Goal: Task Accomplishment & Management: Use online tool/utility

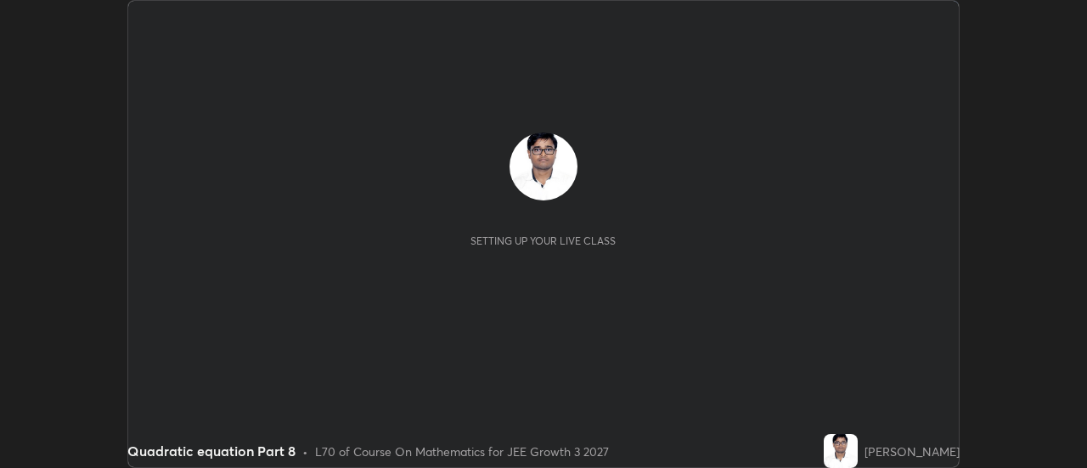
scroll to position [468, 1086]
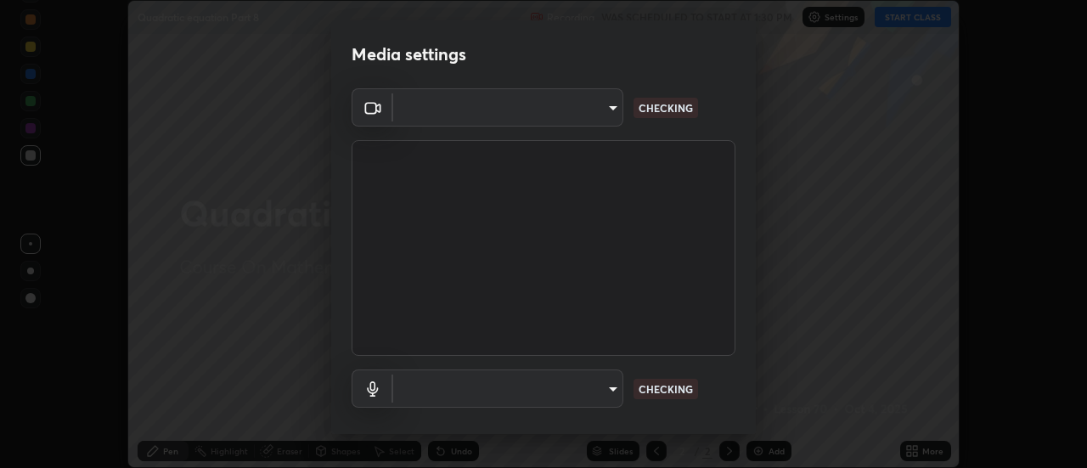
type input "e2aa400b7bb40988937289f1826270d99bb774d75893401bafd8ee5ef144e594"
type input "default"
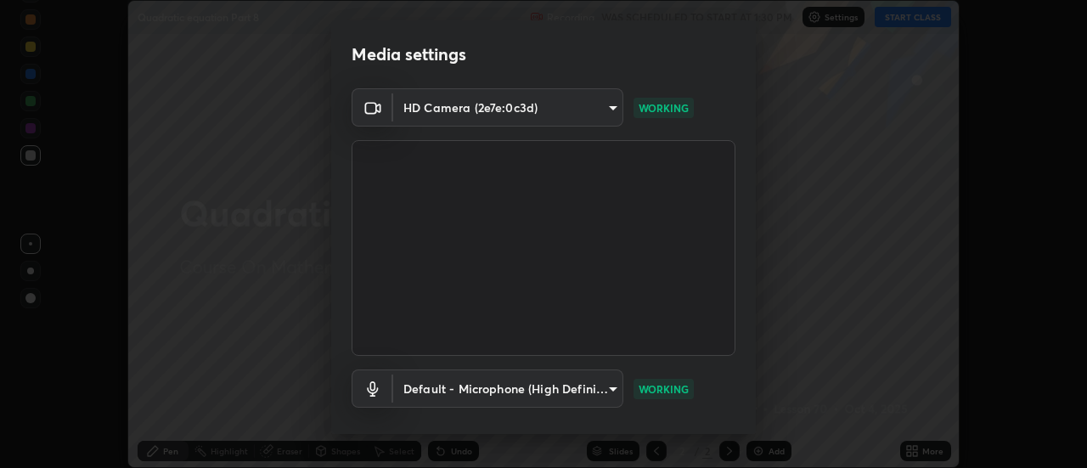
scroll to position [89, 0]
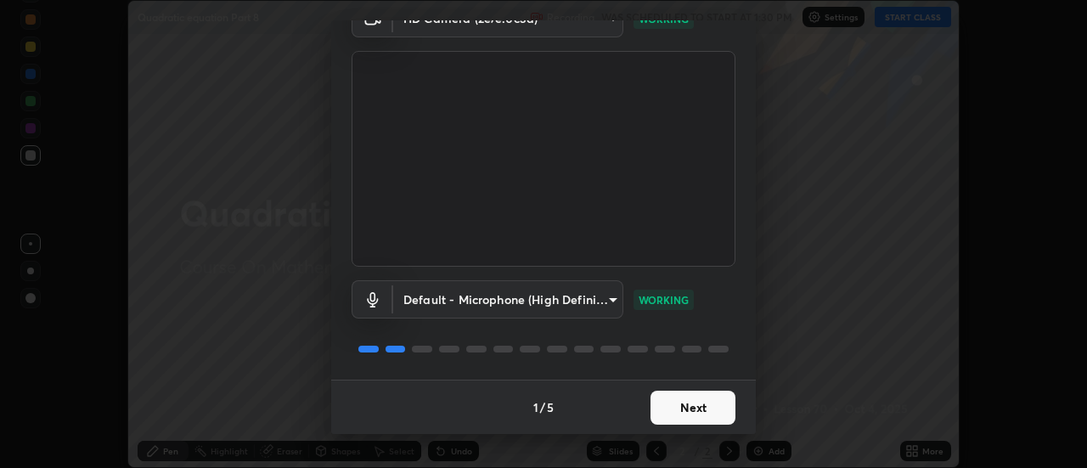
click at [669, 405] on button "Next" at bounding box center [693, 408] width 85 height 34
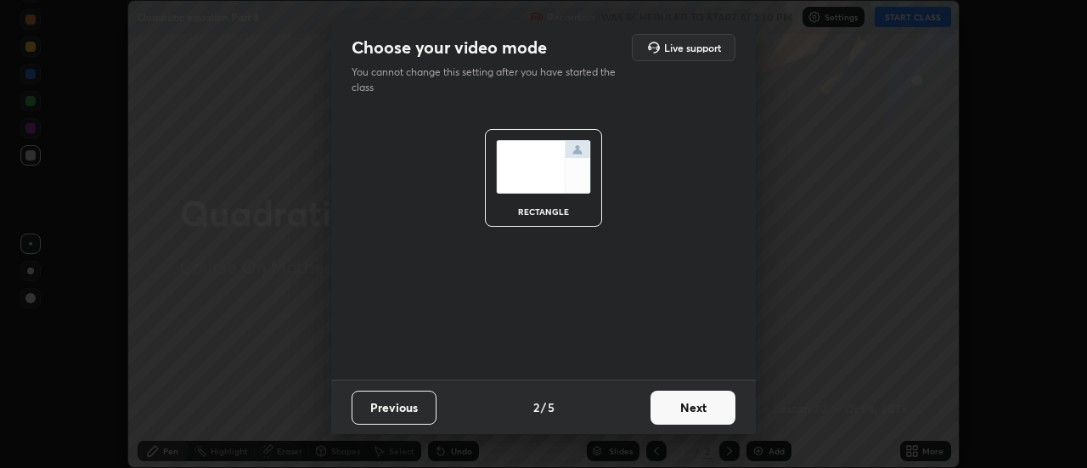
scroll to position [0, 0]
click at [669, 409] on button "Next" at bounding box center [693, 408] width 85 height 34
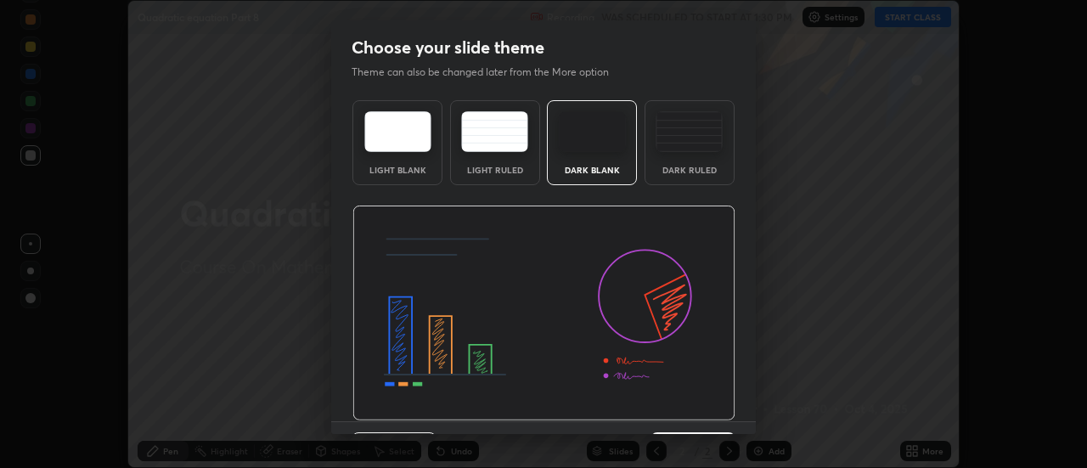
scroll to position [42, 0]
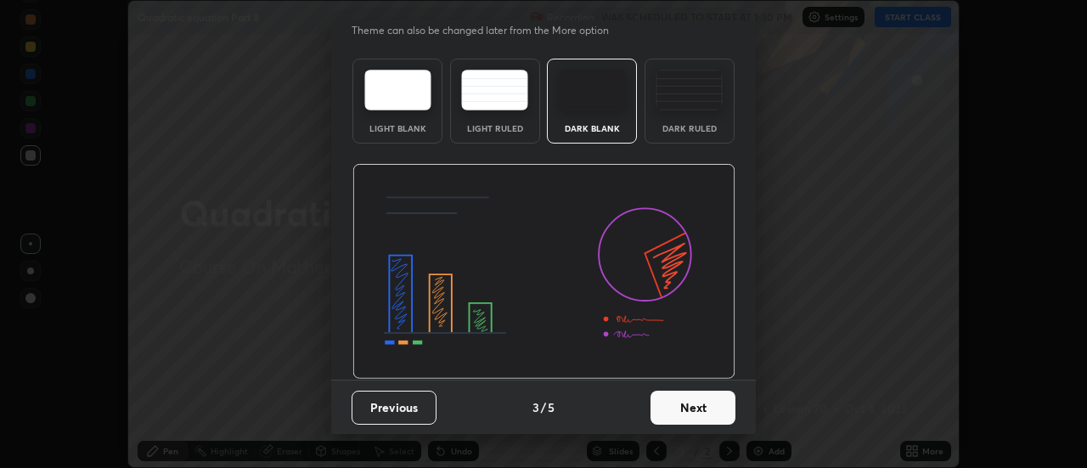
click at [668, 409] on button "Next" at bounding box center [693, 408] width 85 height 34
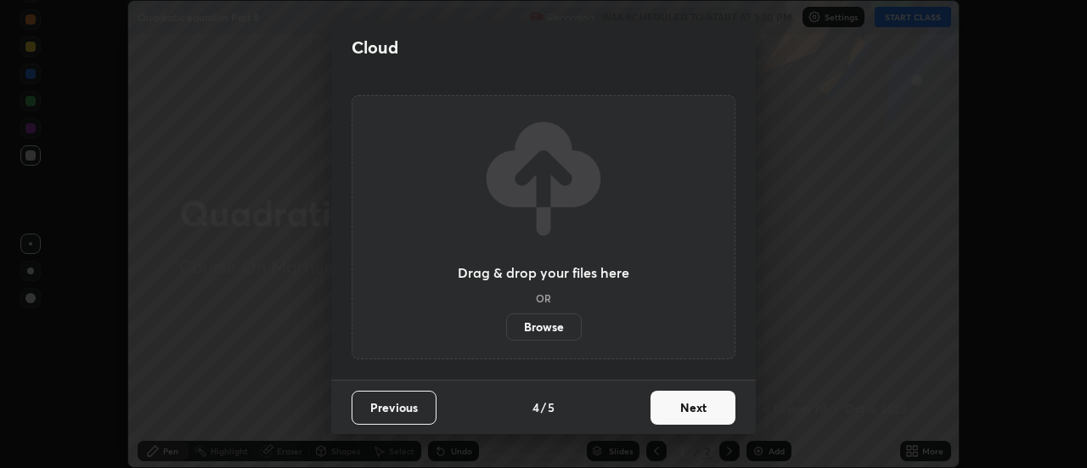
scroll to position [0, 0]
click at [668, 409] on button "Next" at bounding box center [693, 408] width 85 height 34
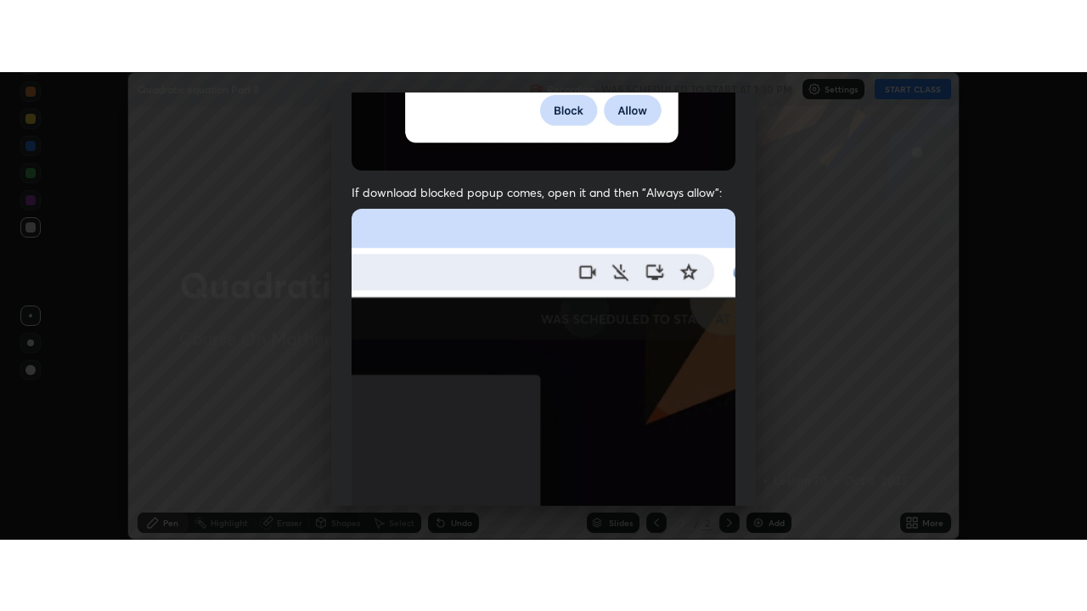
scroll to position [436, 0]
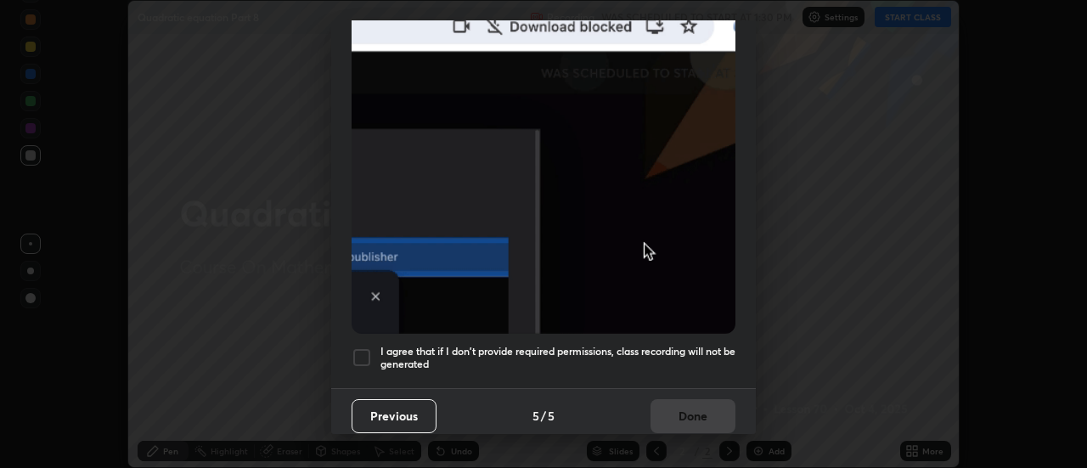
click at [437, 352] on h5 "I agree that if I don't provide required permissions, class recording will not …" at bounding box center [557, 358] width 355 height 26
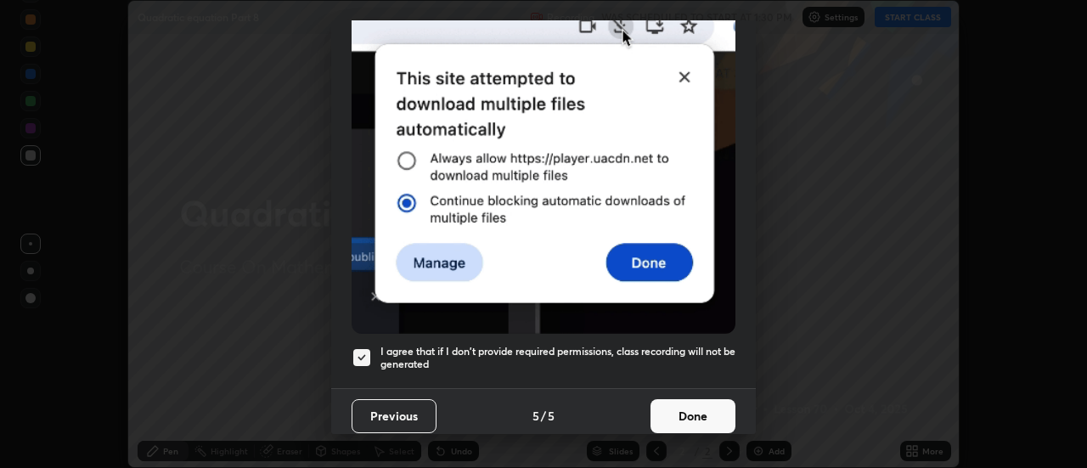
click at [680, 414] on button "Done" at bounding box center [693, 416] width 85 height 34
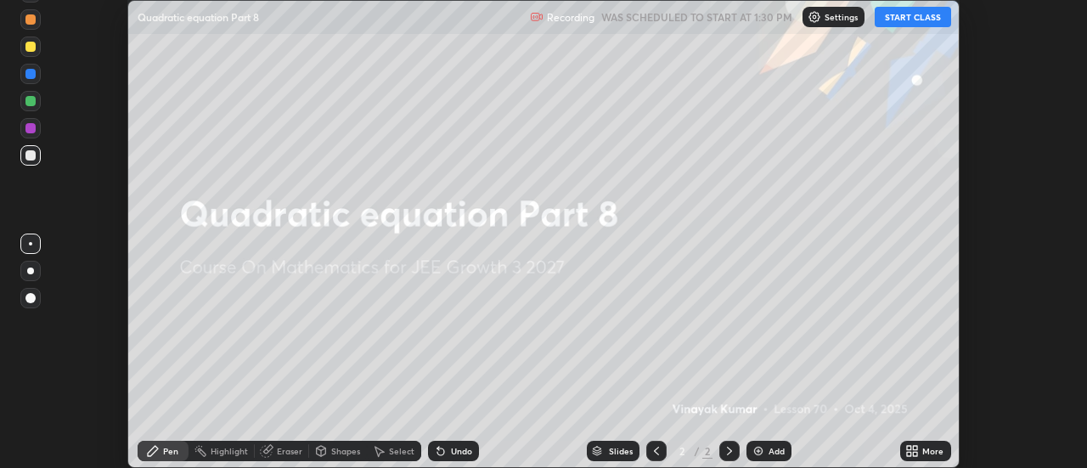
click at [917, 14] on button "START CLASS" at bounding box center [913, 17] width 76 height 20
click at [900, 450] on div "More" at bounding box center [925, 451] width 51 height 20
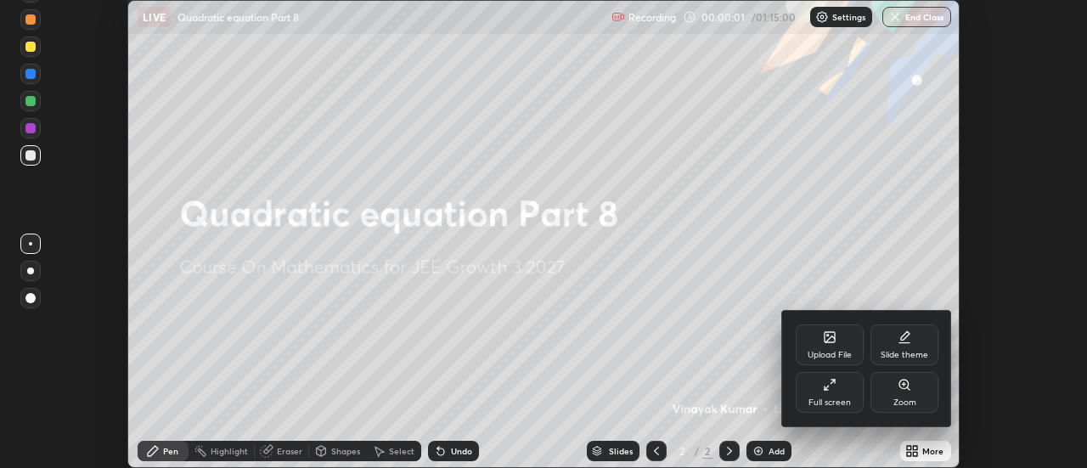
click at [806, 394] on div "Full screen" at bounding box center [830, 392] width 68 height 41
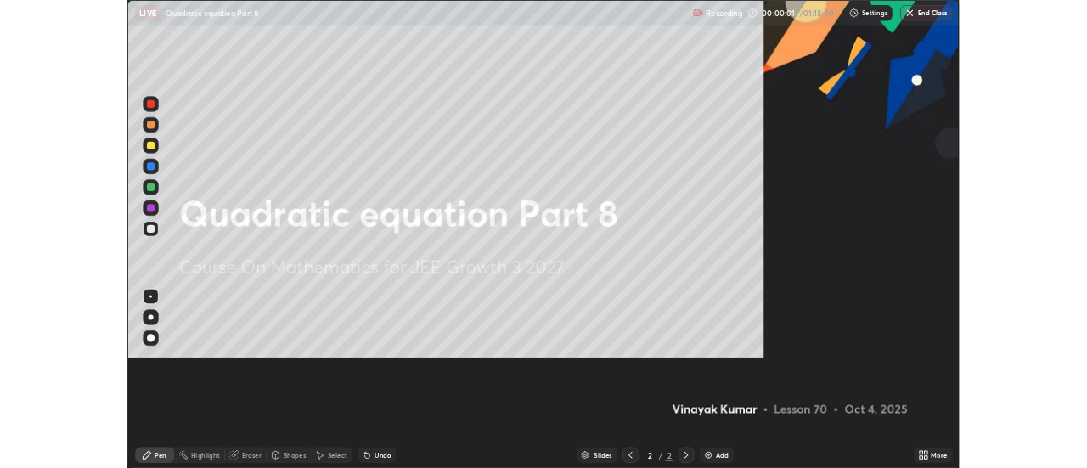
scroll to position [611, 1087]
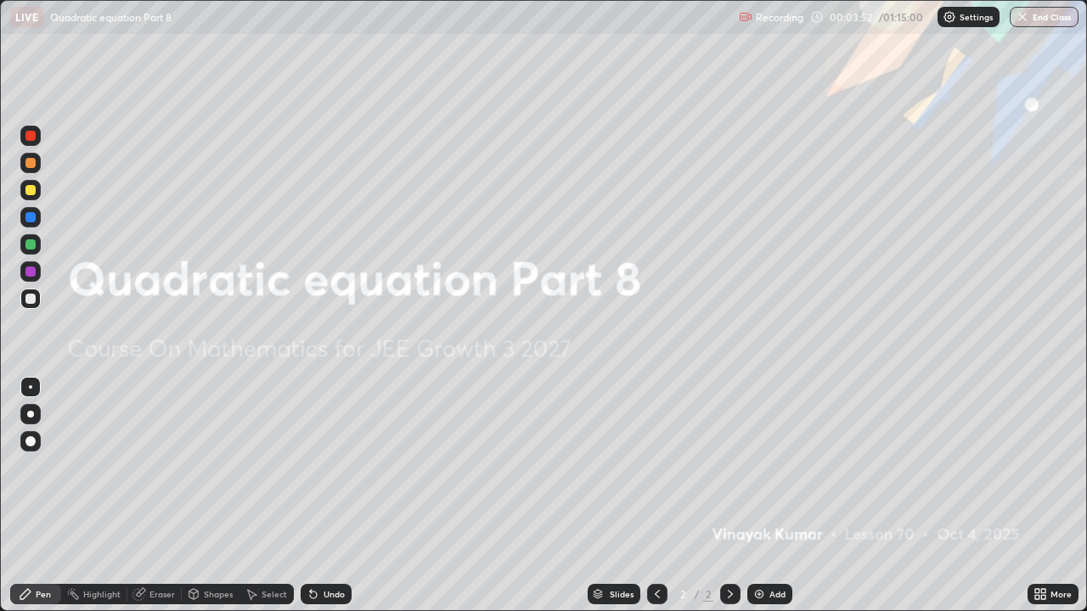
click at [769, 467] on div "Add" at bounding box center [777, 594] width 16 height 8
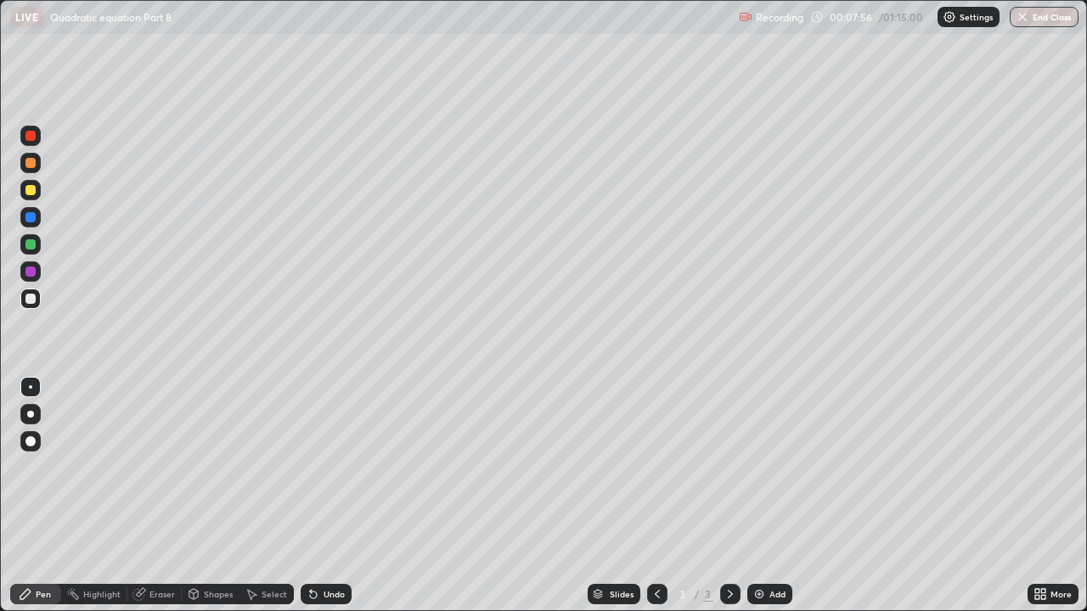
click at [324, 467] on div "Undo" at bounding box center [334, 594] width 21 height 8
click at [324, 467] on div "Undo" at bounding box center [326, 594] width 51 height 20
click at [161, 467] on div "Eraser" at bounding box center [161, 594] width 25 height 8
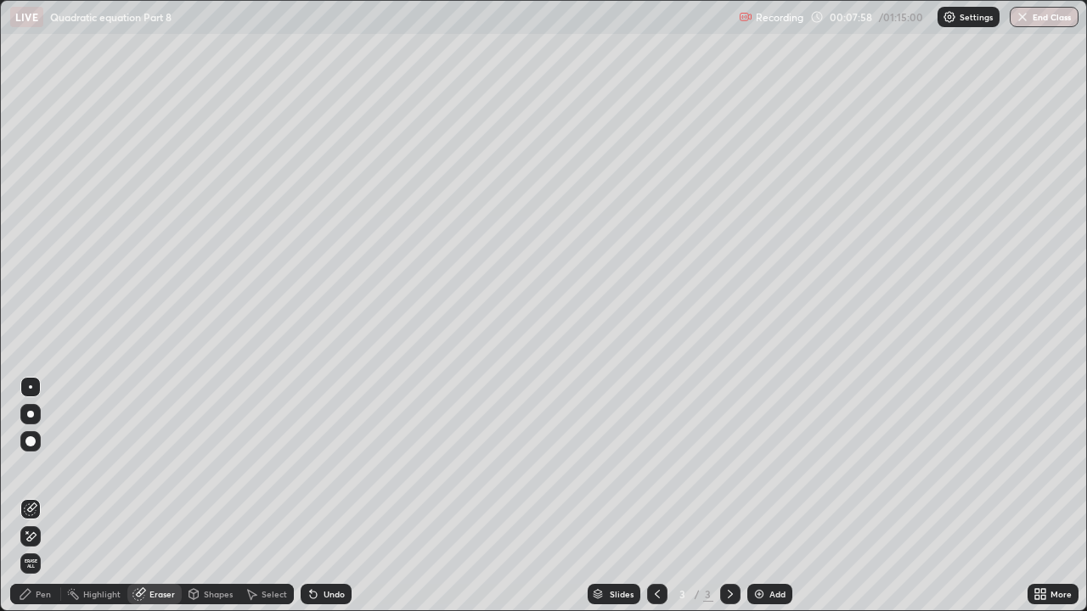
click at [27, 467] on div at bounding box center [30, 537] width 20 height 20
click at [37, 467] on div "Pen" at bounding box center [35, 594] width 51 height 20
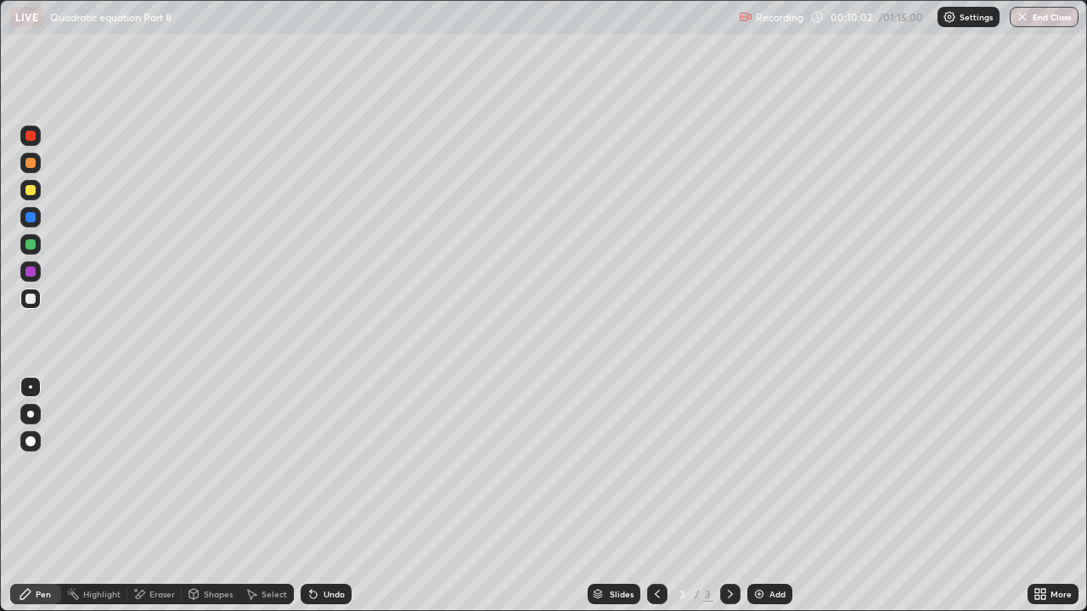
click at [765, 467] on div "Add" at bounding box center [769, 594] width 45 height 20
click at [656, 467] on icon at bounding box center [658, 595] width 14 height 14
click at [720, 467] on div at bounding box center [730, 594] width 20 height 20
click at [774, 467] on div "Add" at bounding box center [769, 594] width 45 height 20
click at [319, 467] on div "Undo" at bounding box center [326, 594] width 51 height 20
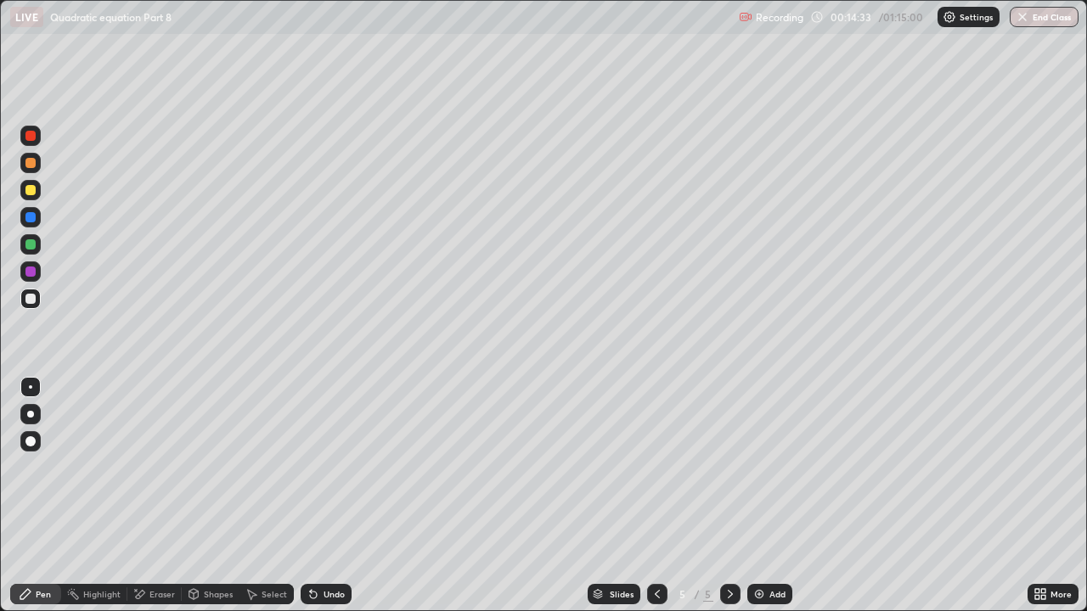
click at [319, 467] on div "Undo" at bounding box center [326, 594] width 51 height 20
click at [318, 467] on icon at bounding box center [314, 595] width 14 height 14
click at [321, 467] on div "Undo" at bounding box center [326, 594] width 51 height 20
click at [326, 467] on div "Undo" at bounding box center [326, 594] width 51 height 20
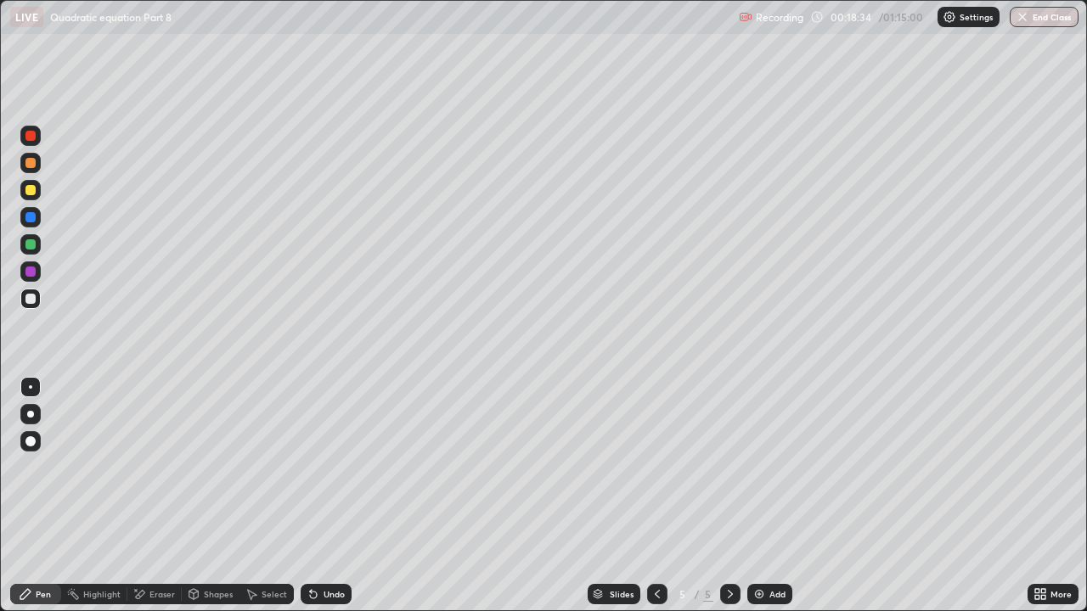
click at [325, 467] on div "Undo" at bounding box center [326, 594] width 51 height 20
click at [319, 467] on div "Undo" at bounding box center [326, 594] width 51 height 20
click at [29, 273] on div at bounding box center [30, 272] width 10 height 10
click at [771, 467] on div "Add" at bounding box center [777, 594] width 16 height 8
click at [323, 467] on div "Undo" at bounding box center [326, 594] width 51 height 20
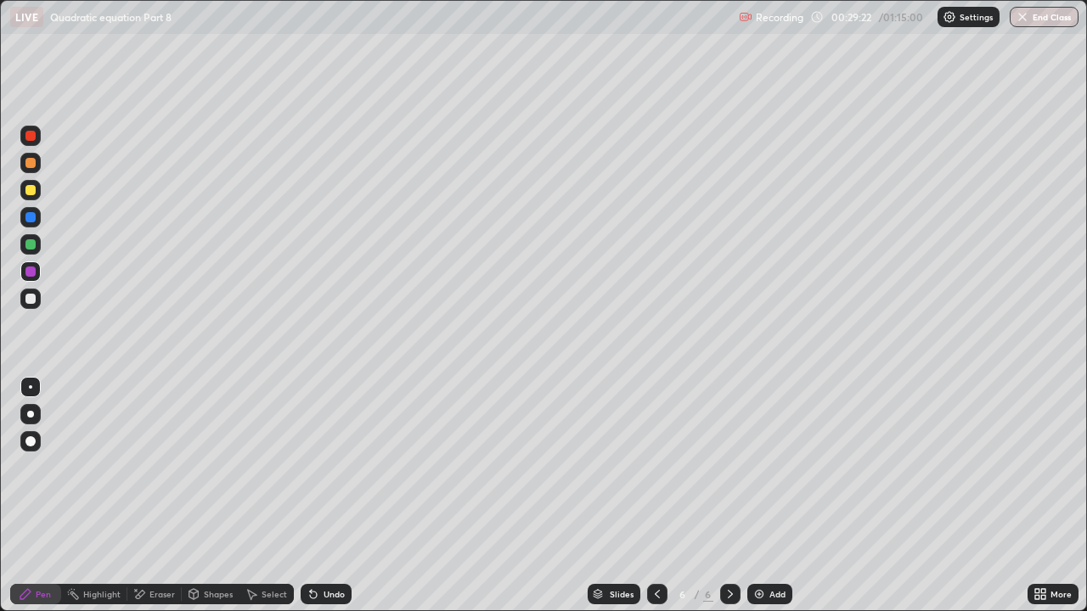
click at [161, 467] on div "Eraser" at bounding box center [161, 594] width 25 height 8
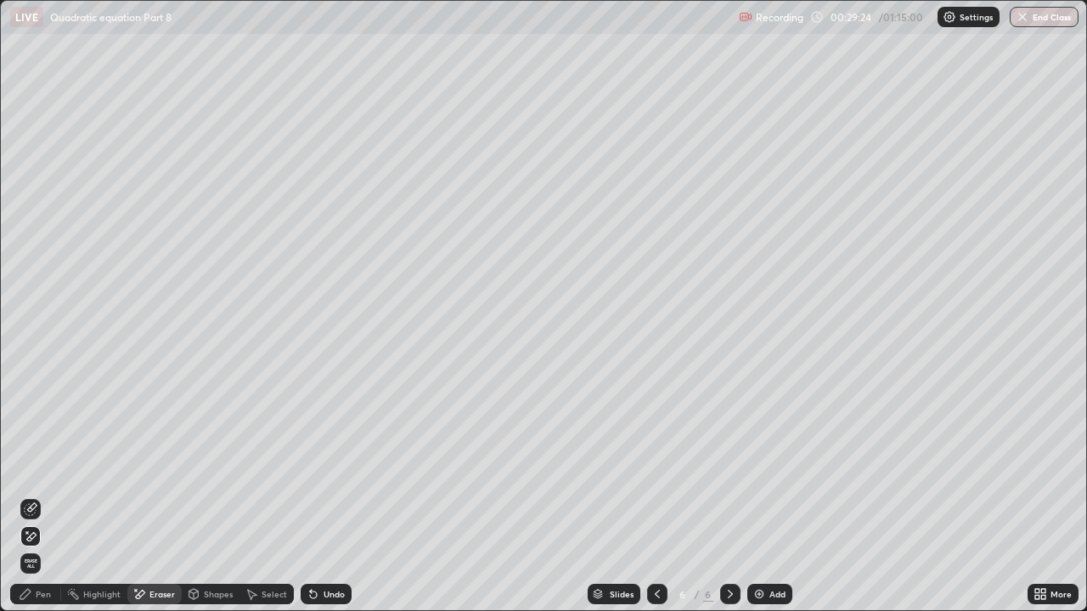
click at [44, 467] on div "Pen" at bounding box center [35, 594] width 51 height 20
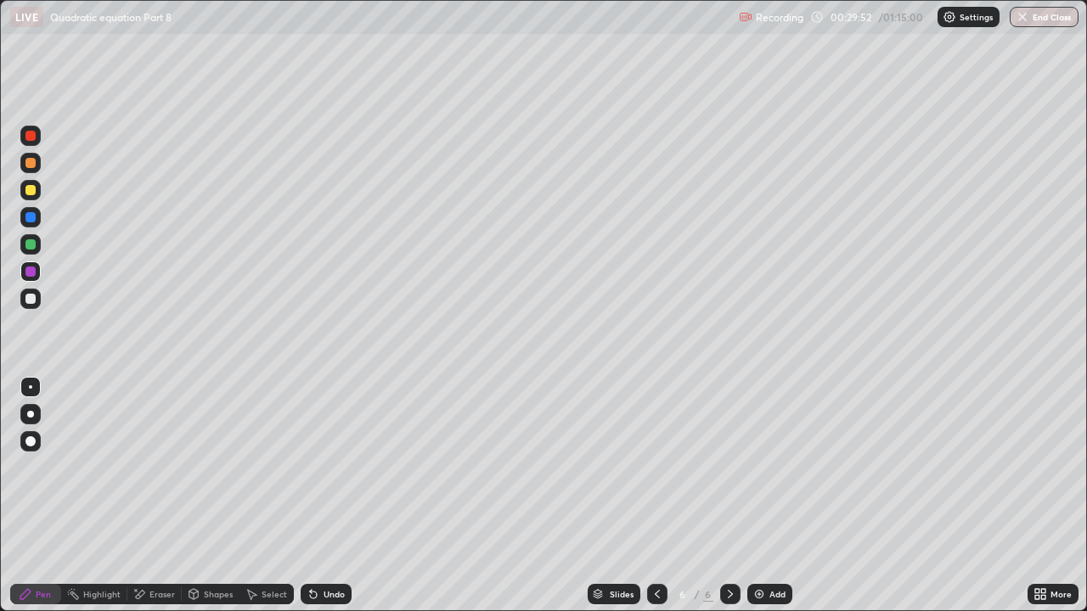
click at [31, 299] on div at bounding box center [30, 299] width 10 height 10
click at [336, 467] on div "Undo" at bounding box center [326, 594] width 51 height 20
click at [334, 467] on div "Undo" at bounding box center [326, 594] width 51 height 20
click at [330, 467] on div "Undo" at bounding box center [326, 594] width 51 height 20
click at [157, 467] on div "Eraser" at bounding box center [161, 594] width 25 height 8
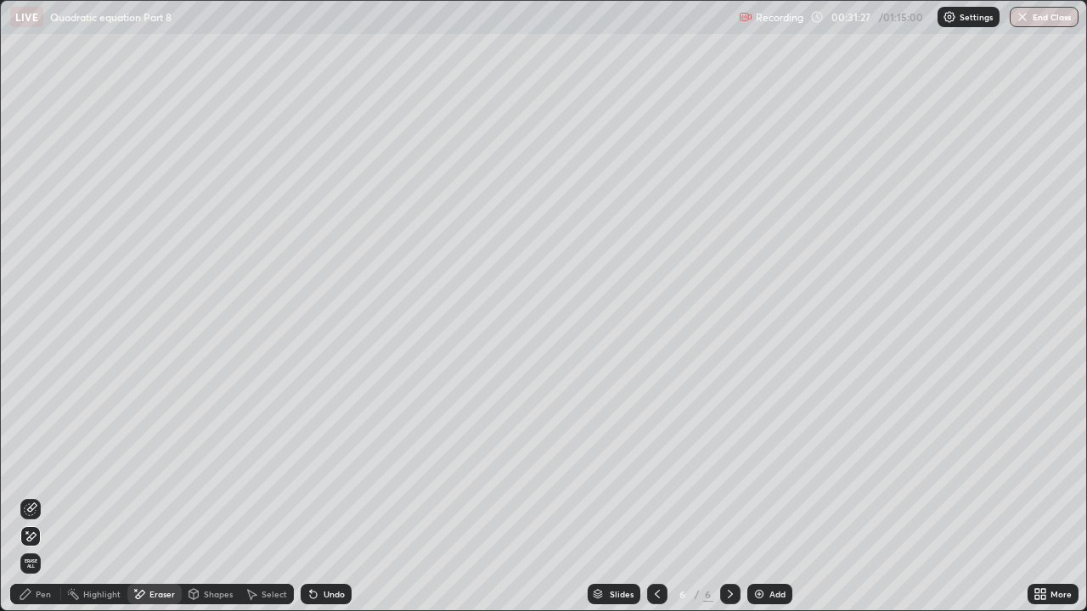
click at [40, 467] on div "Pen" at bounding box center [35, 594] width 51 height 20
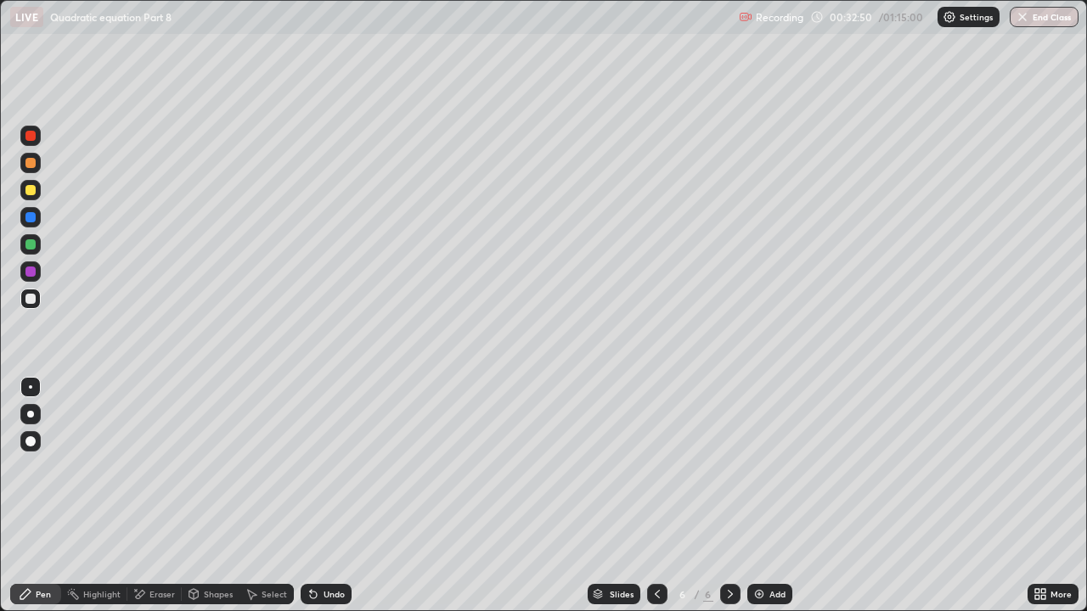
click at [763, 467] on img at bounding box center [759, 595] width 14 height 14
click at [211, 467] on div "Shapes" at bounding box center [218, 594] width 29 height 8
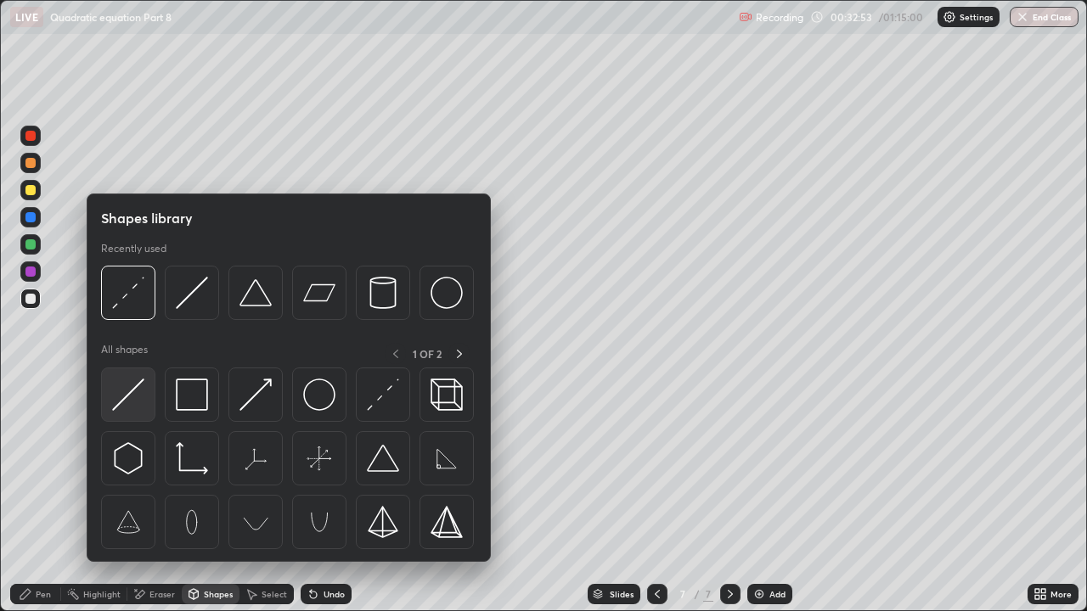
click at [132, 388] on img at bounding box center [128, 395] width 32 height 32
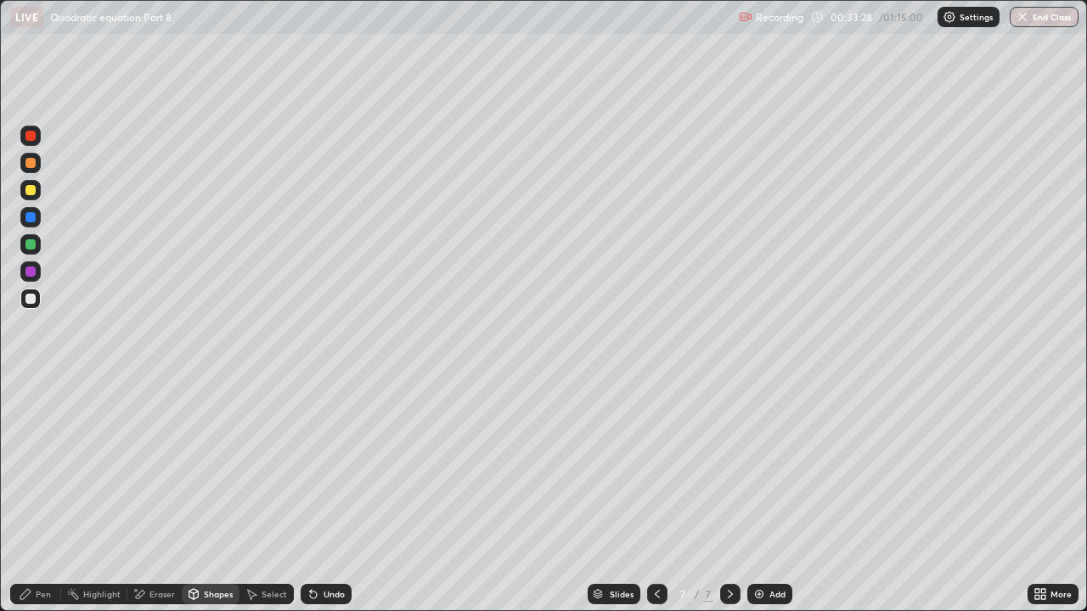
click at [39, 467] on div "Pen" at bounding box center [43, 594] width 15 height 8
click at [205, 467] on div "Shapes" at bounding box center [218, 594] width 29 height 8
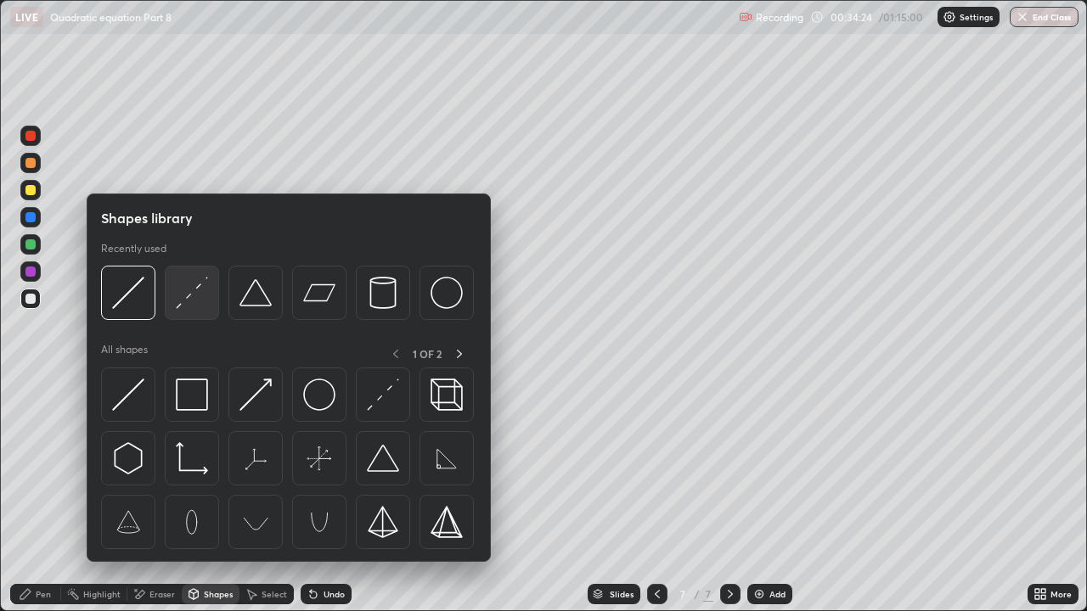
click at [184, 301] on img at bounding box center [192, 293] width 32 height 32
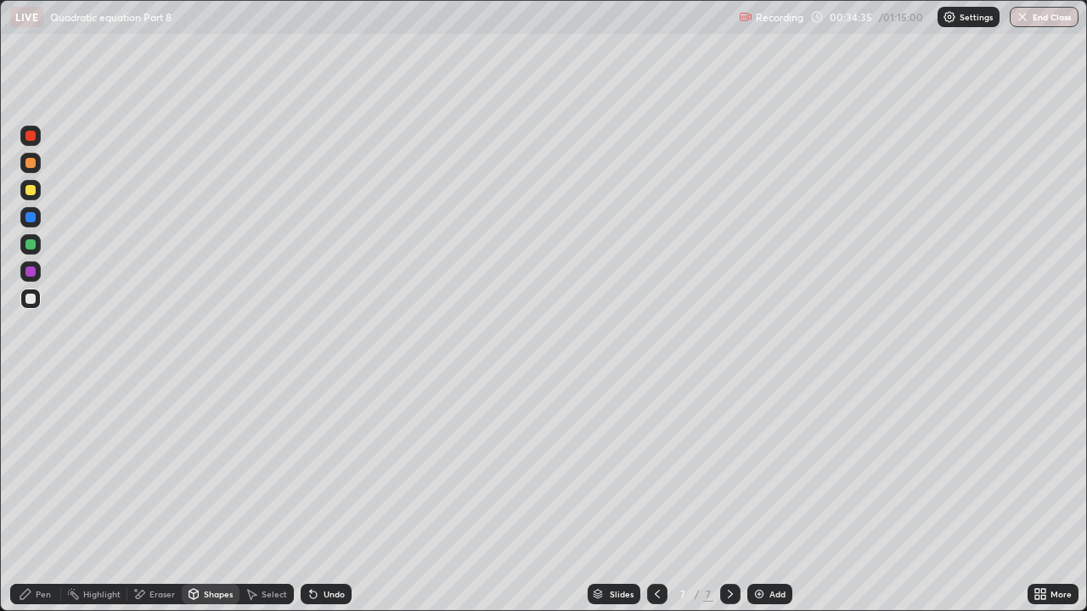
click at [42, 467] on div "Pen" at bounding box center [43, 594] width 15 height 8
click at [33, 273] on div at bounding box center [30, 272] width 10 height 10
click at [774, 467] on div "Add" at bounding box center [777, 594] width 16 height 8
click at [665, 467] on div at bounding box center [657, 594] width 20 height 34
click at [729, 467] on icon at bounding box center [731, 595] width 14 height 14
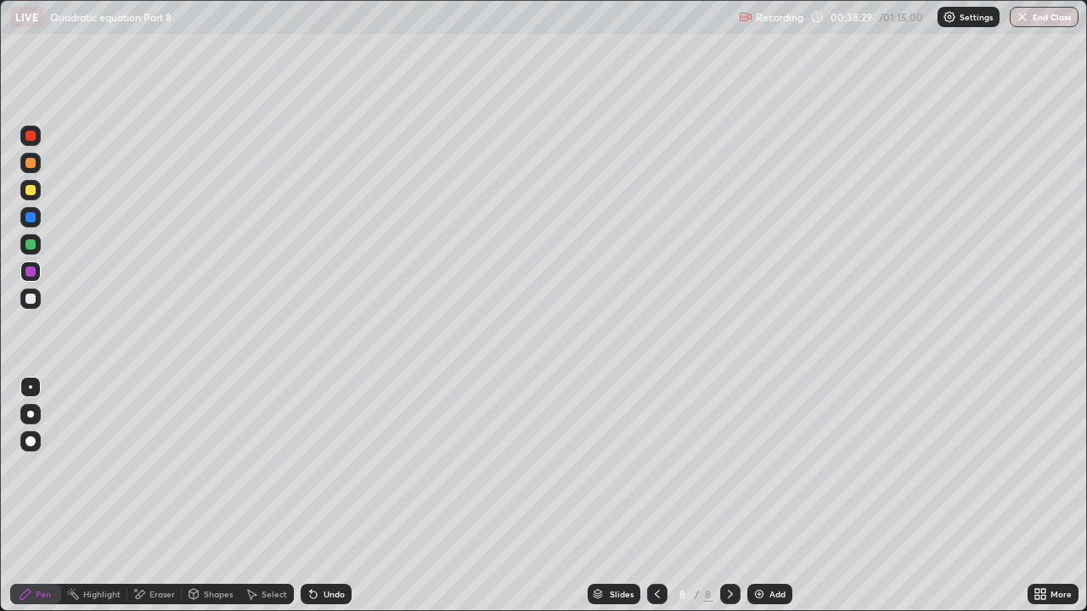
click at [153, 467] on div "Eraser" at bounding box center [161, 594] width 25 height 8
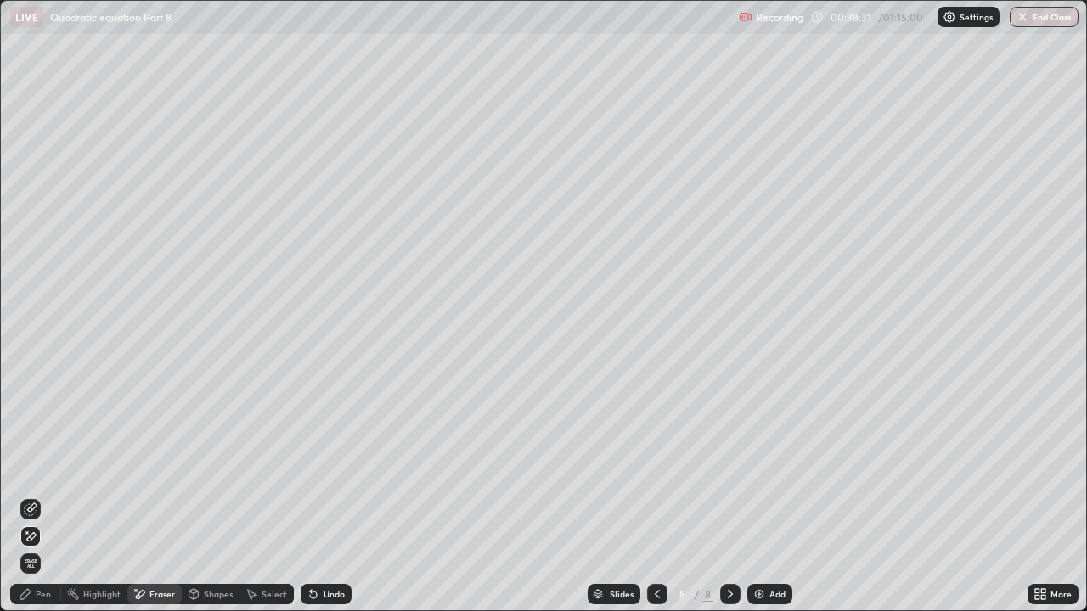
click at [38, 467] on div "Pen" at bounding box center [35, 594] width 51 height 20
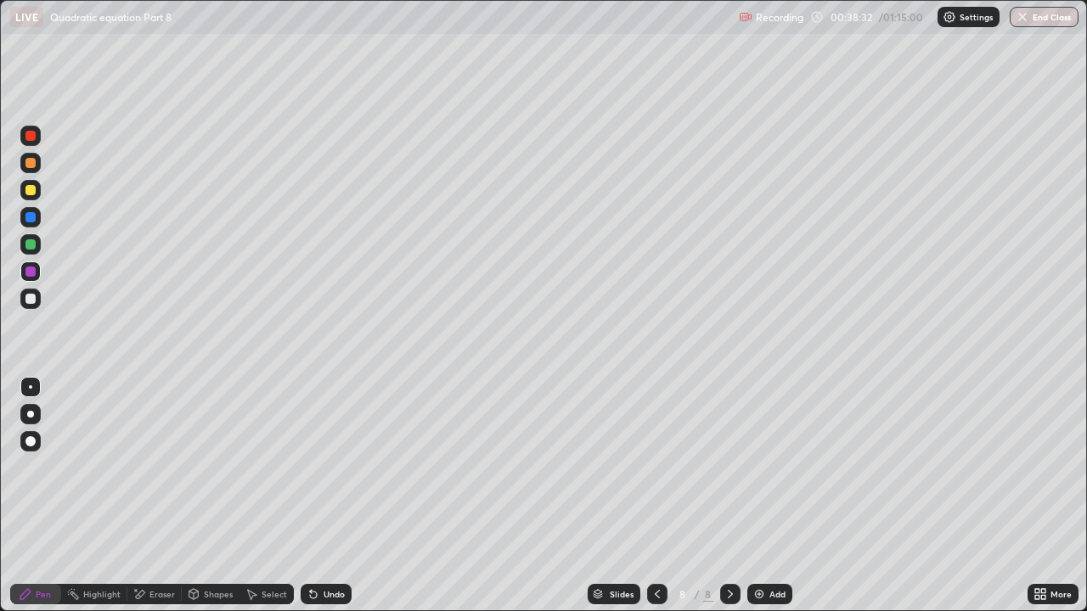
click at [35, 297] on div at bounding box center [30, 299] width 10 height 10
click at [213, 467] on div "Shapes" at bounding box center [218, 594] width 29 height 8
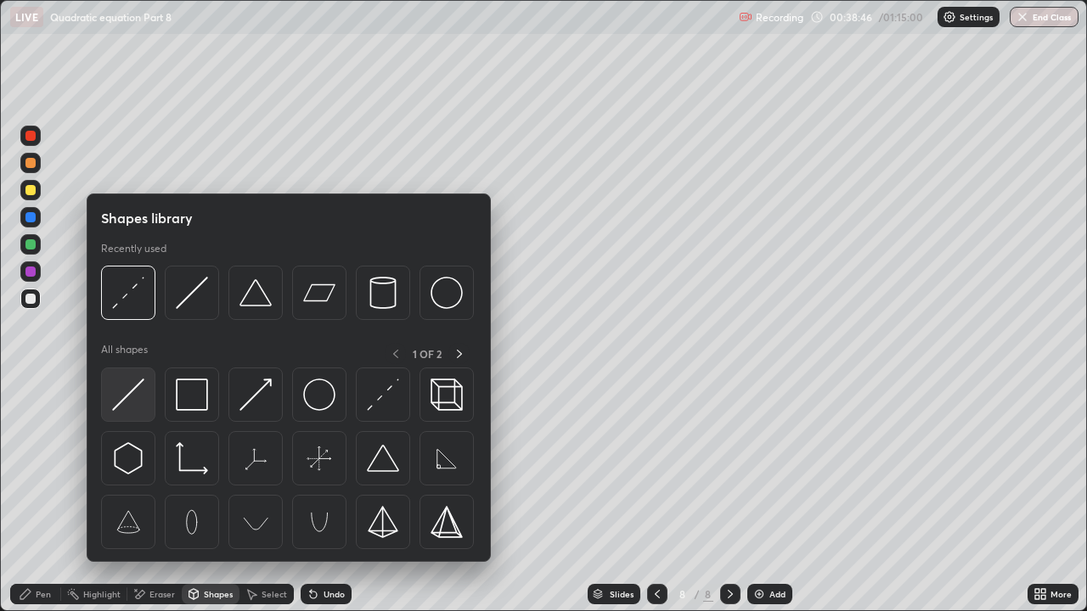
click at [140, 398] on img at bounding box center [128, 395] width 32 height 32
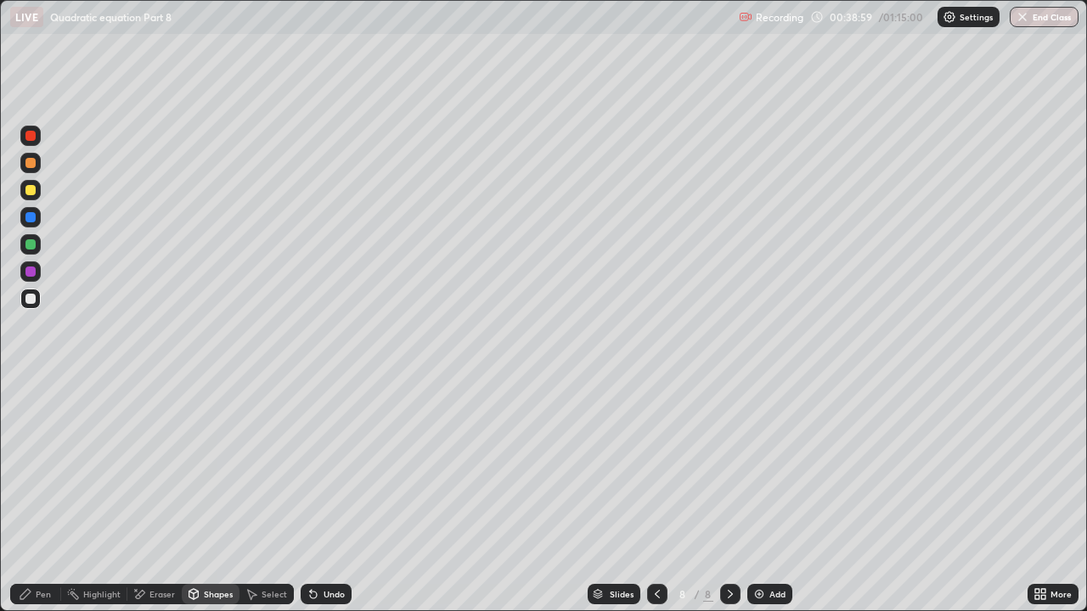
click at [216, 467] on div "Shapes" at bounding box center [218, 594] width 29 height 8
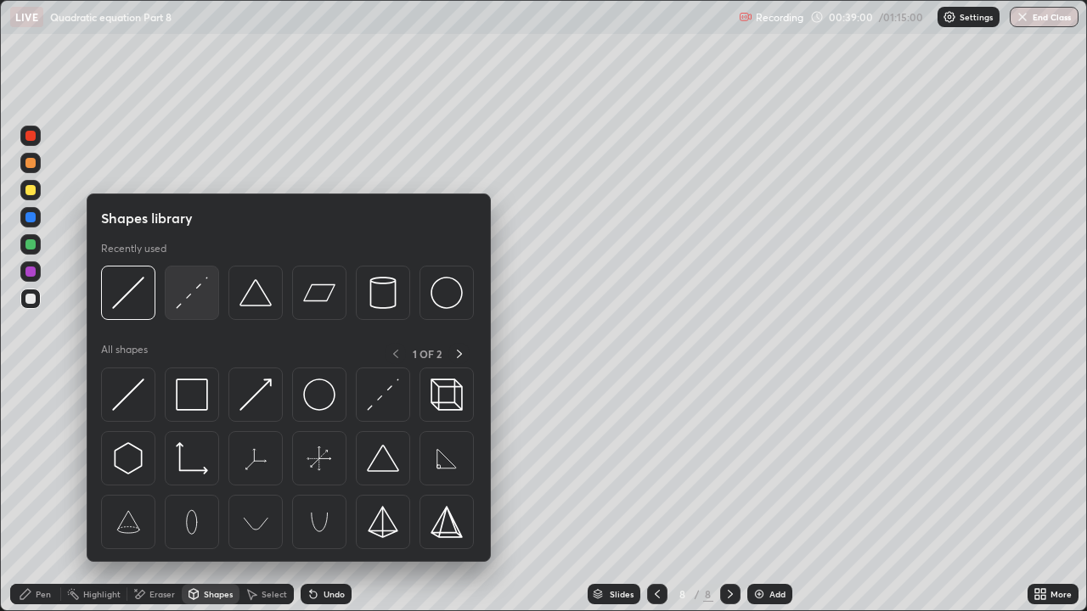
click at [201, 303] on img at bounding box center [192, 293] width 32 height 32
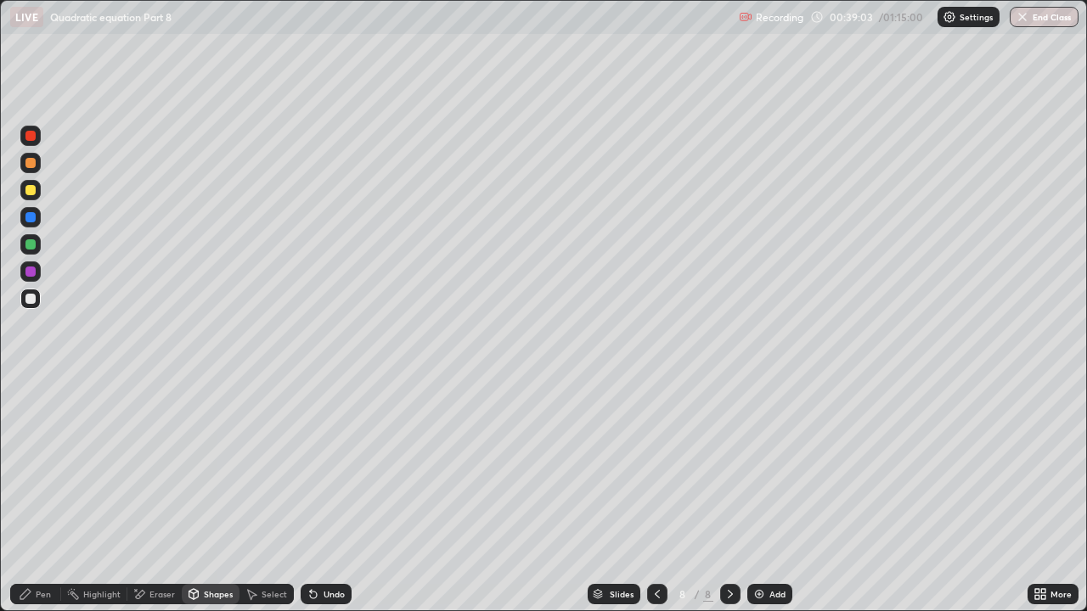
click at [43, 467] on div "Pen" at bounding box center [43, 594] width 15 height 8
click at [158, 467] on div "Eraser" at bounding box center [161, 594] width 25 height 8
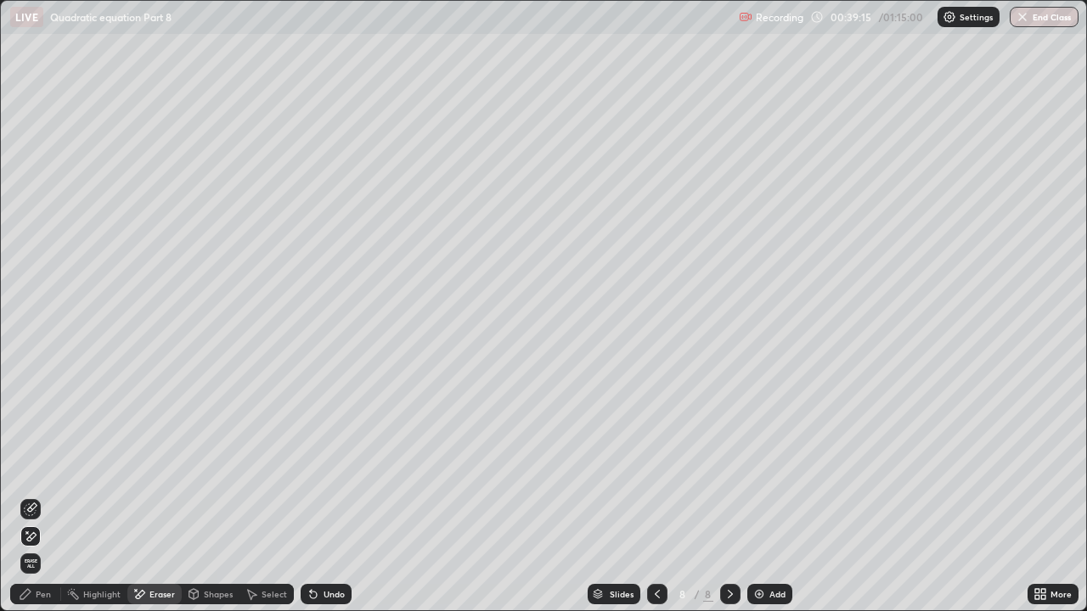
click at [204, 467] on div "Shapes" at bounding box center [218, 594] width 29 height 8
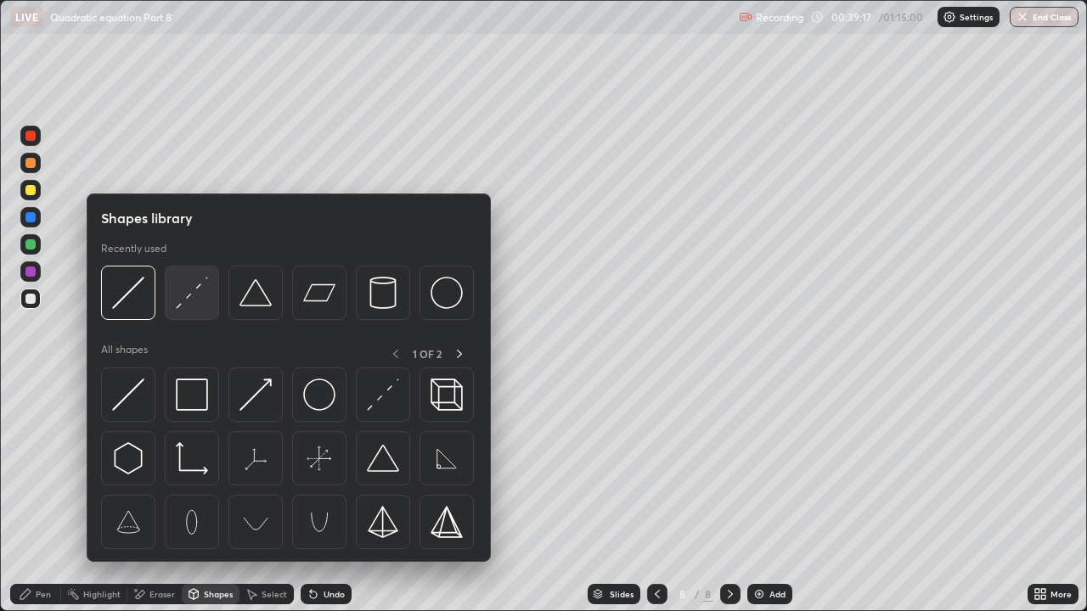
click at [185, 308] on img at bounding box center [192, 293] width 32 height 32
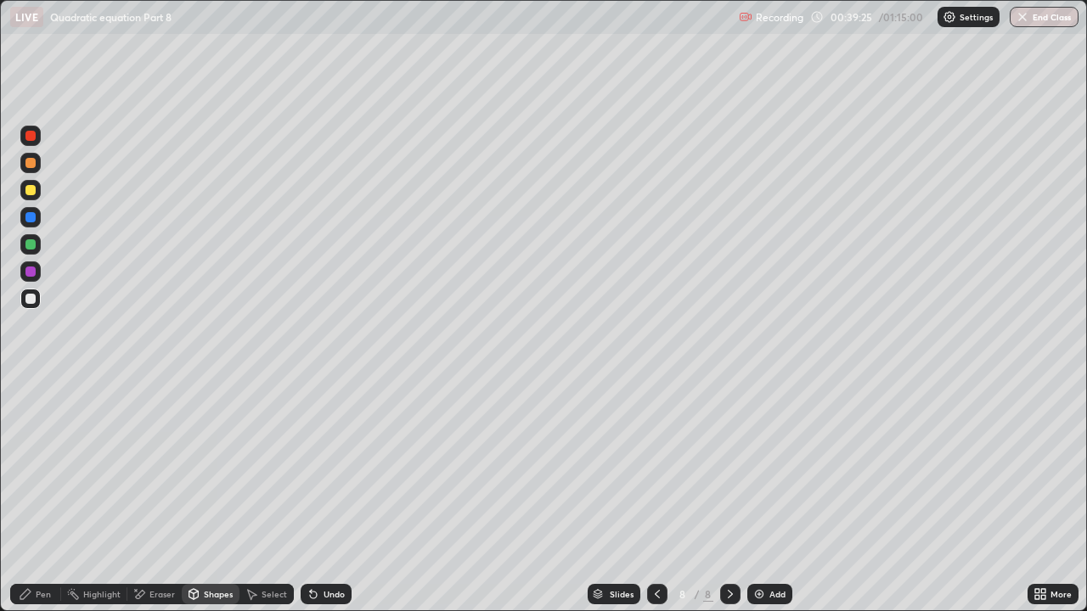
click at [29, 272] on div at bounding box center [30, 272] width 10 height 10
click at [341, 467] on div "Undo" at bounding box center [326, 594] width 51 height 20
click at [31, 467] on icon at bounding box center [26, 595] width 14 height 14
click at [767, 467] on div "Add" at bounding box center [769, 594] width 45 height 20
click at [32, 301] on div at bounding box center [30, 299] width 10 height 10
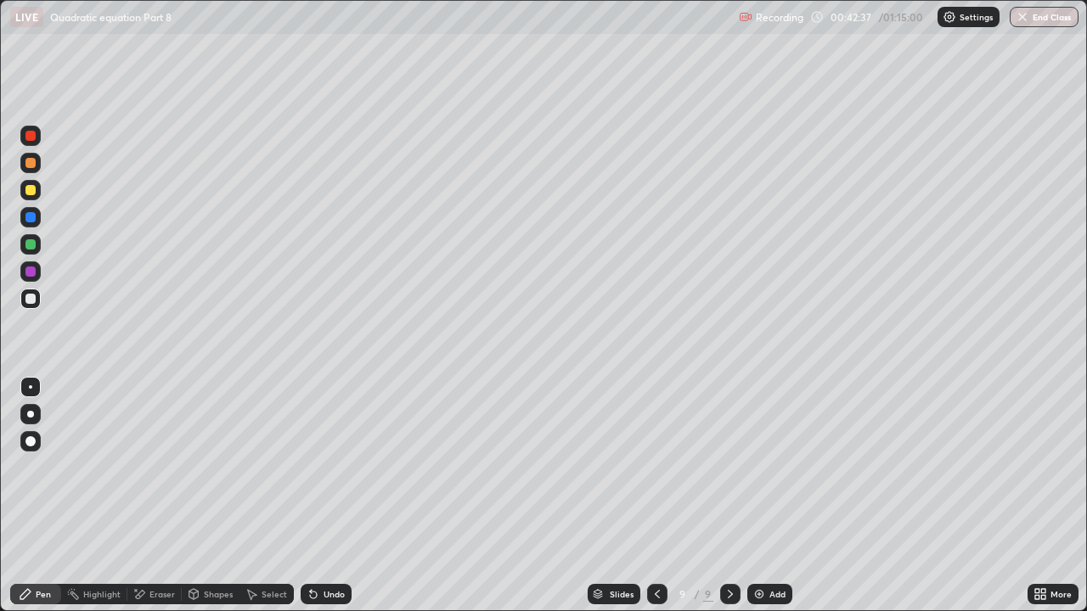
click at [206, 467] on div "Shapes" at bounding box center [218, 594] width 29 height 8
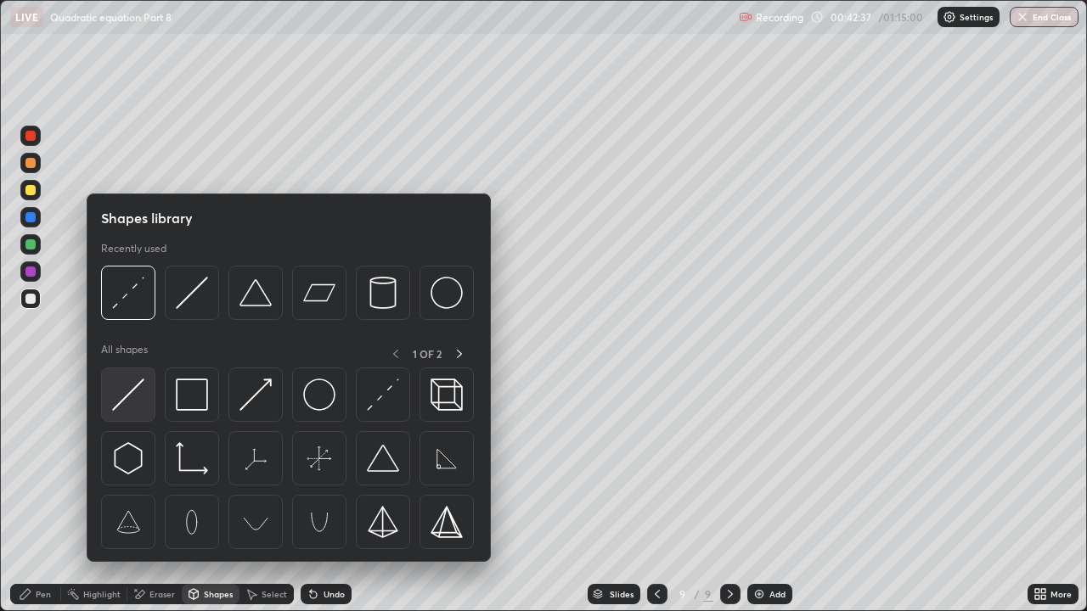
click at [133, 404] on img at bounding box center [128, 395] width 32 height 32
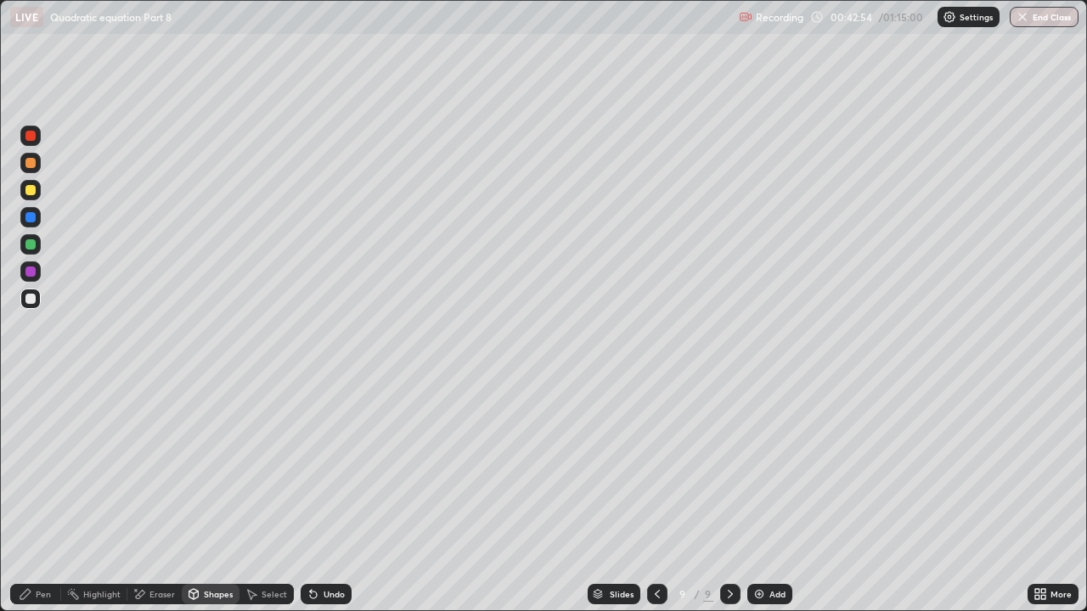
click at [41, 467] on div "Pen" at bounding box center [43, 594] width 15 height 8
click at [25, 273] on div at bounding box center [30, 272] width 10 height 10
click at [34, 161] on div at bounding box center [30, 163] width 10 height 10
click at [339, 467] on div "Undo" at bounding box center [334, 594] width 21 height 8
click at [220, 467] on div "Shapes" at bounding box center [218, 594] width 29 height 8
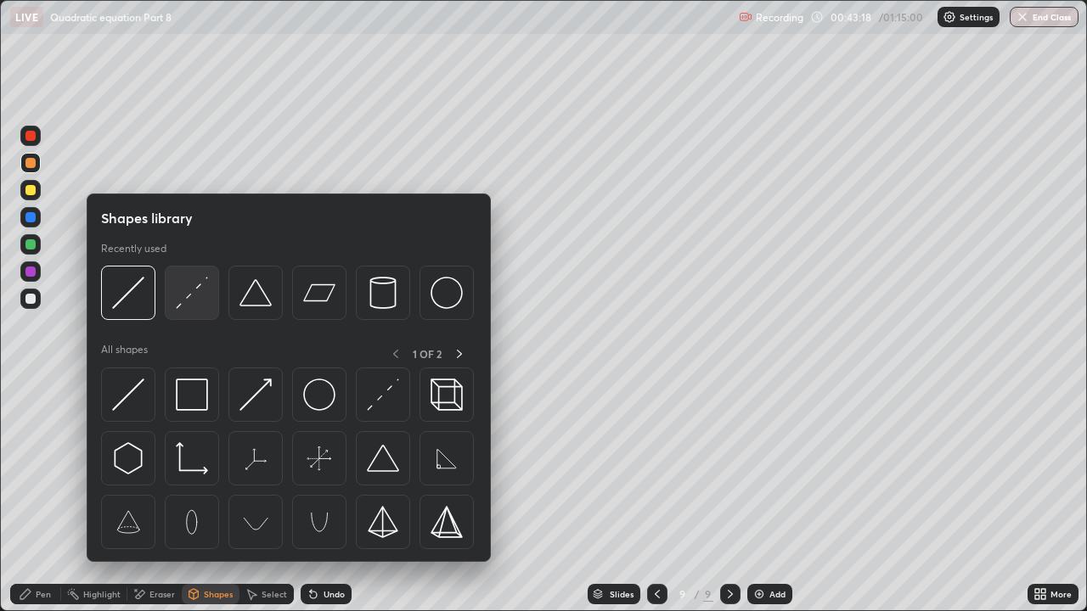
click at [187, 300] on img at bounding box center [192, 293] width 32 height 32
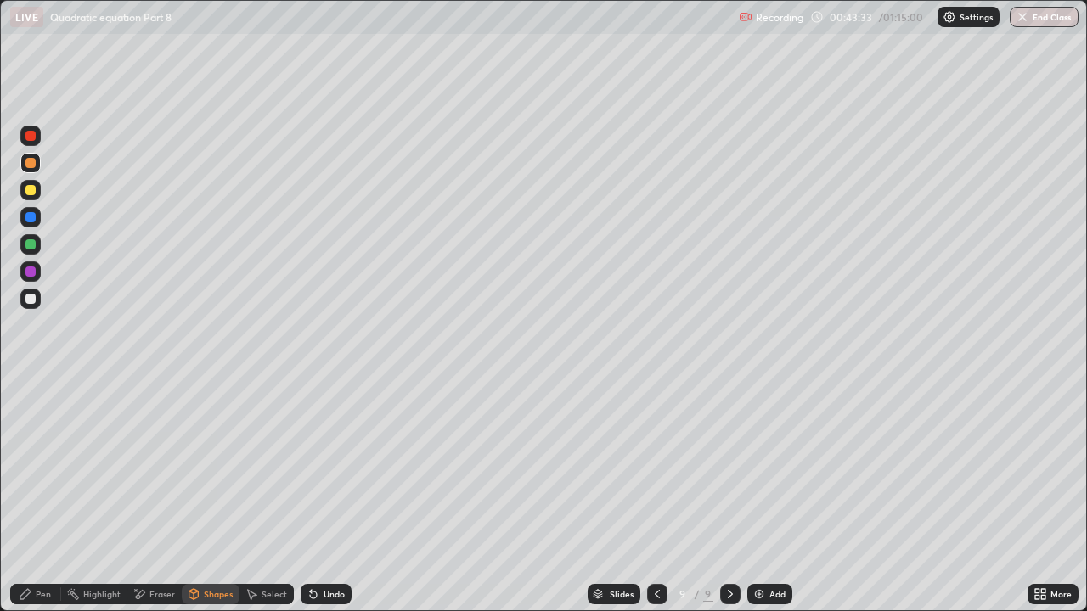
click at [327, 467] on div "Undo" at bounding box center [326, 594] width 51 height 20
click at [330, 467] on div "Undo" at bounding box center [334, 594] width 21 height 8
click at [45, 467] on div "Pen" at bounding box center [43, 594] width 15 height 8
click at [324, 467] on div "Undo" at bounding box center [334, 594] width 21 height 8
click at [771, 467] on div "Add" at bounding box center [777, 594] width 16 height 8
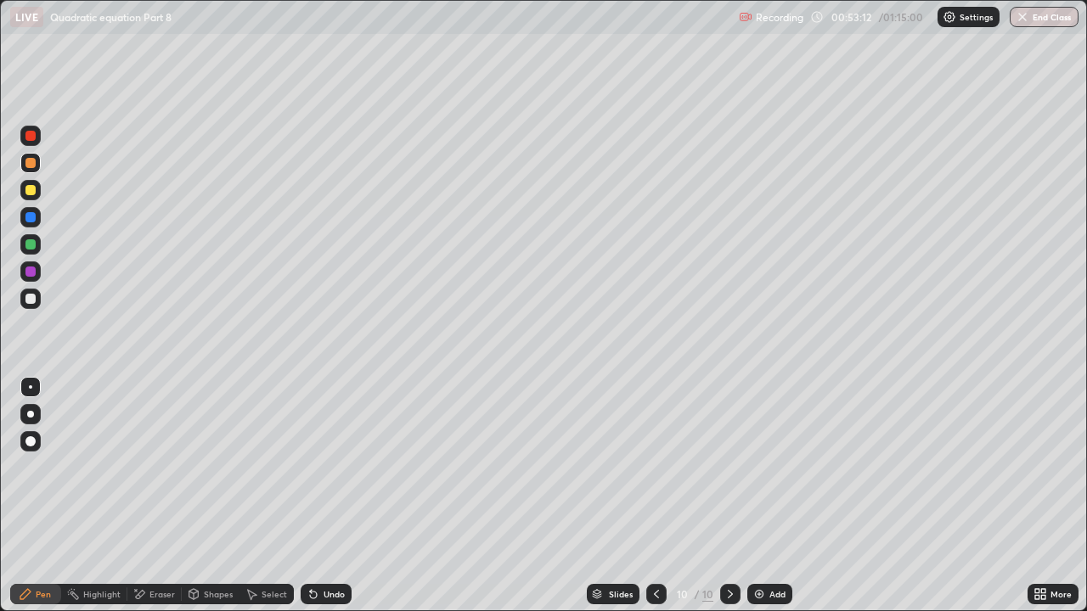
click at [760, 467] on img at bounding box center [759, 595] width 14 height 14
click at [31, 247] on div at bounding box center [30, 244] width 10 height 10
click at [326, 467] on div "Undo" at bounding box center [326, 594] width 51 height 20
click at [771, 467] on div "Add" at bounding box center [769, 594] width 45 height 20
click at [215, 467] on div "Shapes" at bounding box center [218, 594] width 29 height 8
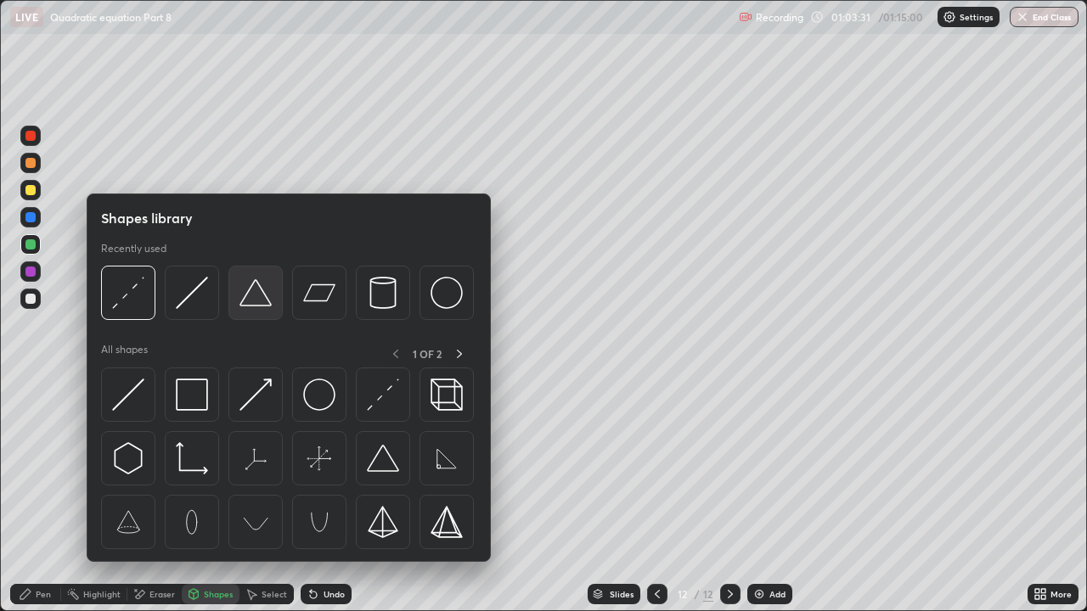
click at [259, 305] on img at bounding box center [255, 293] width 32 height 32
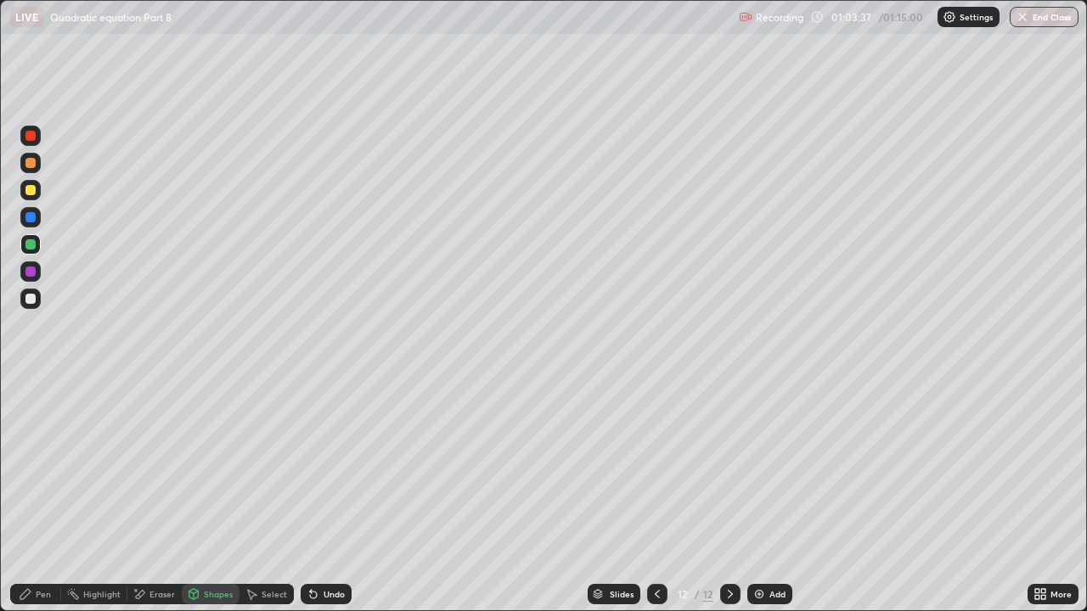
click at [33, 467] on div "Pen" at bounding box center [35, 594] width 51 height 20
click at [31, 166] on div at bounding box center [30, 163] width 10 height 10
click at [151, 467] on div "Eraser" at bounding box center [161, 594] width 25 height 8
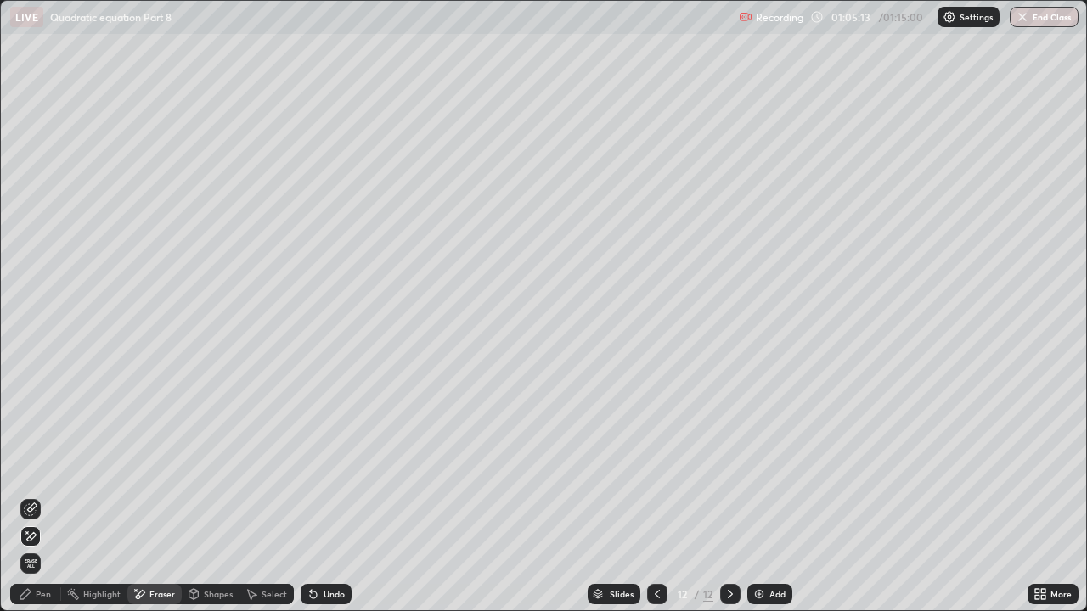
click at [42, 467] on div "Pen" at bounding box center [43, 594] width 15 height 8
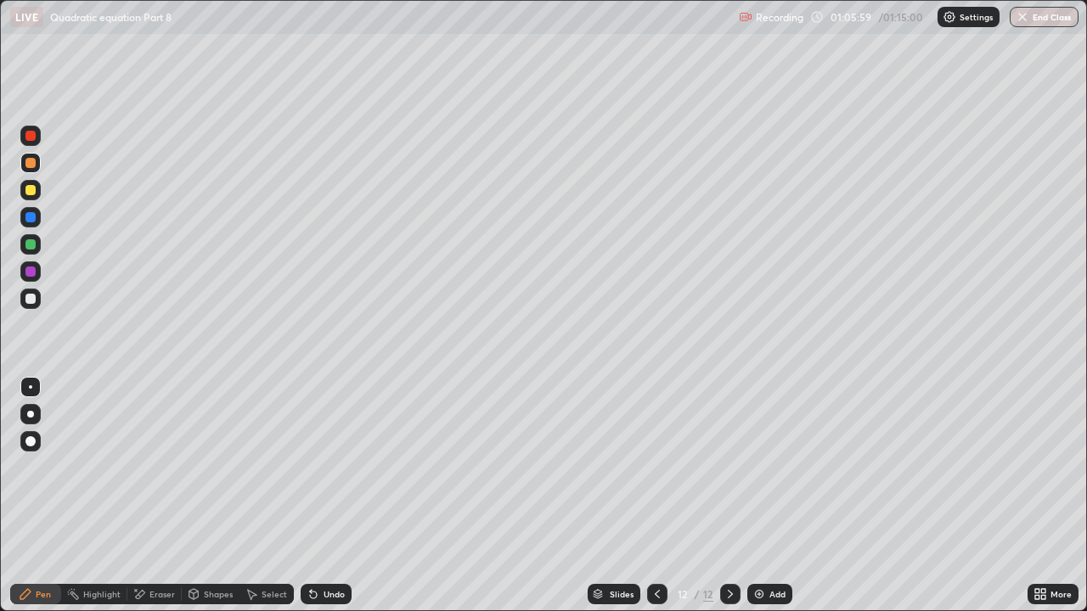
click at [328, 467] on div "Undo" at bounding box center [334, 594] width 21 height 8
click at [331, 467] on div "Undo" at bounding box center [334, 594] width 21 height 8
click at [333, 467] on div "Undo" at bounding box center [334, 594] width 21 height 8
click at [324, 467] on div "Undo" at bounding box center [334, 594] width 21 height 8
click at [868, 467] on div "Slides 12 / 12 Add" at bounding box center [690, 594] width 676 height 34
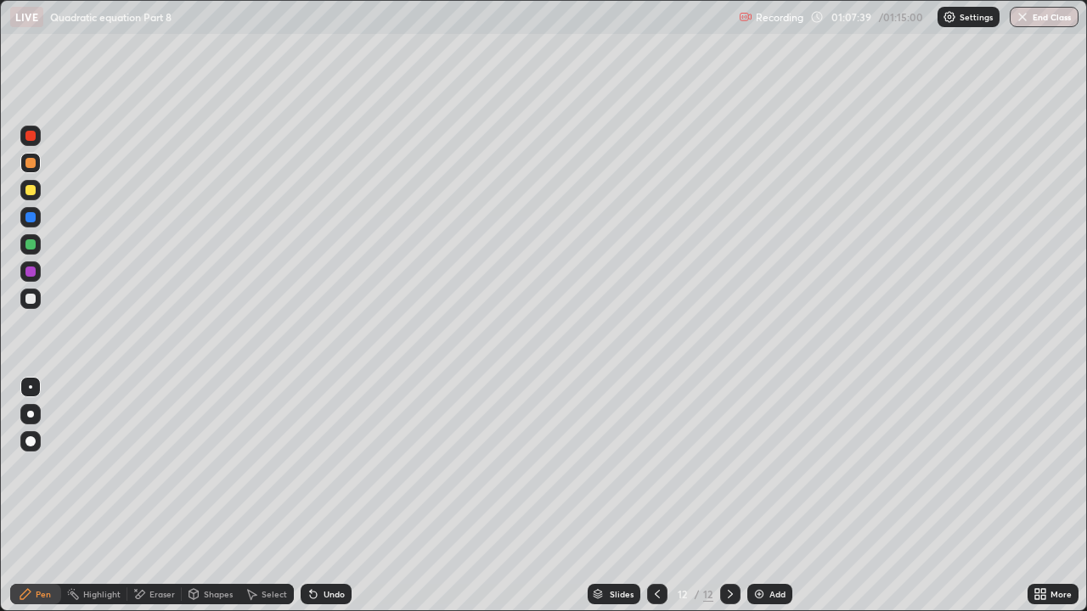
click at [865, 467] on div "Slides 12 / 12 Add" at bounding box center [690, 594] width 676 height 34
click at [887, 467] on div "Slides 12 / 12 Add" at bounding box center [690, 594] width 676 height 34
click at [327, 467] on div "Undo" at bounding box center [326, 594] width 51 height 20
click at [324, 467] on div "Undo" at bounding box center [326, 594] width 51 height 20
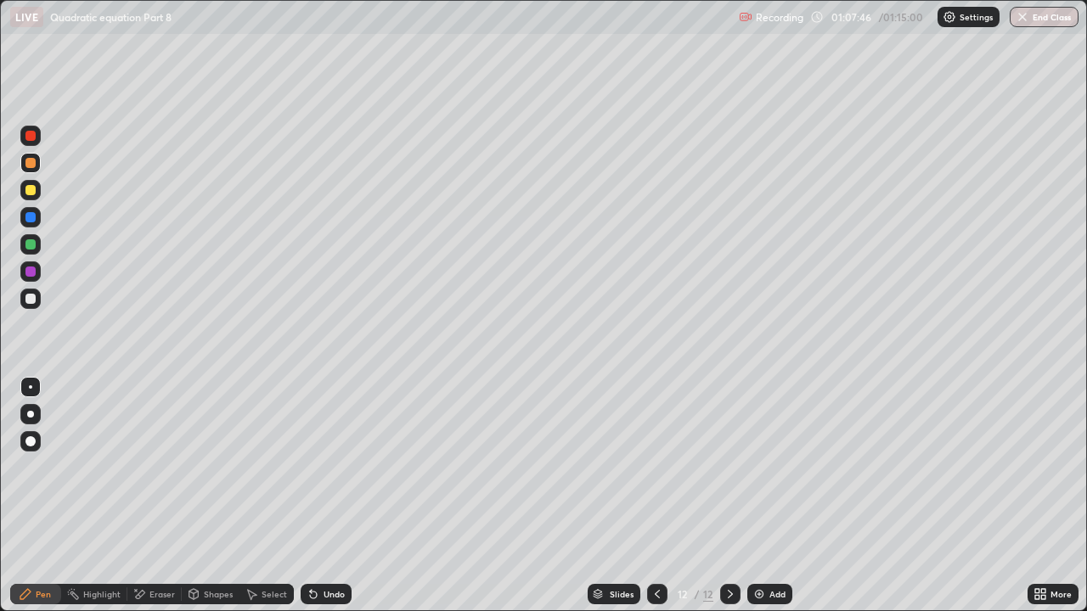
click at [319, 467] on div "Undo" at bounding box center [326, 594] width 51 height 20
click at [318, 467] on div "Undo" at bounding box center [326, 594] width 51 height 20
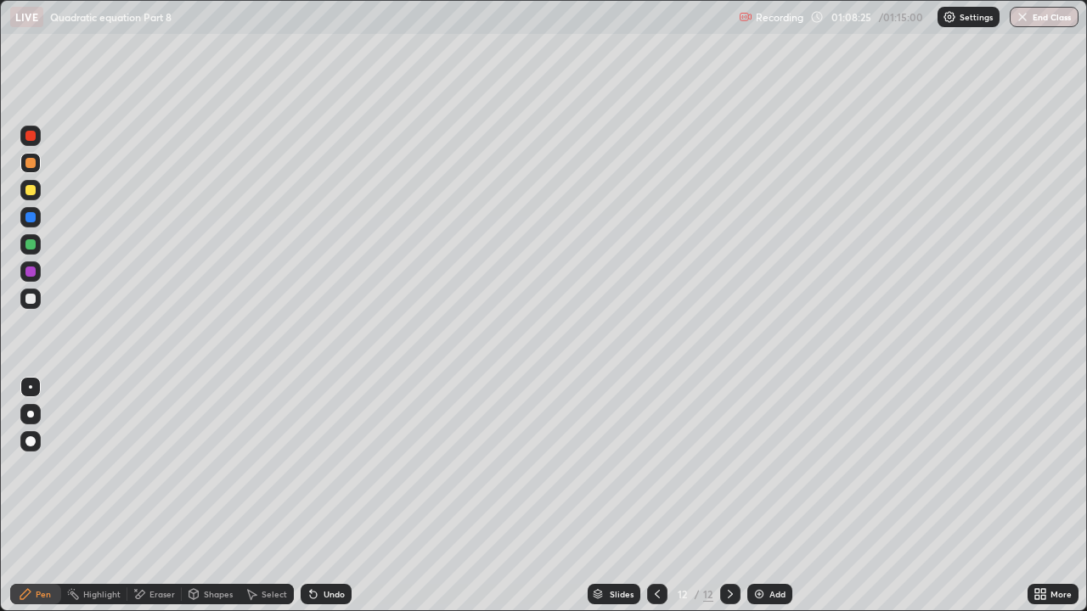
click at [775, 467] on div "Add" at bounding box center [777, 594] width 16 height 8
click at [217, 467] on div "Shapes" at bounding box center [218, 594] width 29 height 8
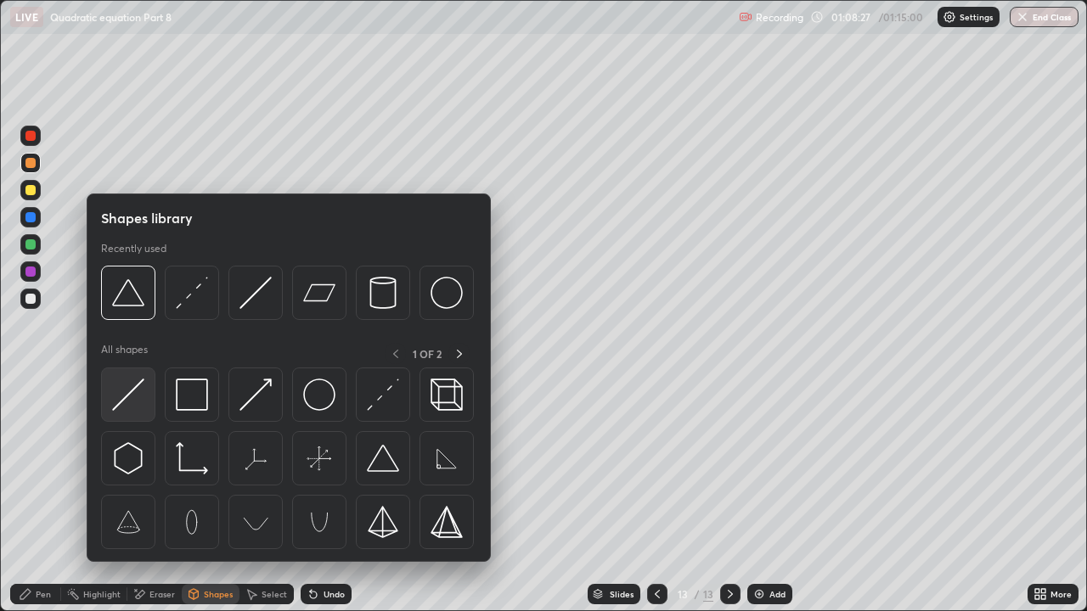
click at [135, 400] on img at bounding box center [128, 395] width 32 height 32
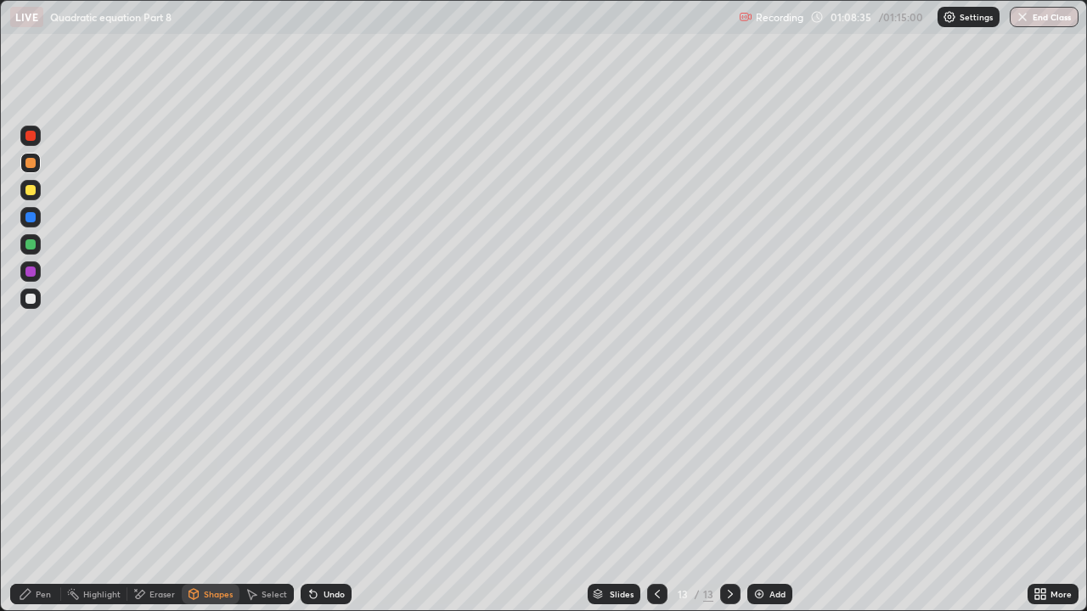
click at [322, 467] on div "Undo" at bounding box center [326, 594] width 51 height 20
click at [35, 467] on div "Pen" at bounding box center [35, 594] width 51 height 20
click at [318, 467] on div "Undo" at bounding box center [326, 594] width 51 height 20
click at [216, 467] on div "Shapes" at bounding box center [218, 594] width 29 height 8
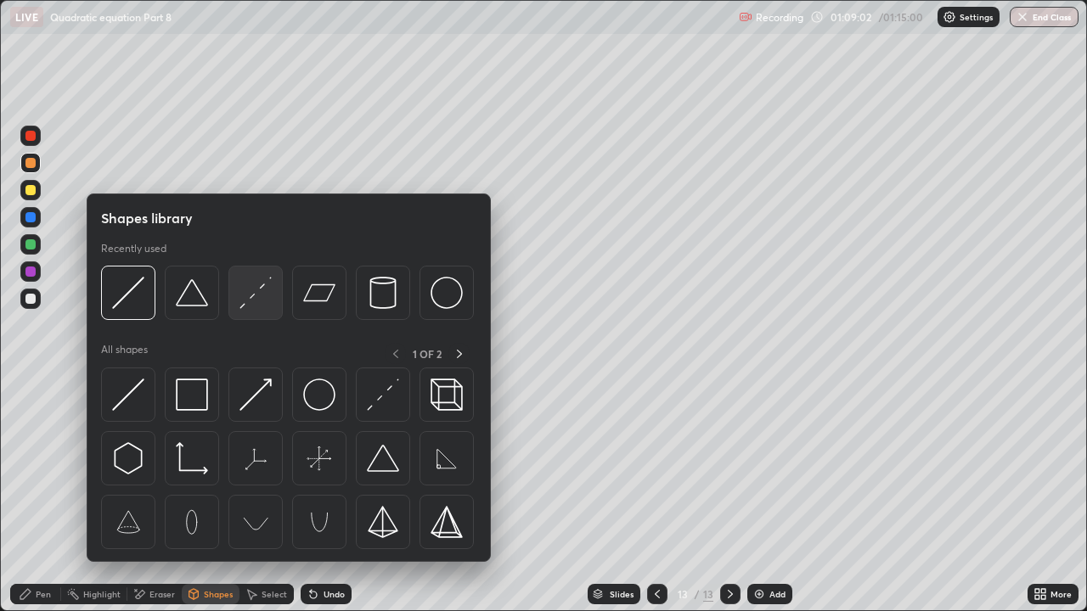
click at [253, 296] on img at bounding box center [255, 293] width 32 height 32
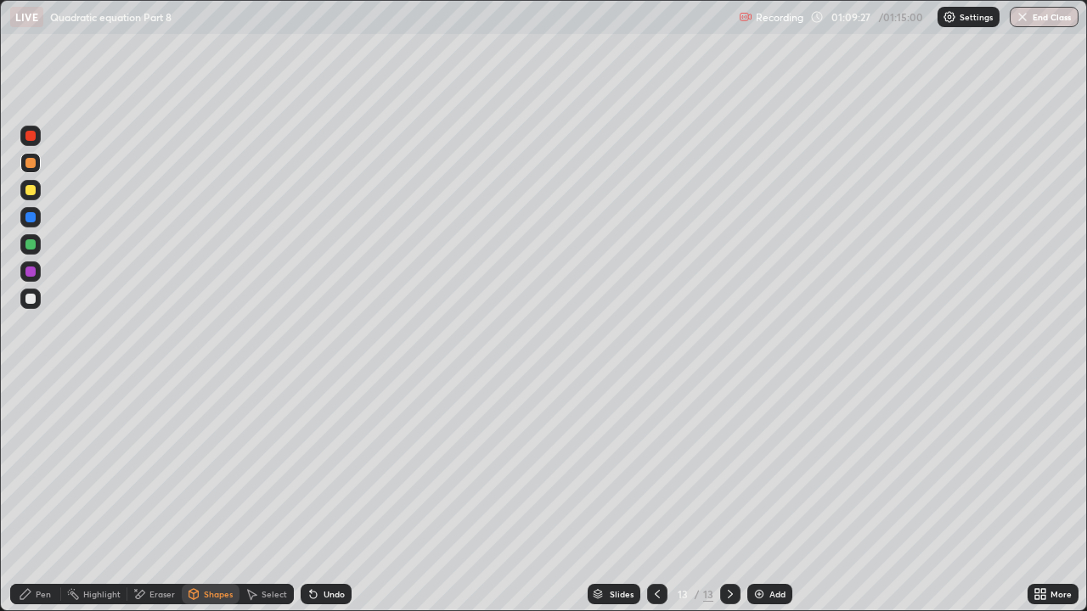
click at [38, 467] on div "Pen" at bounding box center [43, 594] width 15 height 8
click at [31, 247] on div at bounding box center [30, 244] width 10 height 10
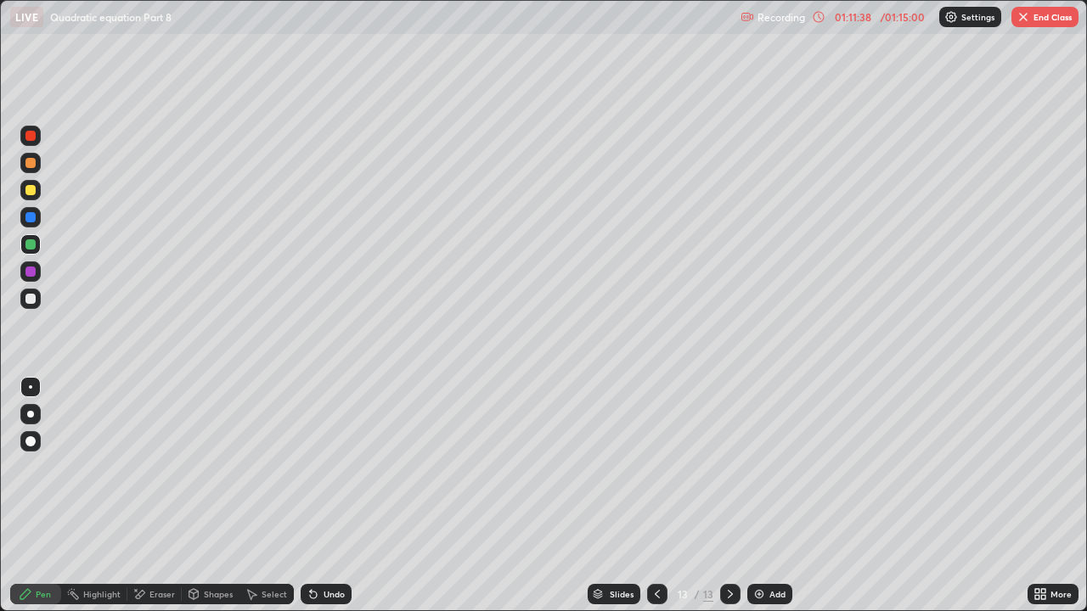
click at [201, 467] on div "Shapes" at bounding box center [211, 594] width 58 height 20
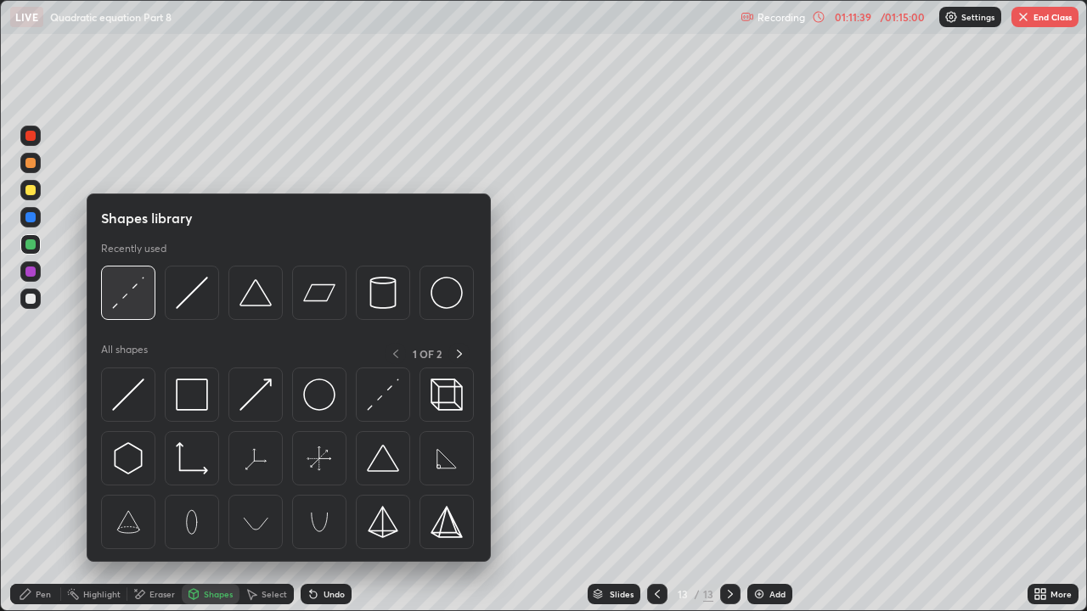
click at [137, 301] on img at bounding box center [128, 293] width 32 height 32
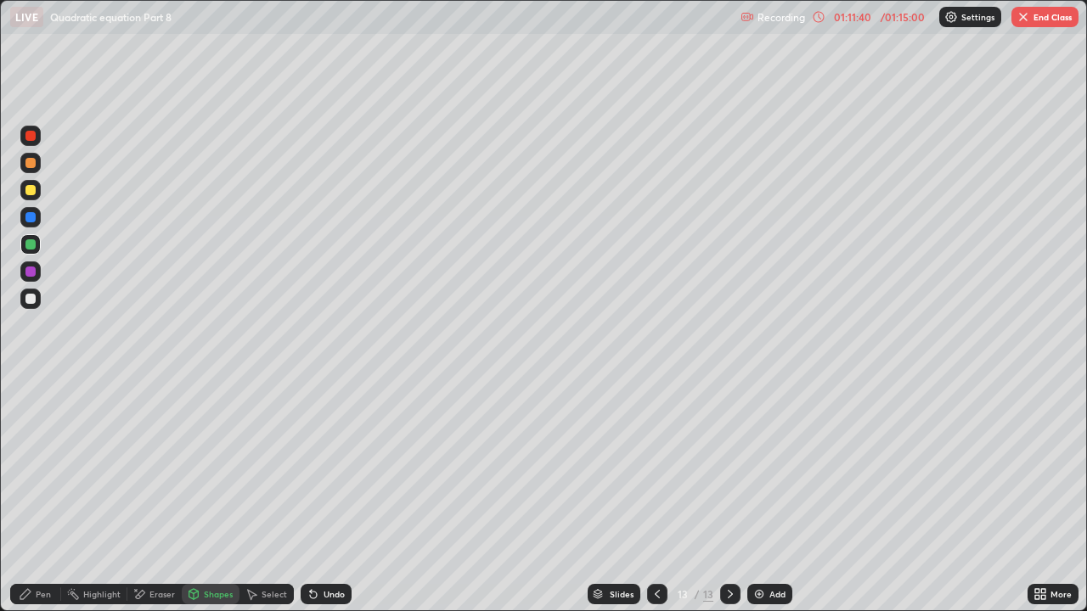
click at [21, 213] on div at bounding box center [30, 217] width 20 height 20
click at [324, 467] on div "Undo" at bounding box center [334, 594] width 21 height 8
click at [31, 467] on icon at bounding box center [25, 594] width 10 height 10
click at [648, 467] on div at bounding box center [657, 594] width 20 height 20
click at [730, 467] on icon at bounding box center [731, 595] width 14 height 14
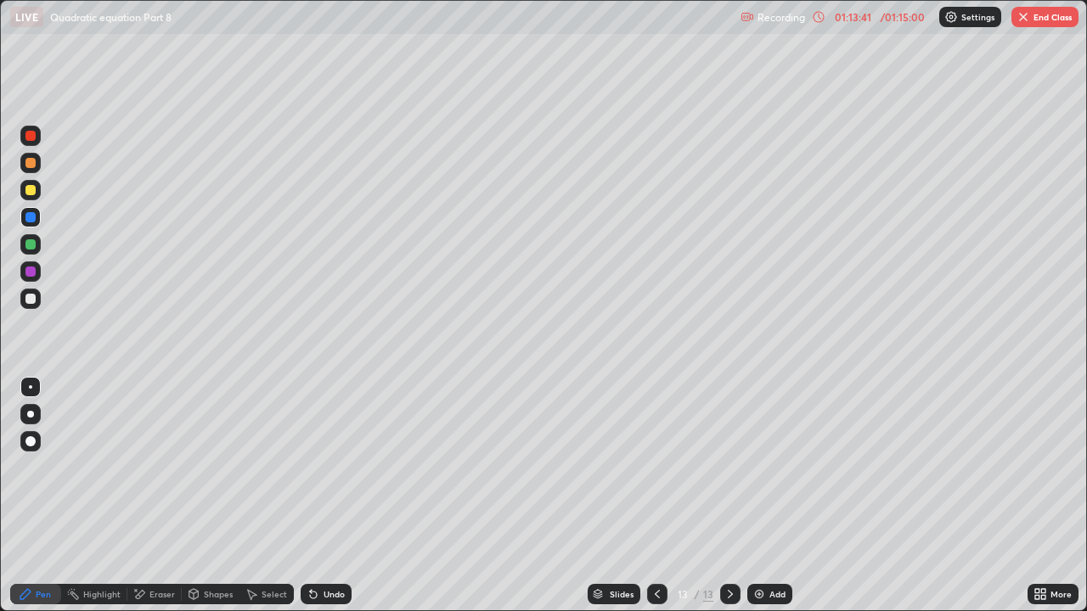
click at [150, 467] on div "Eraser" at bounding box center [161, 594] width 25 height 8
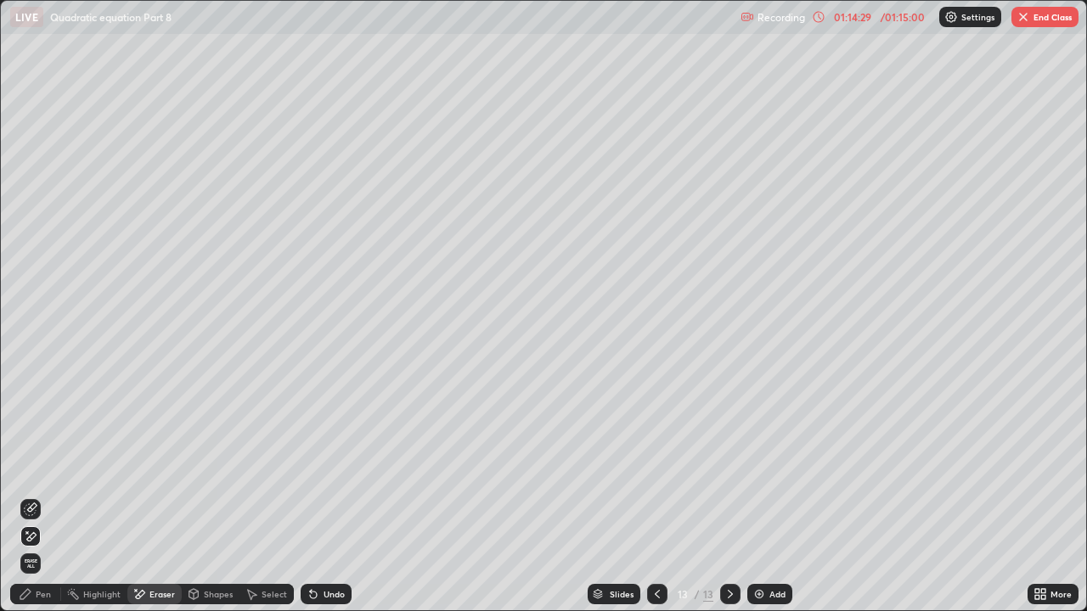
click at [1042, 12] on button "End Class" at bounding box center [1044, 17] width 67 height 20
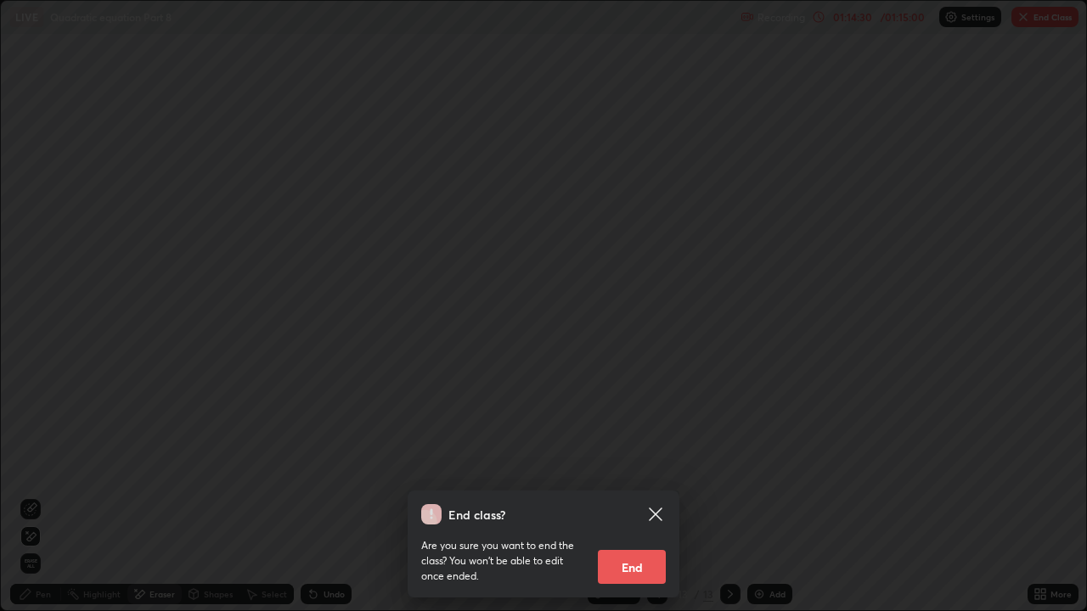
click at [628, 467] on button "End" at bounding box center [632, 567] width 68 height 34
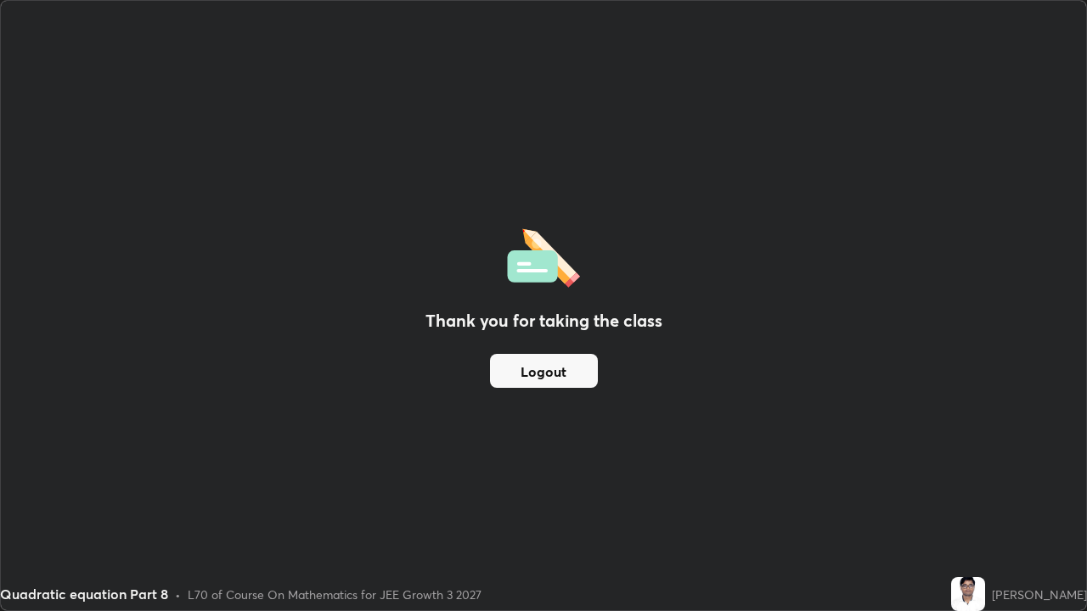
click at [556, 373] on button "Logout" at bounding box center [544, 371] width 108 height 34
click at [557, 369] on button "Logout" at bounding box center [544, 371] width 108 height 34
click at [561, 369] on button "Logout" at bounding box center [544, 371] width 108 height 34
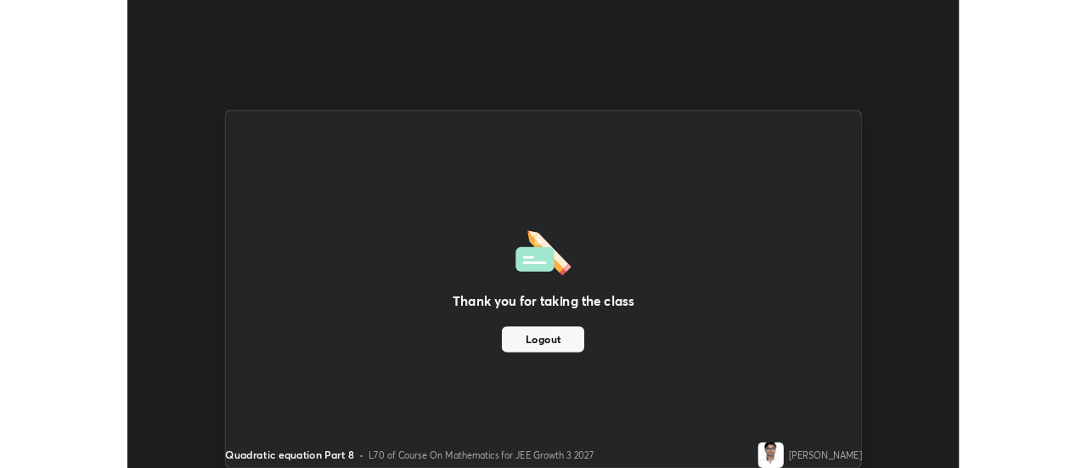
scroll to position [84456, 83837]
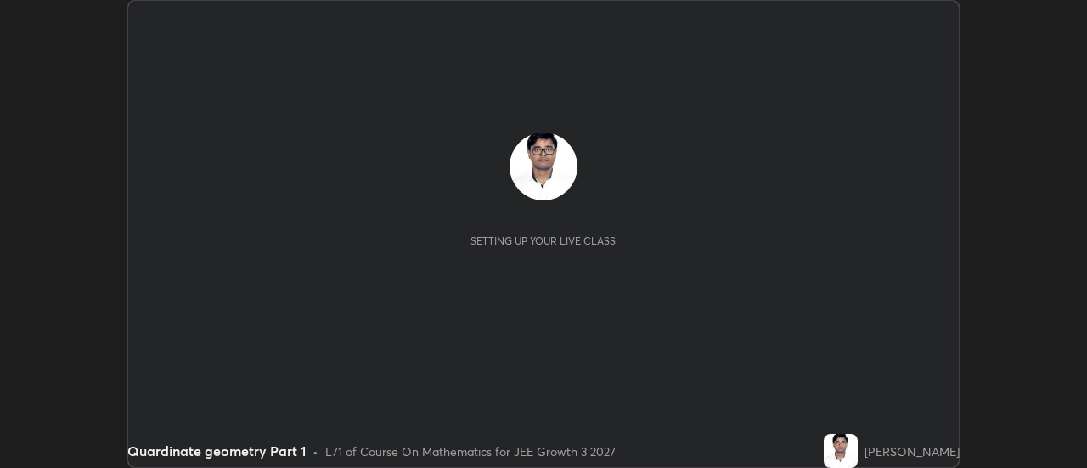
scroll to position [468, 1086]
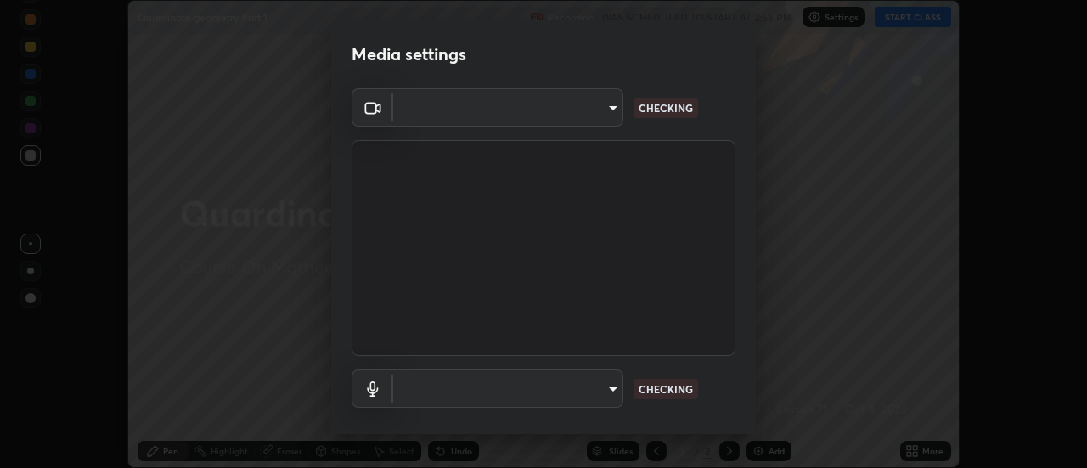
type input "e2aa400b7bb40988937289f1826270d99bb774d75893401bafd8ee5ef144e594"
type input "default"
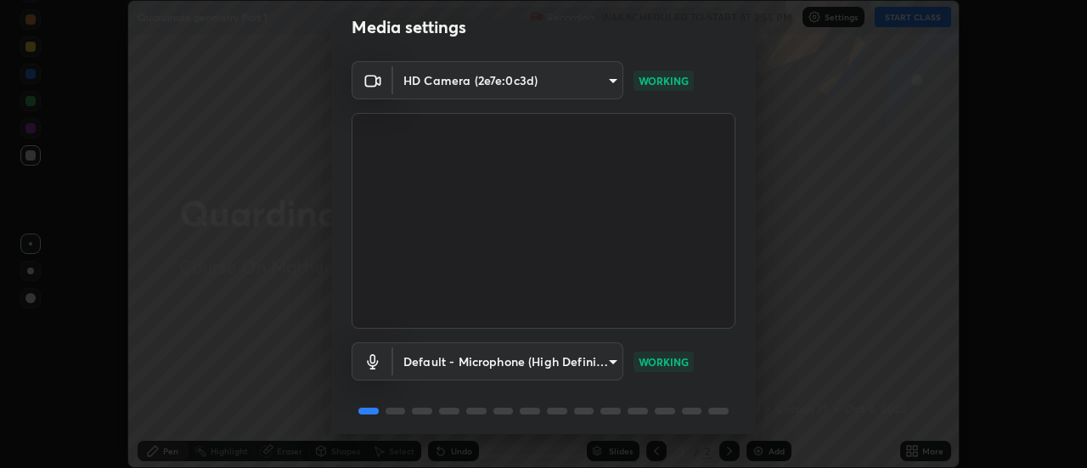
scroll to position [89, 0]
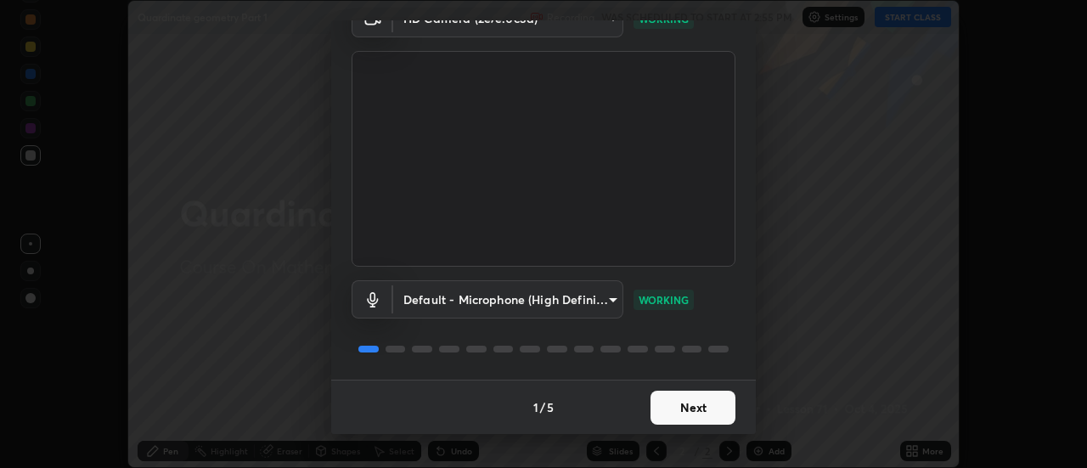
click at [674, 414] on button "Next" at bounding box center [693, 408] width 85 height 34
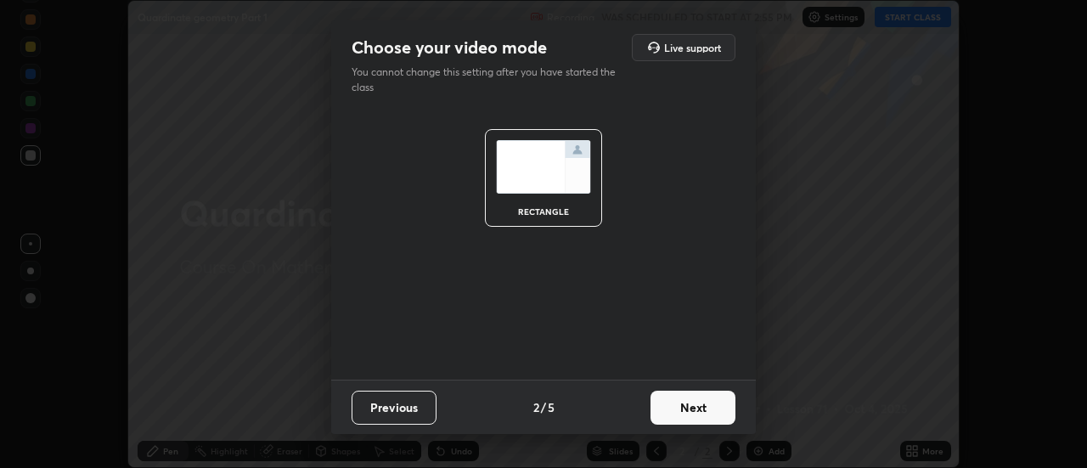
scroll to position [0, 0]
click at [678, 416] on button "Next" at bounding box center [693, 408] width 85 height 34
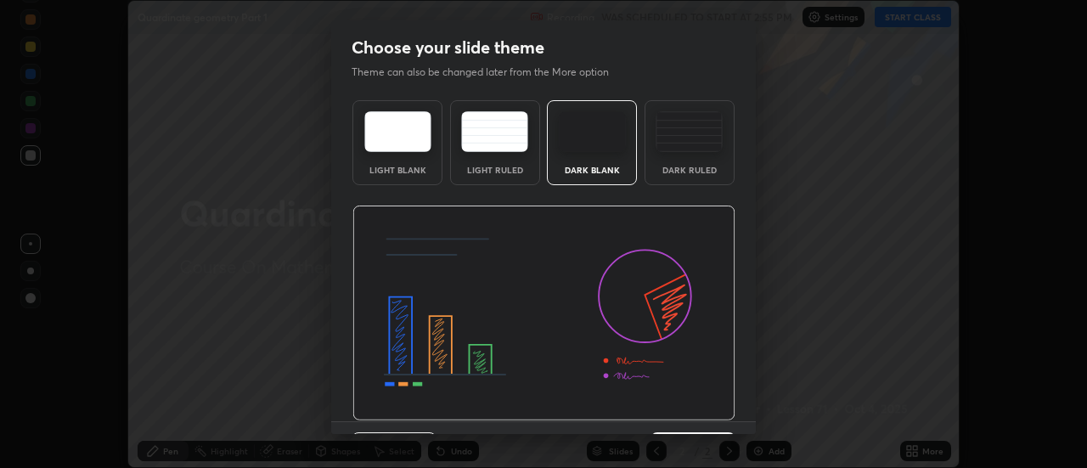
scroll to position [42, 0]
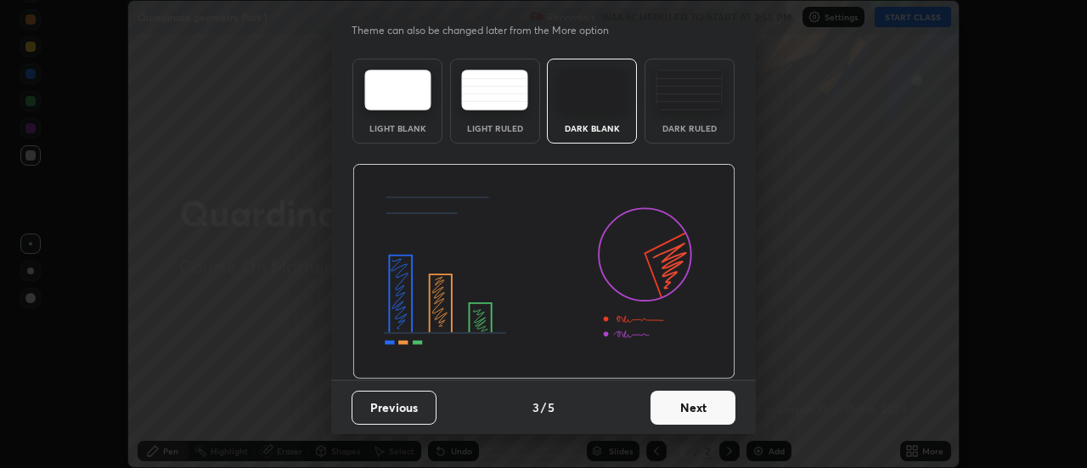
click at [662, 410] on button "Next" at bounding box center [693, 408] width 85 height 34
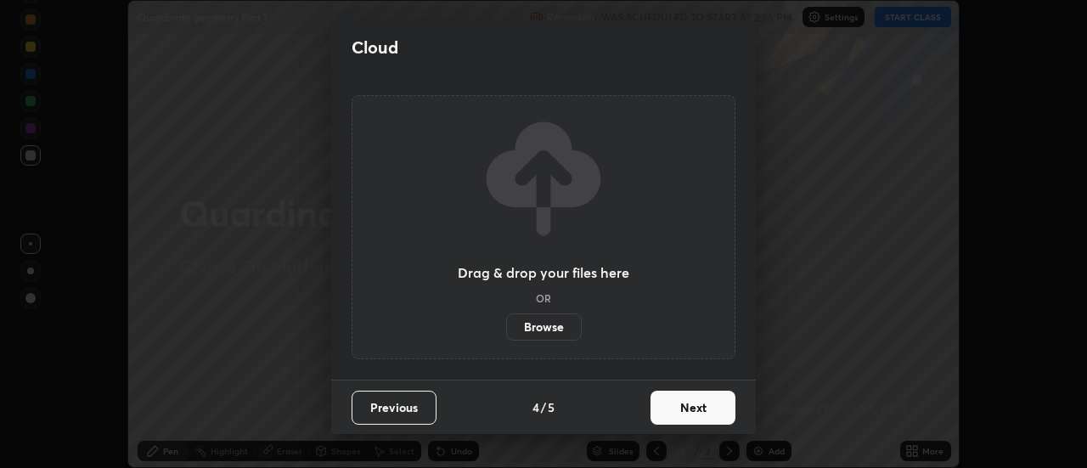
click at [668, 414] on button "Next" at bounding box center [693, 408] width 85 height 34
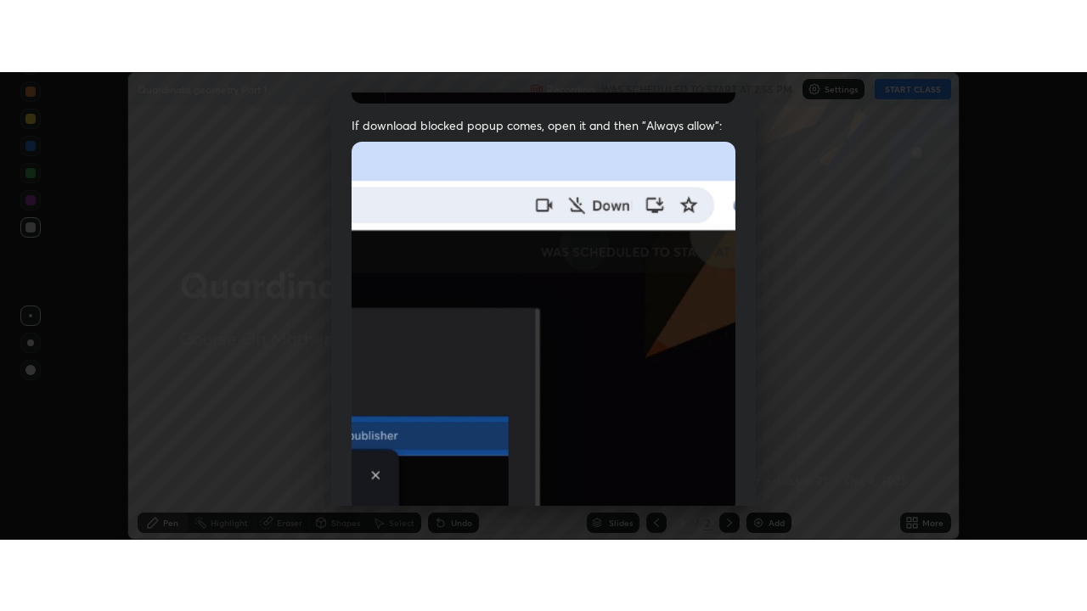
scroll to position [436, 0]
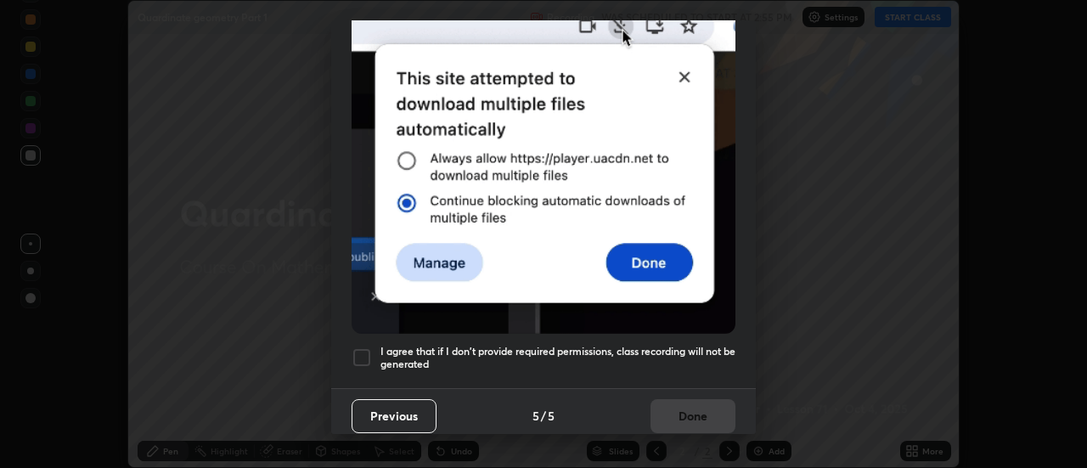
click at [428, 347] on h5 "I agree that if I don't provide required permissions, class recording will not …" at bounding box center [557, 358] width 355 height 26
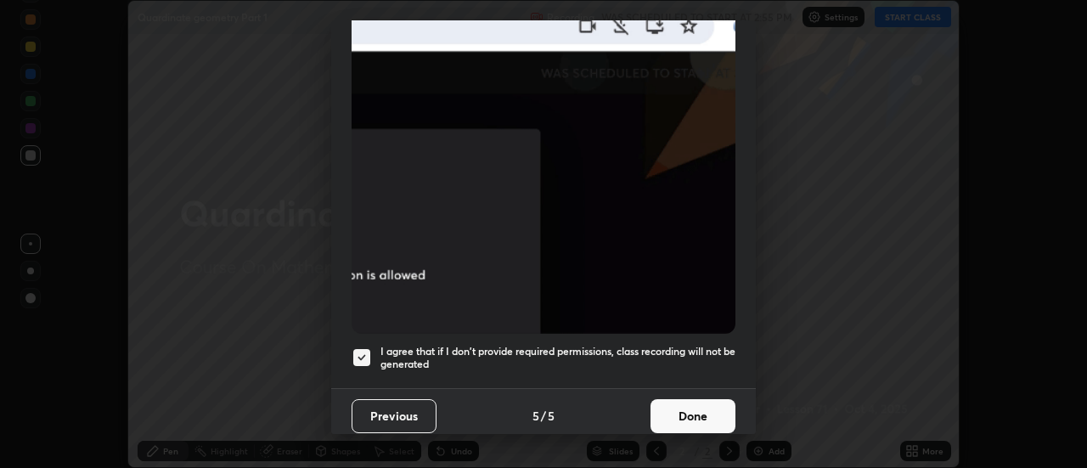
click at [663, 410] on button "Done" at bounding box center [693, 416] width 85 height 34
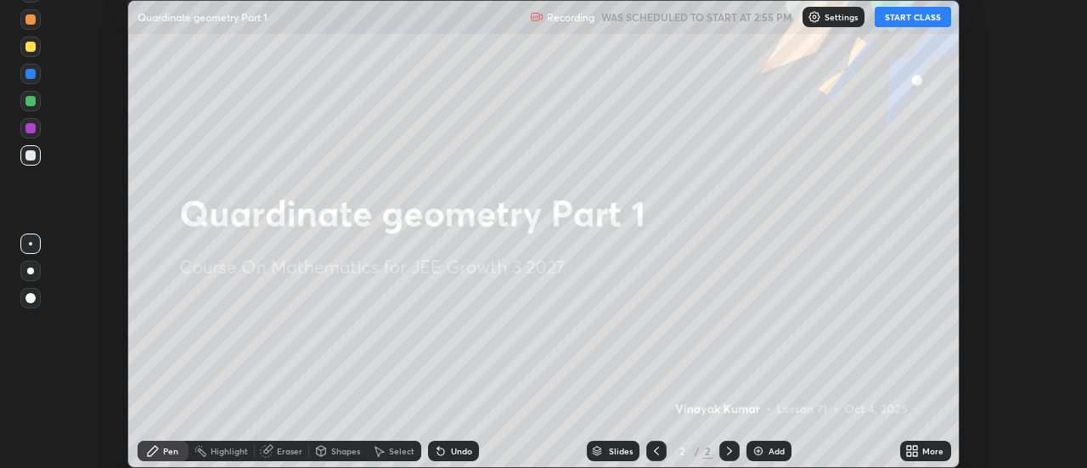
click at [909, 15] on button "START CLASS" at bounding box center [913, 17] width 76 height 20
click at [930, 453] on div "More" at bounding box center [932, 451] width 21 height 8
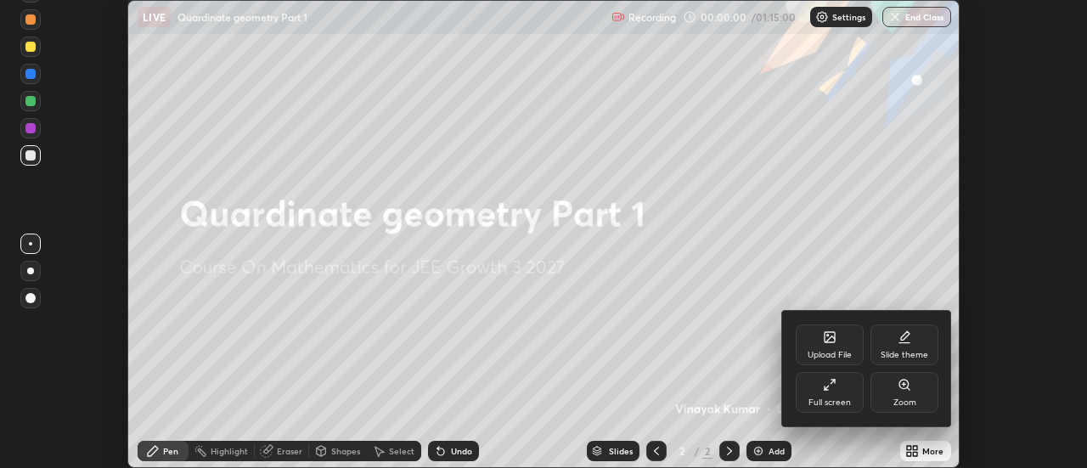
click at [841, 375] on div "Full screen" at bounding box center [830, 392] width 68 height 41
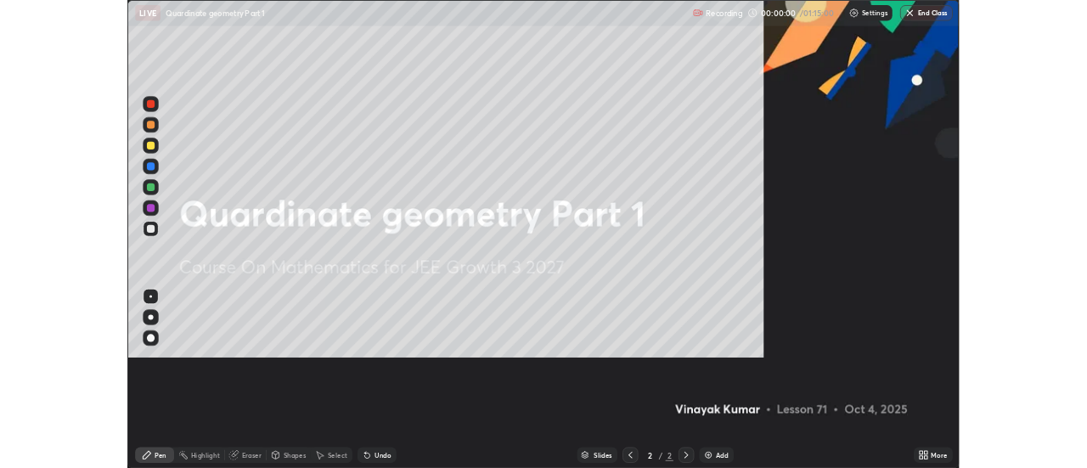
scroll to position [611, 1087]
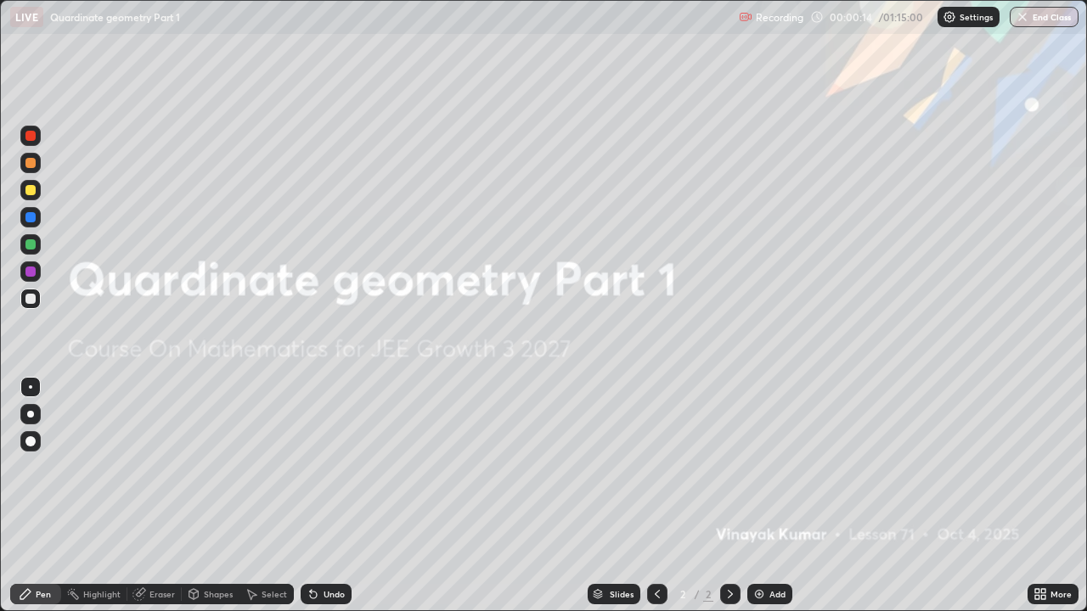
click at [759, 467] on img at bounding box center [759, 595] width 14 height 14
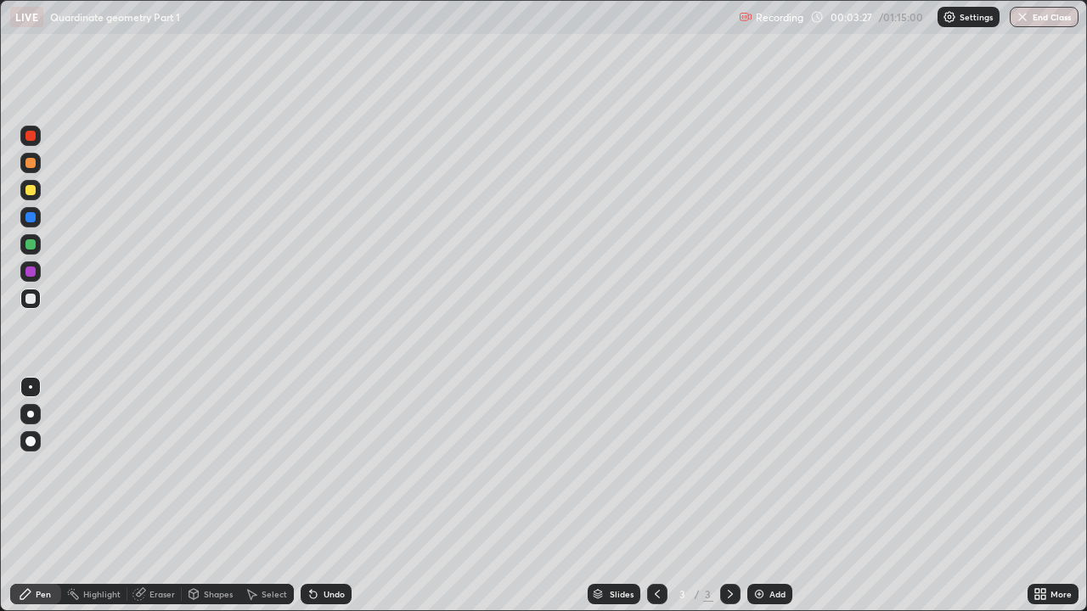
click at [212, 467] on div "Shapes" at bounding box center [218, 594] width 29 height 8
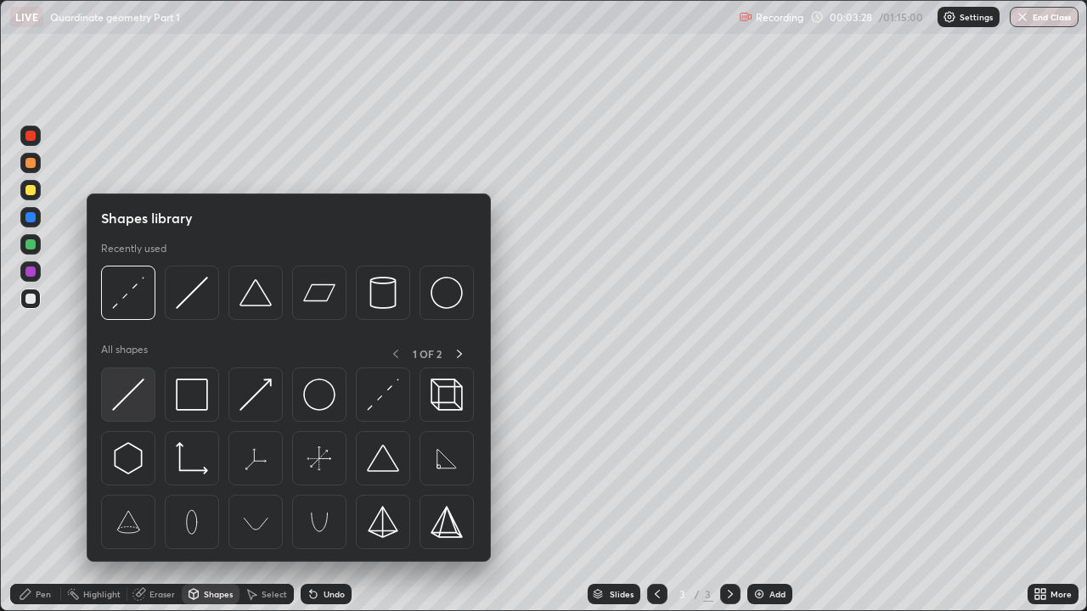
click at [128, 412] on div at bounding box center [128, 395] width 54 height 54
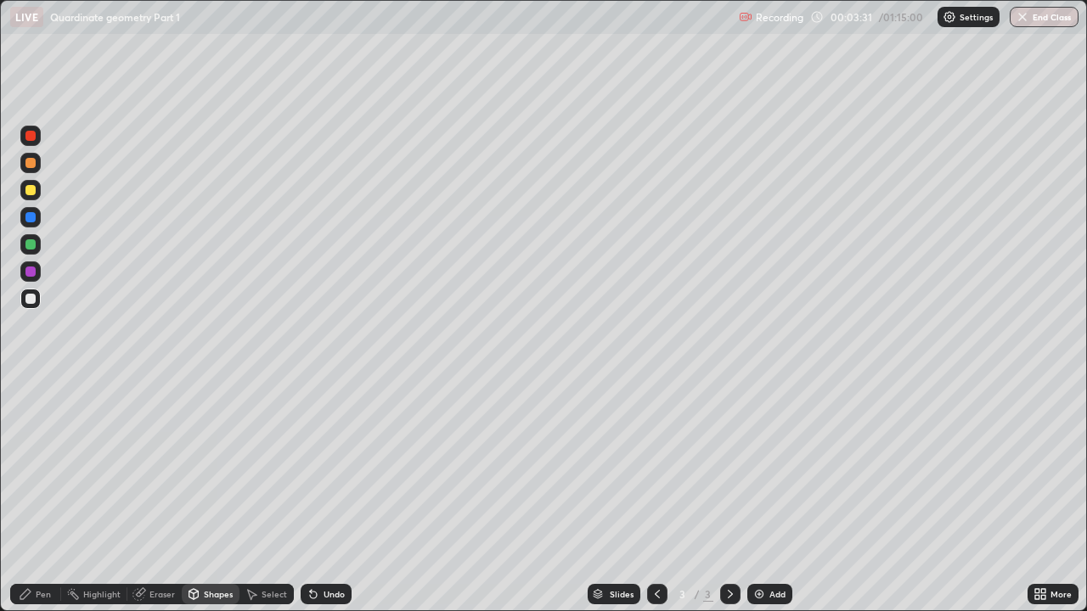
click at [42, 467] on div "Pen" at bounding box center [35, 594] width 51 height 20
click at [30, 272] on div at bounding box center [30, 272] width 10 height 10
click at [766, 467] on div "Add" at bounding box center [769, 594] width 45 height 20
click at [29, 307] on div at bounding box center [30, 299] width 20 height 20
click at [209, 467] on div "Shapes" at bounding box center [218, 594] width 29 height 8
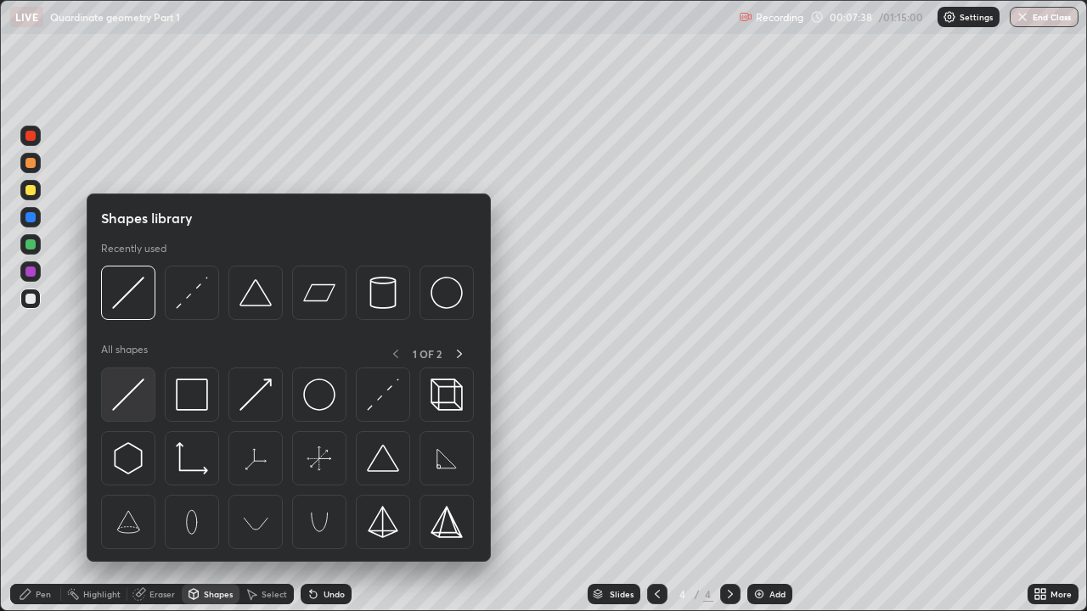
click at [125, 386] on img at bounding box center [128, 395] width 32 height 32
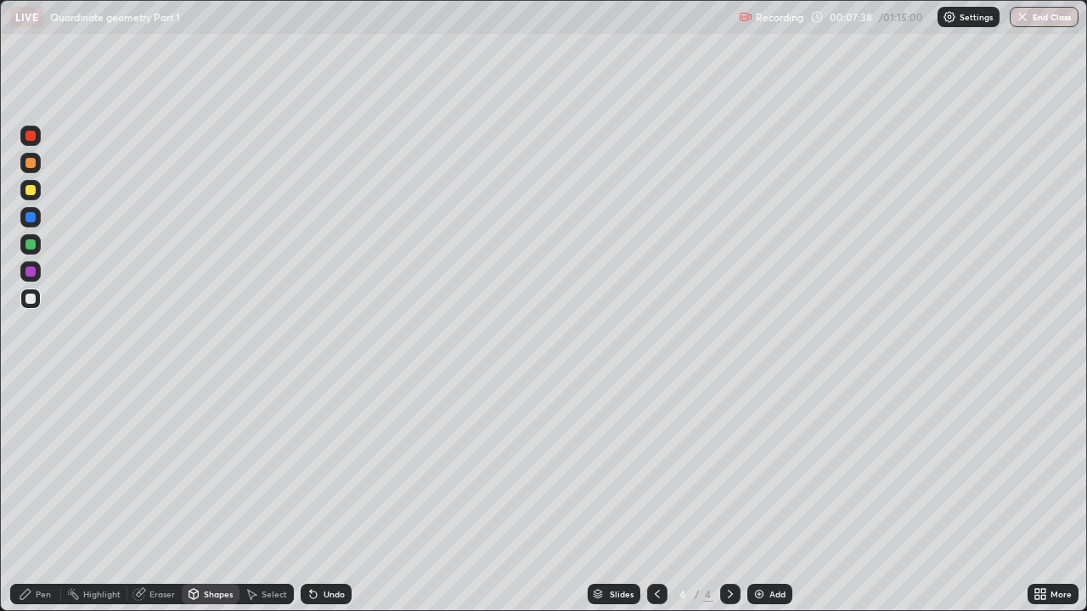
click at [29, 188] on div at bounding box center [30, 190] width 10 height 10
click at [32, 160] on div at bounding box center [30, 163] width 10 height 10
click at [324, 467] on div "Undo" at bounding box center [334, 594] width 21 height 8
click at [35, 467] on div "Pen" at bounding box center [35, 594] width 51 height 20
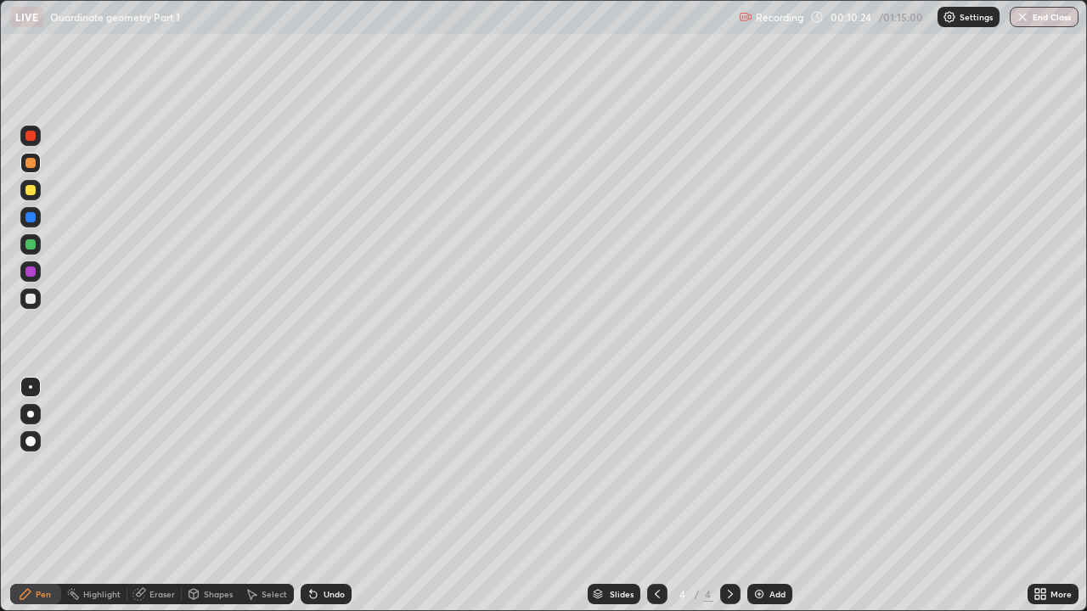
click at [767, 467] on div "Add" at bounding box center [769, 594] width 45 height 20
click at [320, 467] on div "Undo" at bounding box center [326, 594] width 51 height 20
click at [324, 467] on div "Undo" at bounding box center [334, 594] width 21 height 8
click at [328, 467] on div "Undo" at bounding box center [334, 594] width 21 height 8
click at [314, 467] on div "Undo" at bounding box center [326, 594] width 51 height 20
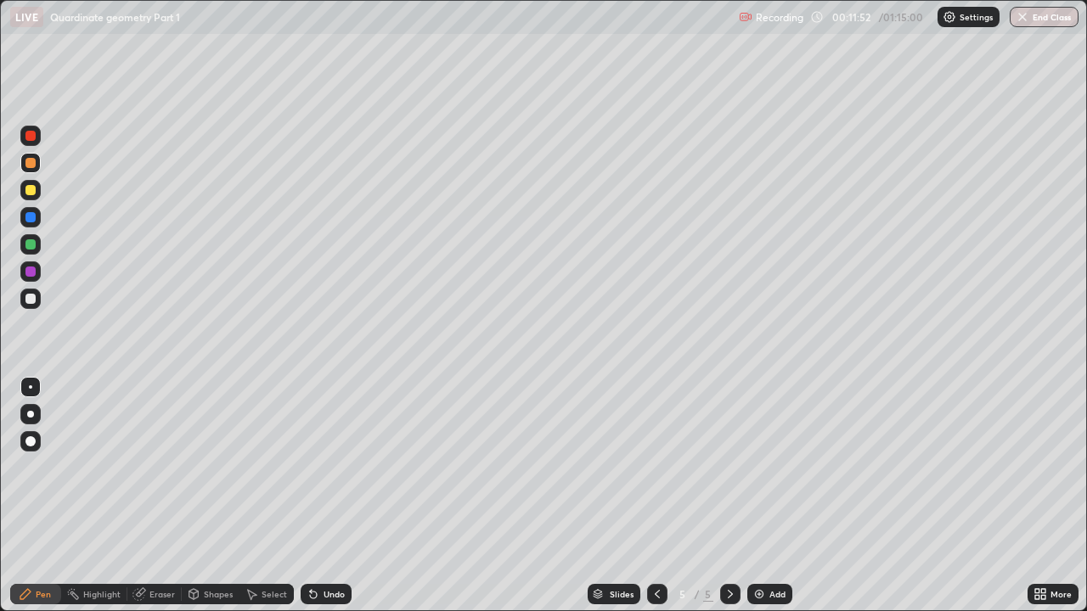
click at [321, 467] on div "Undo" at bounding box center [326, 594] width 51 height 20
click at [212, 467] on div "Shapes" at bounding box center [218, 594] width 29 height 8
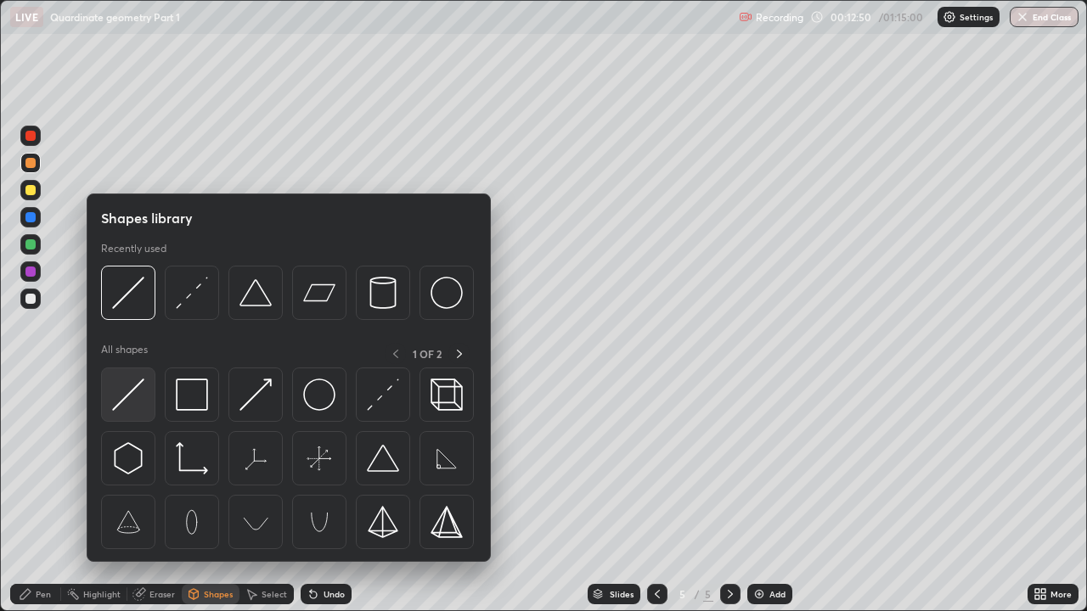
click at [121, 399] on img at bounding box center [128, 395] width 32 height 32
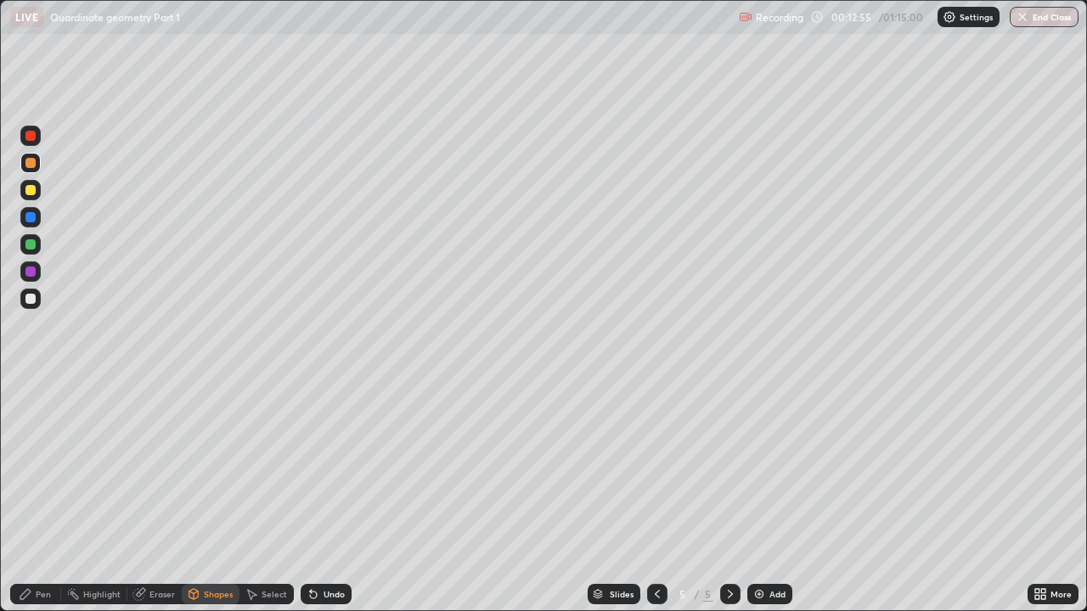
click at [39, 467] on div "Pen" at bounding box center [43, 594] width 15 height 8
click at [773, 467] on div "Add" at bounding box center [777, 594] width 16 height 8
click at [210, 467] on div "Shapes" at bounding box center [218, 594] width 29 height 8
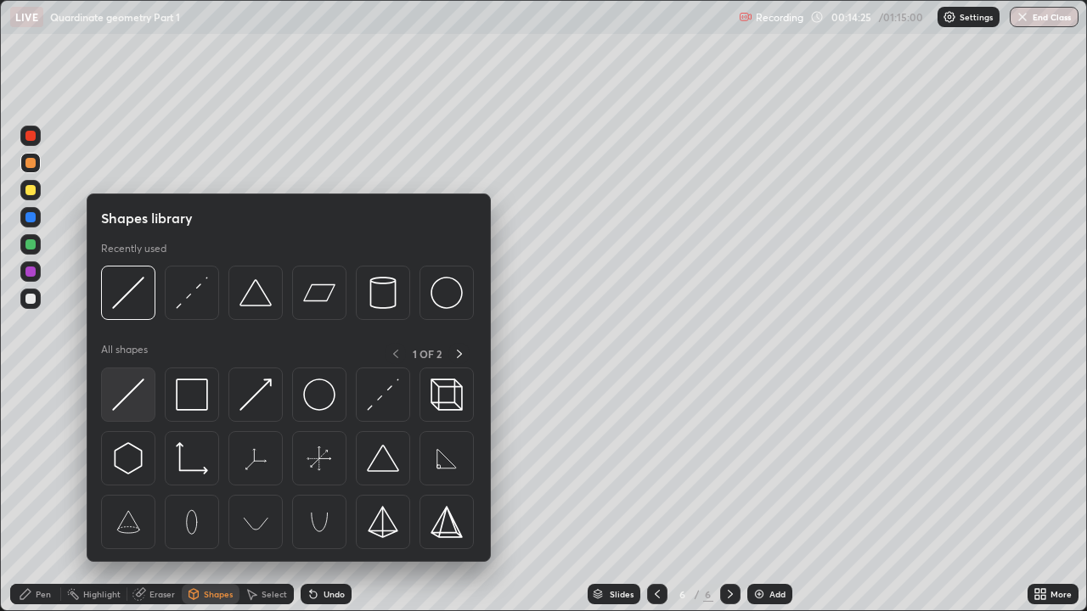
click at [134, 397] on img at bounding box center [128, 395] width 32 height 32
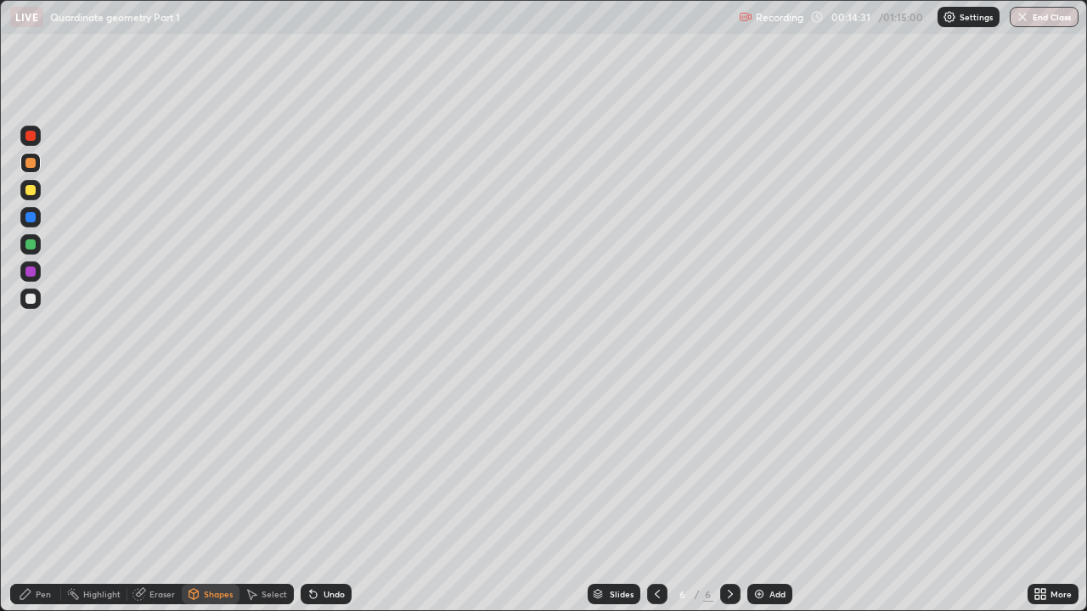
click at [220, 467] on div "Shapes" at bounding box center [218, 594] width 29 height 8
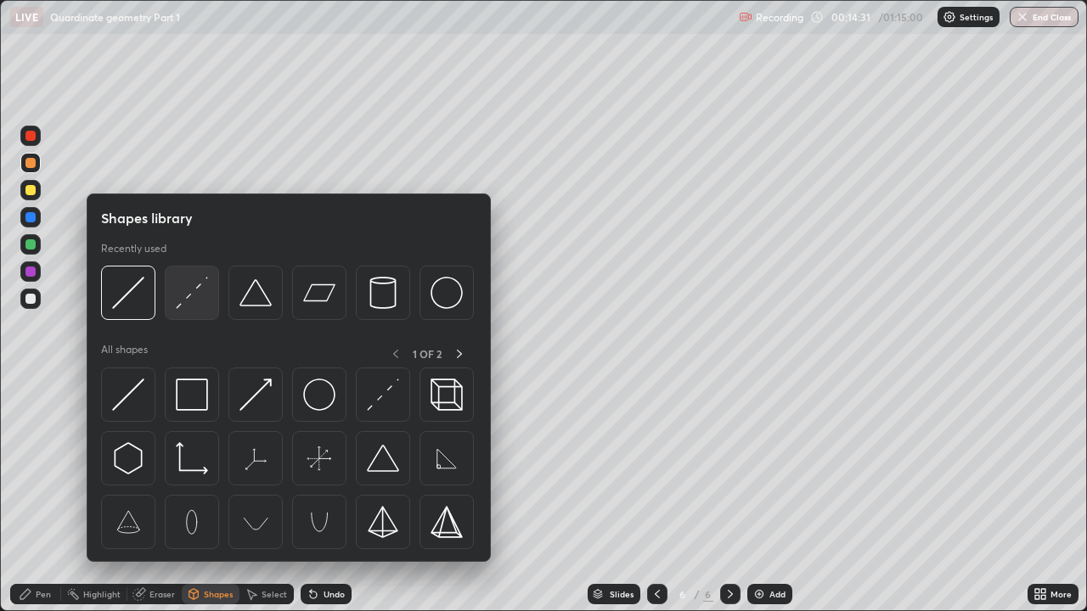
click at [192, 306] on img at bounding box center [192, 293] width 32 height 32
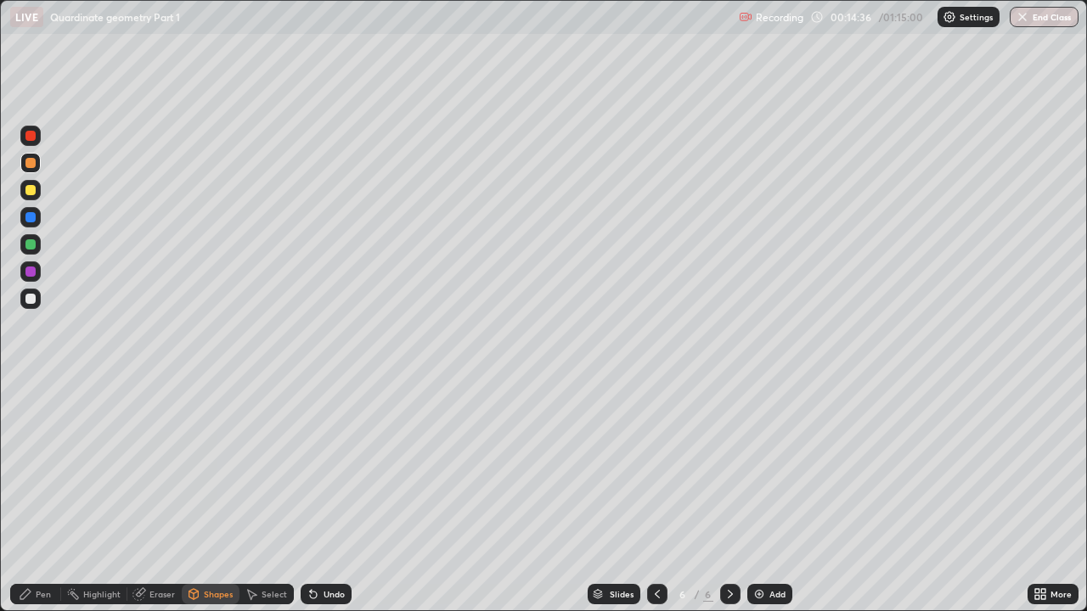
click at [27, 467] on div "Pen" at bounding box center [35, 594] width 51 height 20
click at [762, 467] on div "Add" at bounding box center [769, 594] width 45 height 20
click at [211, 467] on div "Shapes" at bounding box center [218, 594] width 29 height 8
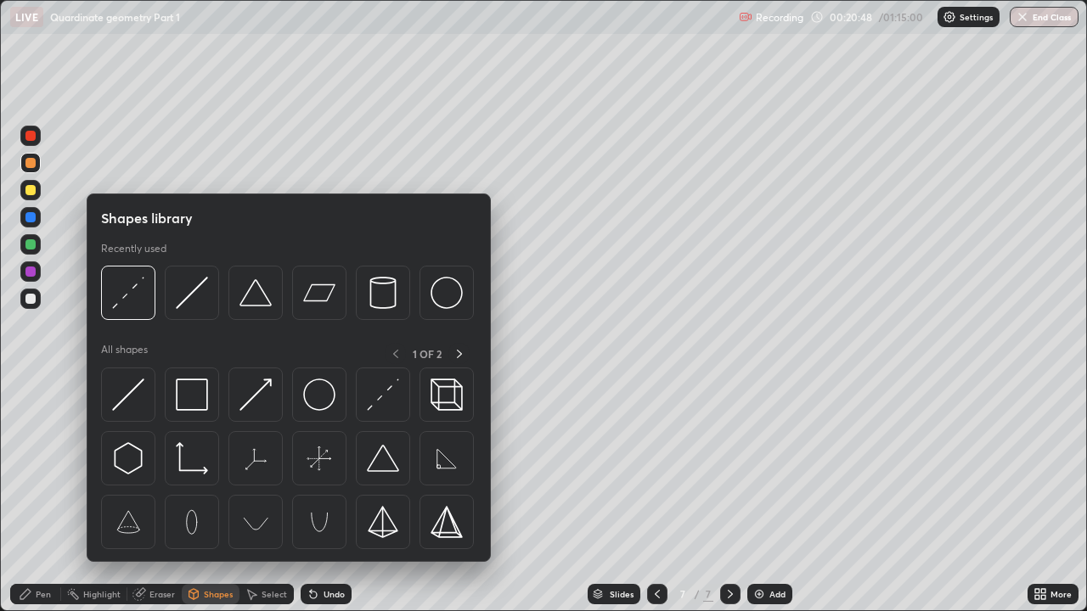
click at [145, 408] on div at bounding box center [128, 395] width 54 height 54
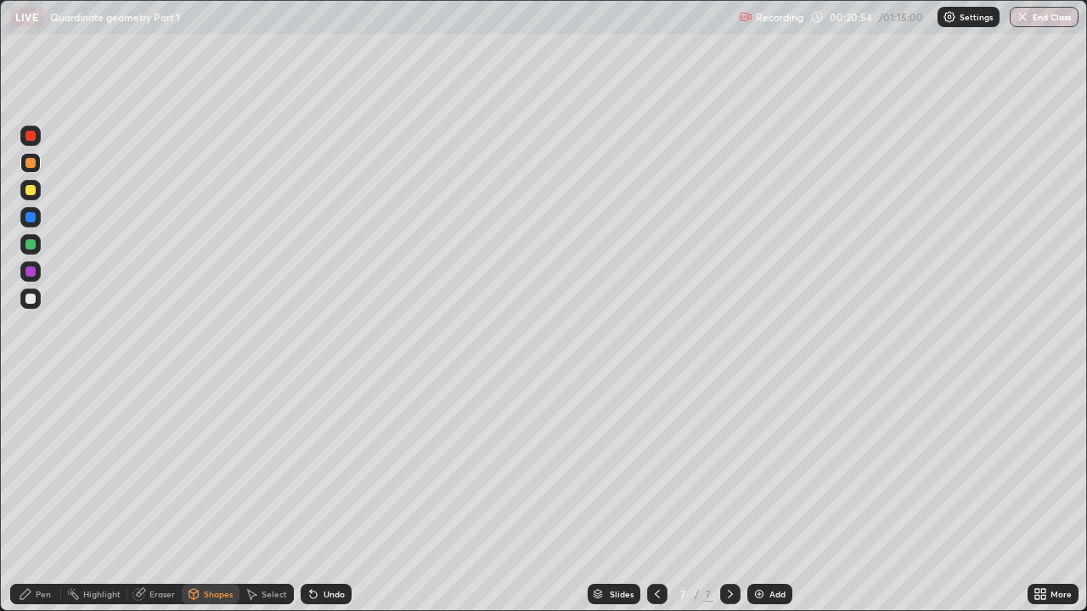
click at [55, 467] on div "Pen" at bounding box center [35, 594] width 51 height 20
click at [779, 467] on div "Add" at bounding box center [777, 594] width 16 height 8
click at [200, 467] on div "Shapes" at bounding box center [211, 594] width 58 height 20
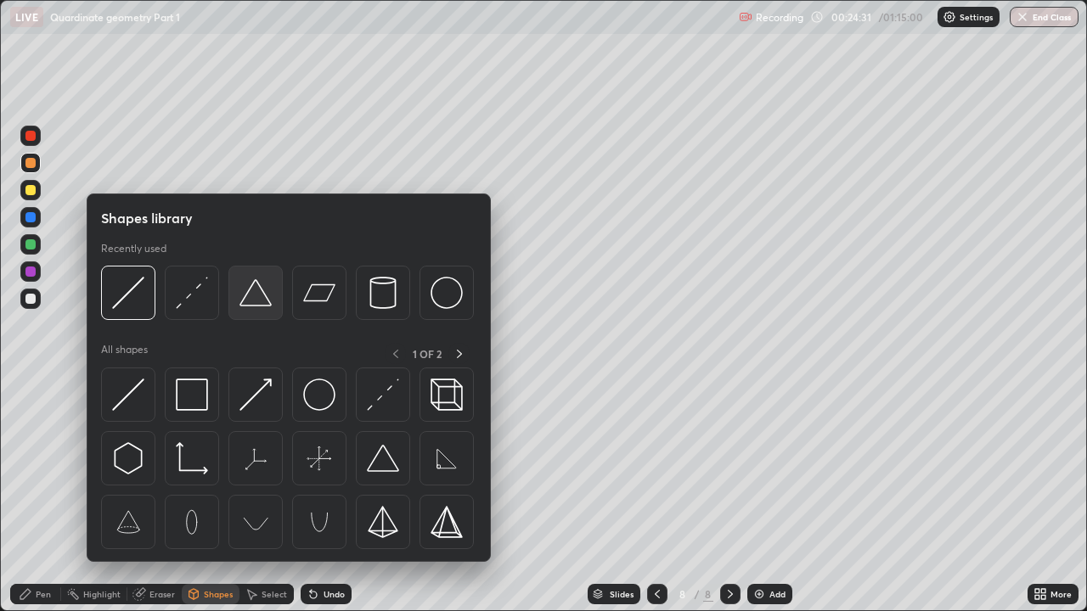
click at [250, 296] on img at bounding box center [255, 293] width 32 height 32
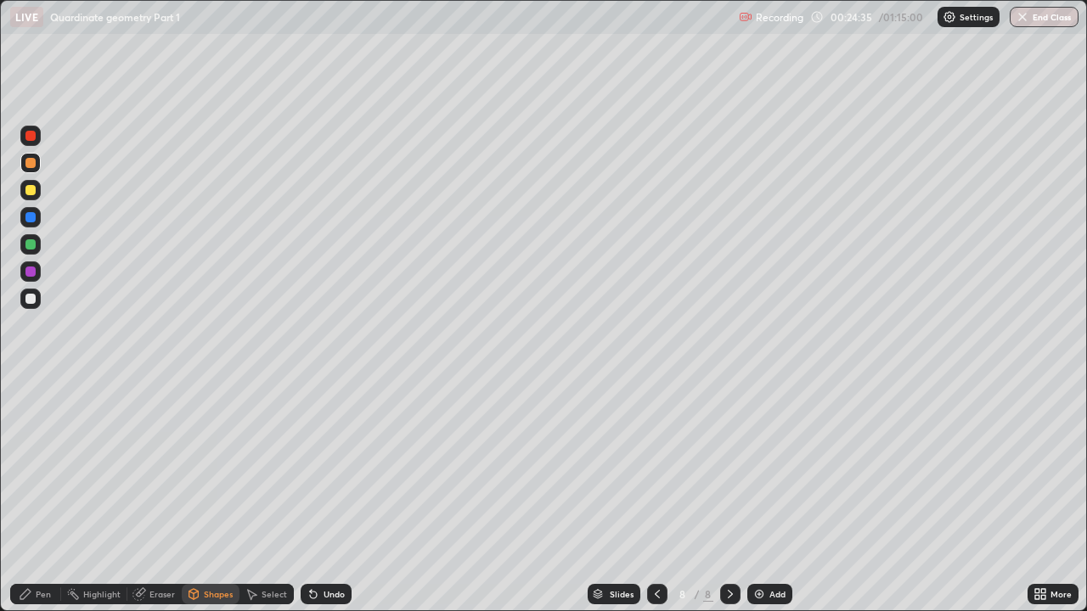
click at [42, 467] on div "Pen" at bounding box center [35, 594] width 51 height 20
click at [341, 467] on div "Undo" at bounding box center [326, 594] width 51 height 20
click at [212, 467] on div "Shapes" at bounding box center [218, 594] width 29 height 8
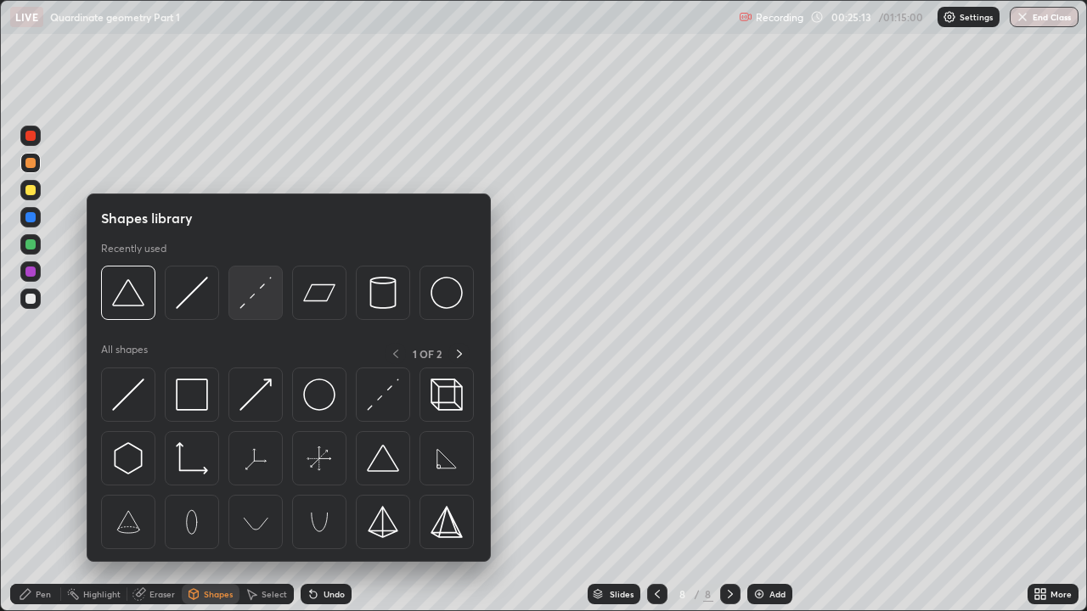
click at [256, 298] on img at bounding box center [255, 293] width 32 height 32
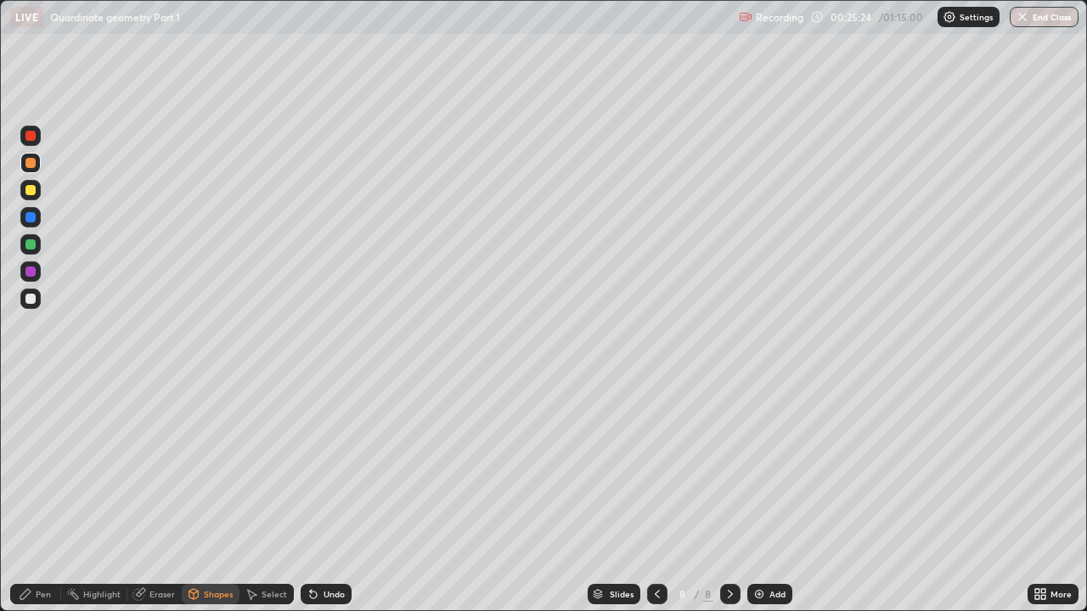
click at [37, 467] on div "Pen" at bounding box center [35, 594] width 51 height 20
click at [328, 467] on div "Undo" at bounding box center [334, 594] width 21 height 8
click at [767, 467] on div "Add" at bounding box center [769, 594] width 45 height 20
click at [218, 467] on div "Shapes" at bounding box center [218, 594] width 29 height 8
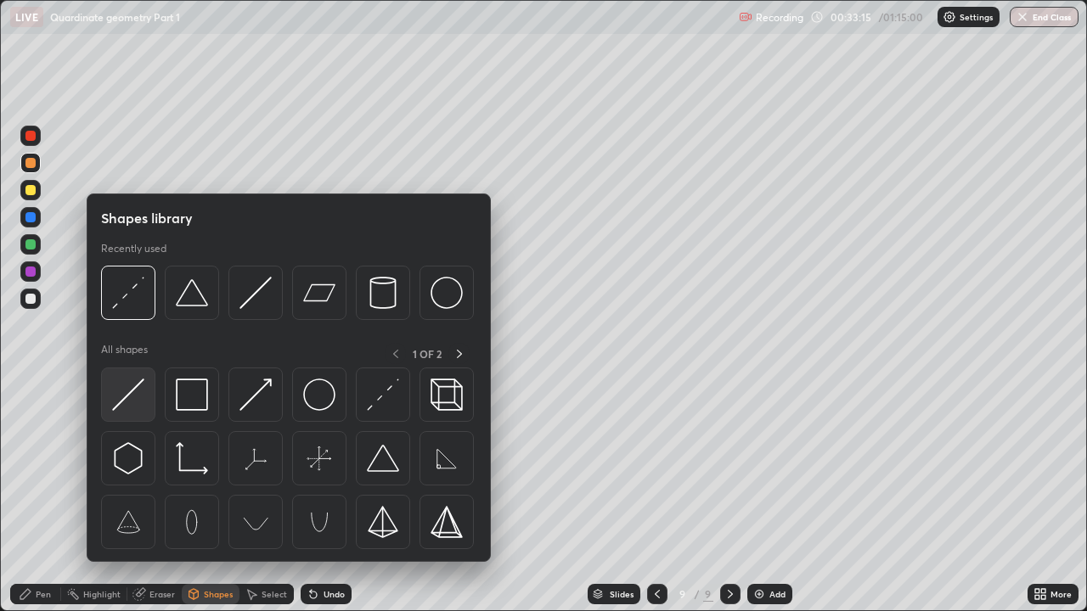
click at [134, 393] on img at bounding box center [128, 395] width 32 height 32
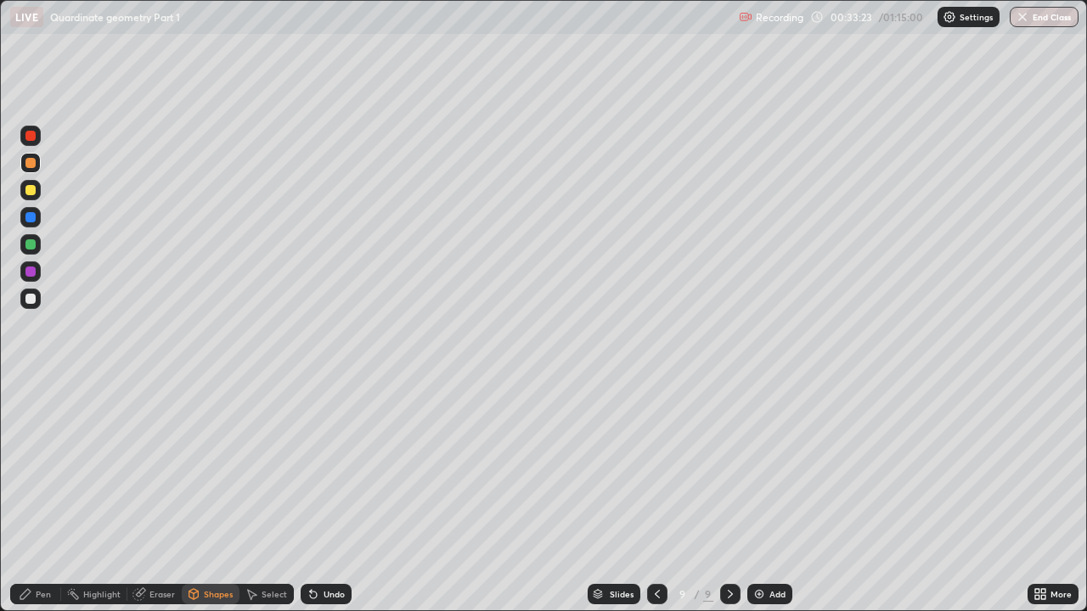
click at [46, 467] on div "Pen" at bounding box center [35, 594] width 51 height 20
click at [211, 467] on div "Shapes" at bounding box center [218, 594] width 29 height 8
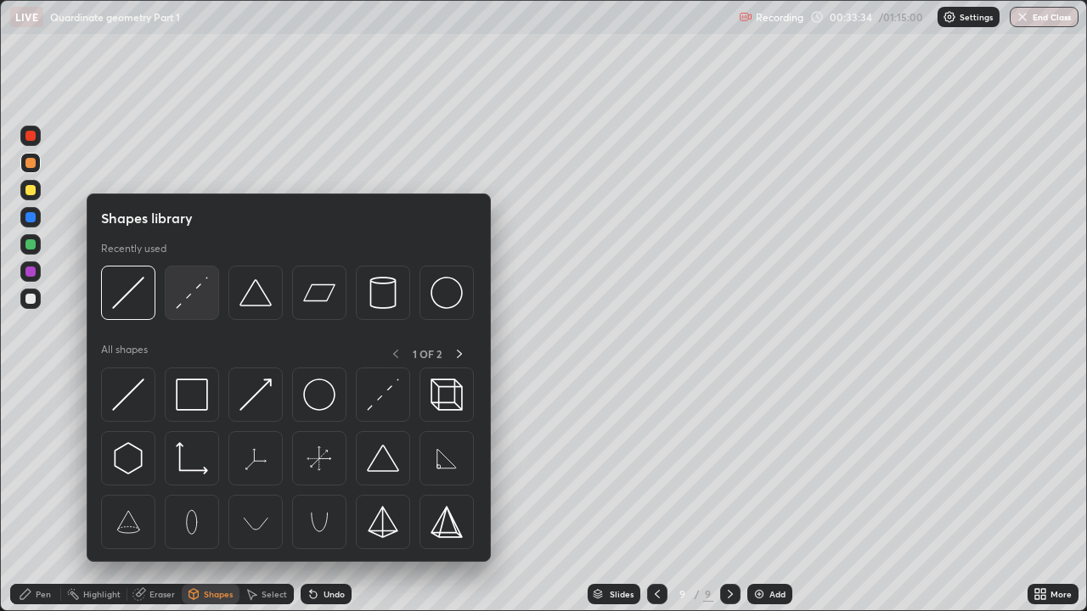
click at [201, 309] on div at bounding box center [192, 293] width 54 height 54
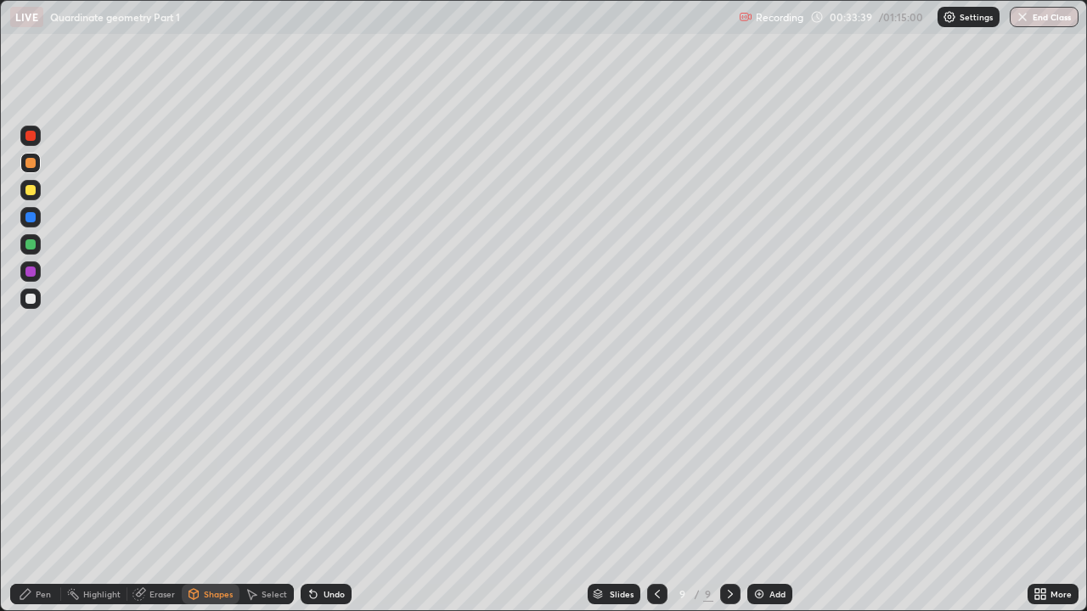
click at [35, 467] on div "Pen" at bounding box center [35, 594] width 51 height 20
click at [654, 467] on icon at bounding box center [658, 595] width 14 height 14
click at [656, 467] on icon at bounding box center [657, 594] width 5 height 8
click at [654, 467] on icon at bounding box center [658, 595] width 14 height 14
click at [730, 467] on icon at bounding box center [730, 594] width 5 height 8
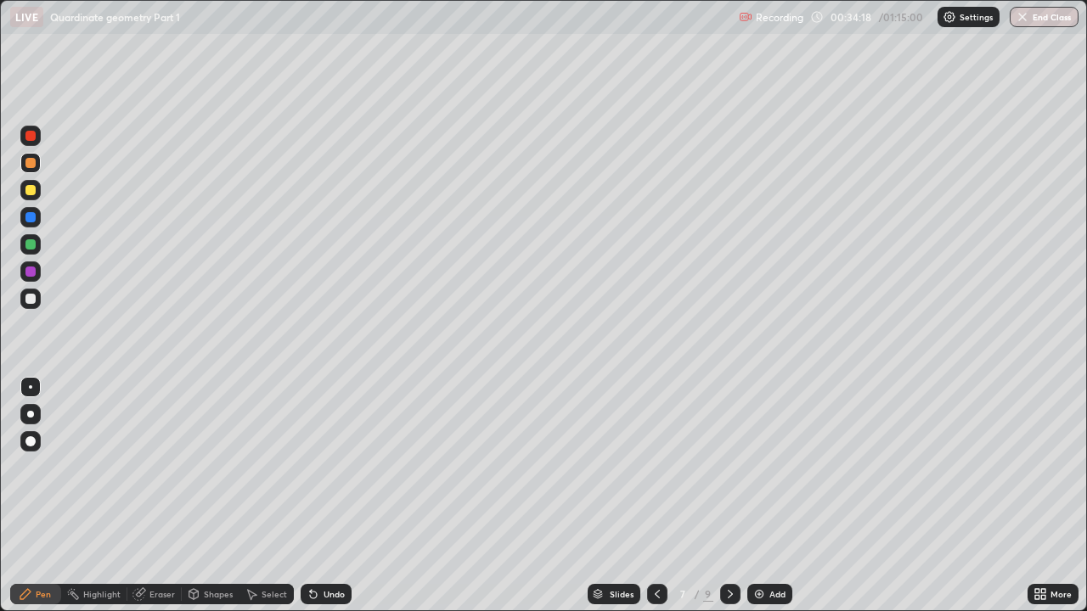
click at [730, 467] on icon at bounding box center [730, 594] width 5 height 8
click at [729, 467] on icon at bounding box center [730, 594] width 5 height 8
click at [779, 467] on div "Add" at bounding box center [777, 594] width 16 height 8
click at [206, 467] on div "Shapes" at bounding box center [211, 594] width 58 height 20
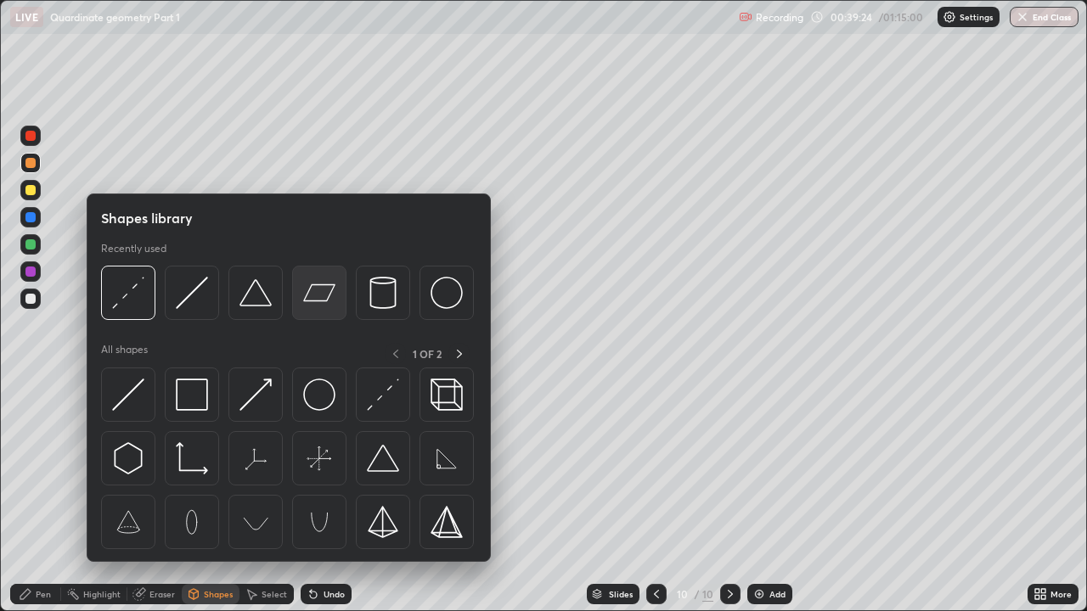
click at [324, 307] on img at bounding box center [319, 293] width 32 height 32
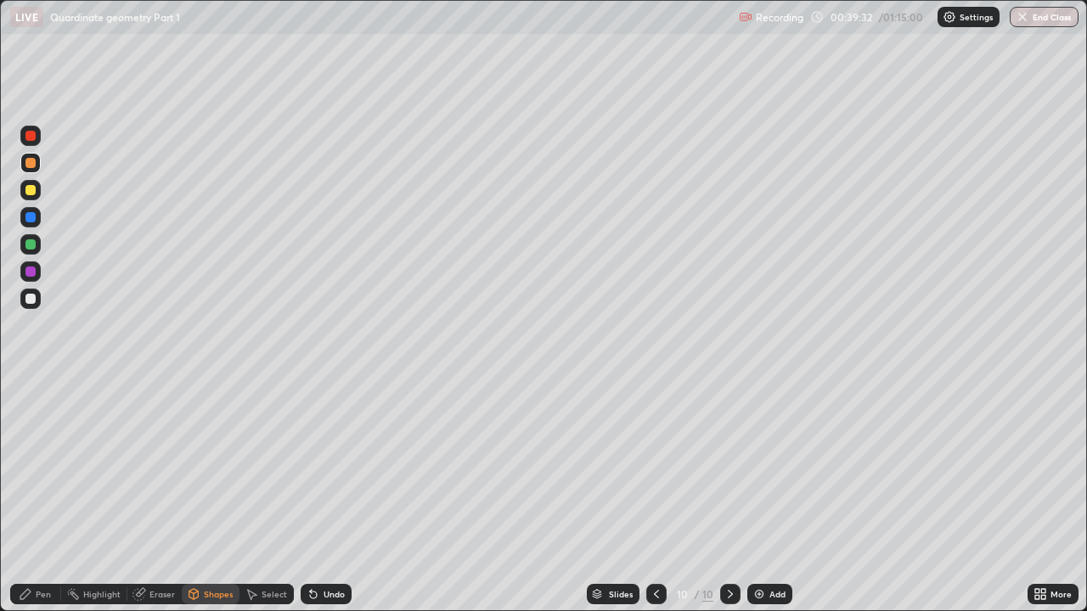
click at [40, 467] on div "Pen" at bounding box center [43, 594] width 15 height 8
click at [324, 467] on div "Undo" at bounding box center [326, 594] width 51 height 20
click at [209, 467] on div "Shapes" at bounding box center [218, 594] width 29 height 8
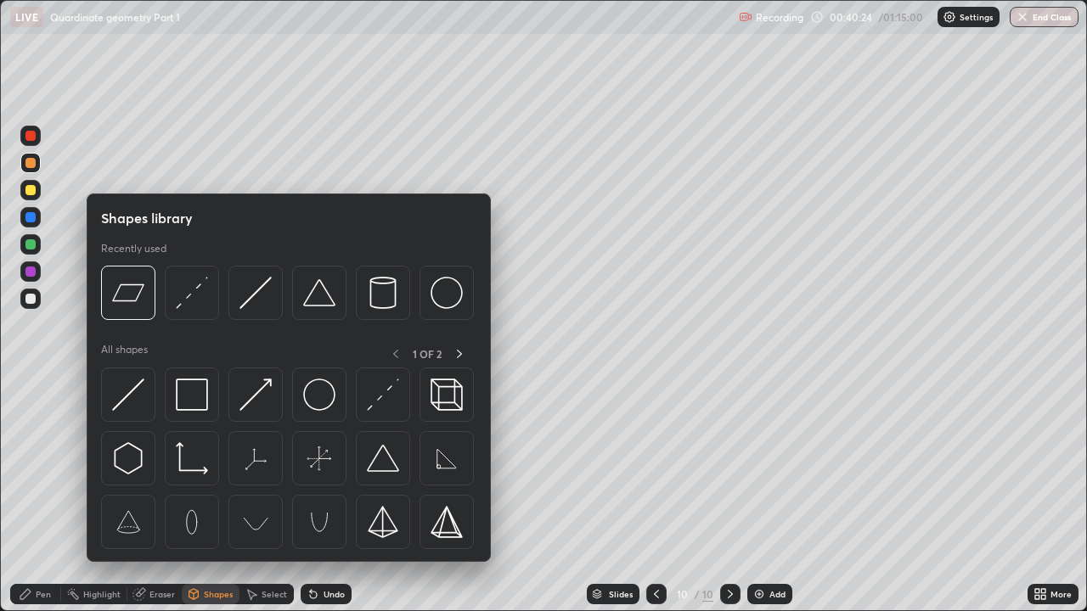
click at [185, 311] on div at bounding box center [192, 293] width 54 height 54
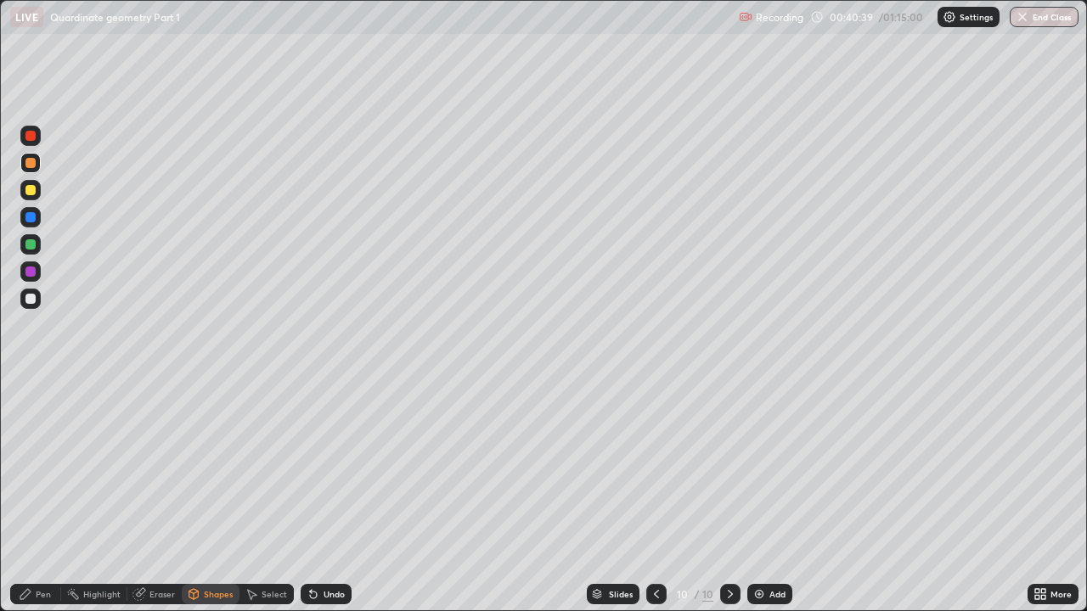
click at [34, 467] on div "Pen" at bounding box center [35, 594] width 51 height 20
click at [335, 467] on div "Undo" at bounding box center [334, 594] width 21 height 8
click at [324, 467] on div "Undo" at bounding box center [334, 594] width 21 height 8
click at [329, 467] on div "Undo" at bounding box center [334, 594] width 21 height 8
click at [328, 467] on div "Undo" at bounding box center [334, 594] width 21 height 8
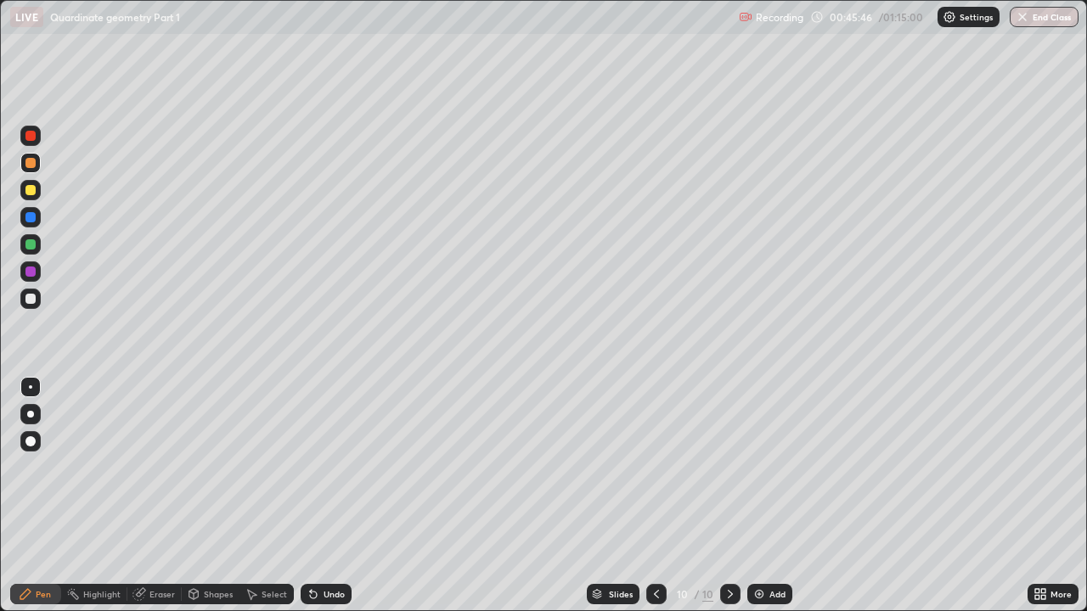
click at [760, 467] on div "Add" at bounding box center [769, 594] width 45 height 20
click at [332, 467] on div "Undo" at bounding box center [334, 594] width 21 height 8
click at [318, 467] on icon at bounding box center [314, 595] width 14 height 14
click at [324, 467] on div "Undo" at bounding box center [334, 594] width 21 height 8
click at [214, 467] on div "Shapes" at bounding box center [218, 594] width 29 height 8
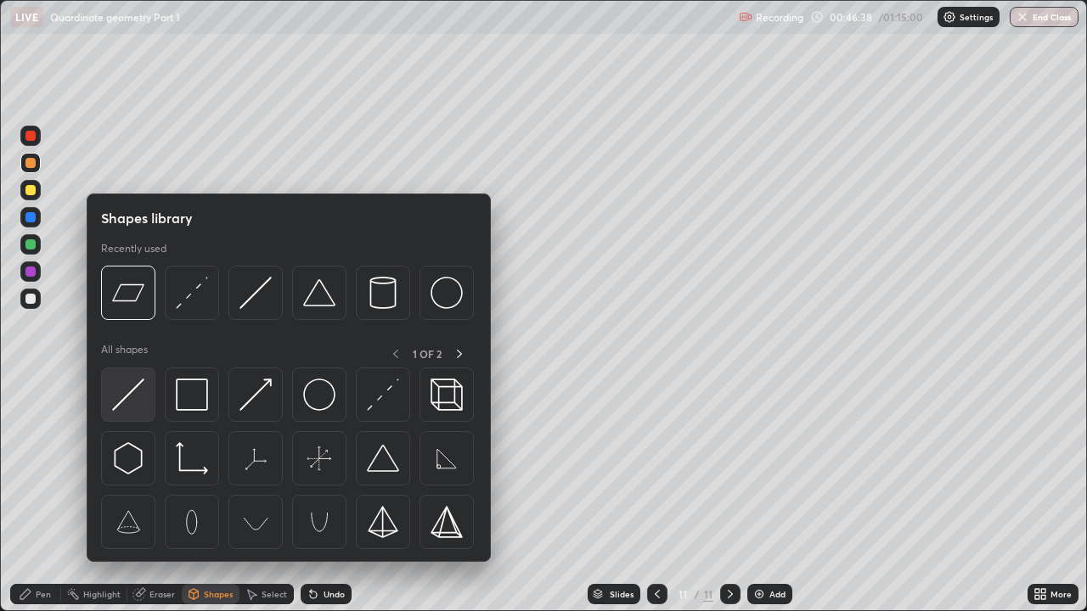
click at [139, 399] on img at bounding box center [128, 395] width 32 height 32
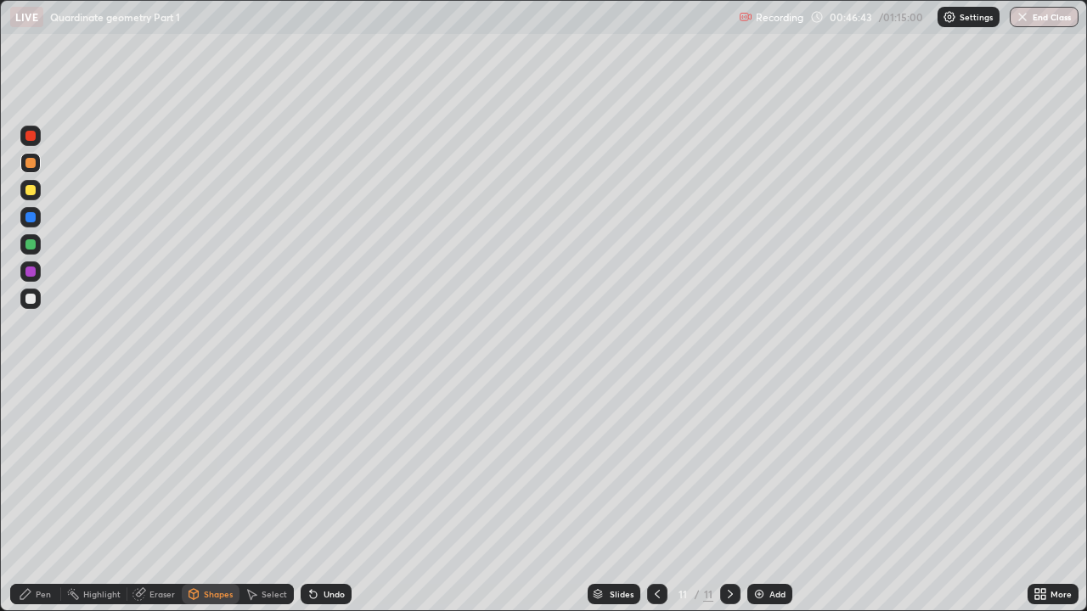
click at [38, 467] on div "Pen" at bounding box center [35, 594] width 51 height 20
click at [161, 467] on div "Eraser" at bounding box center [161, 594] width 25 height 8
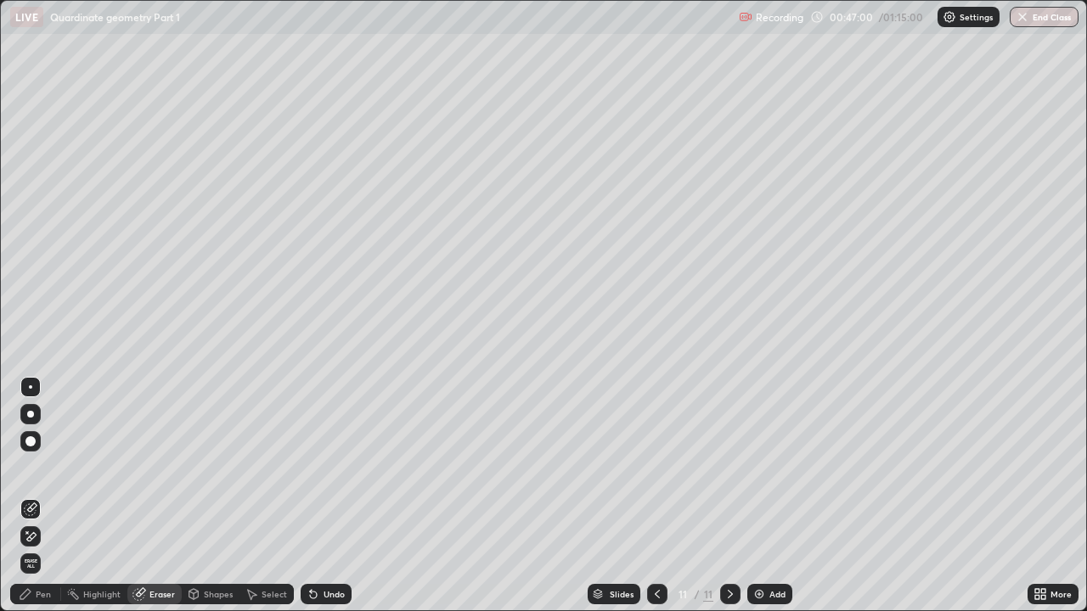
click at [35, 467] on div at bounding box center [30, 537] width 20 height 20
click at [40, 467] on div "Pen" at bounding box center [43, 594] width 15 height 8
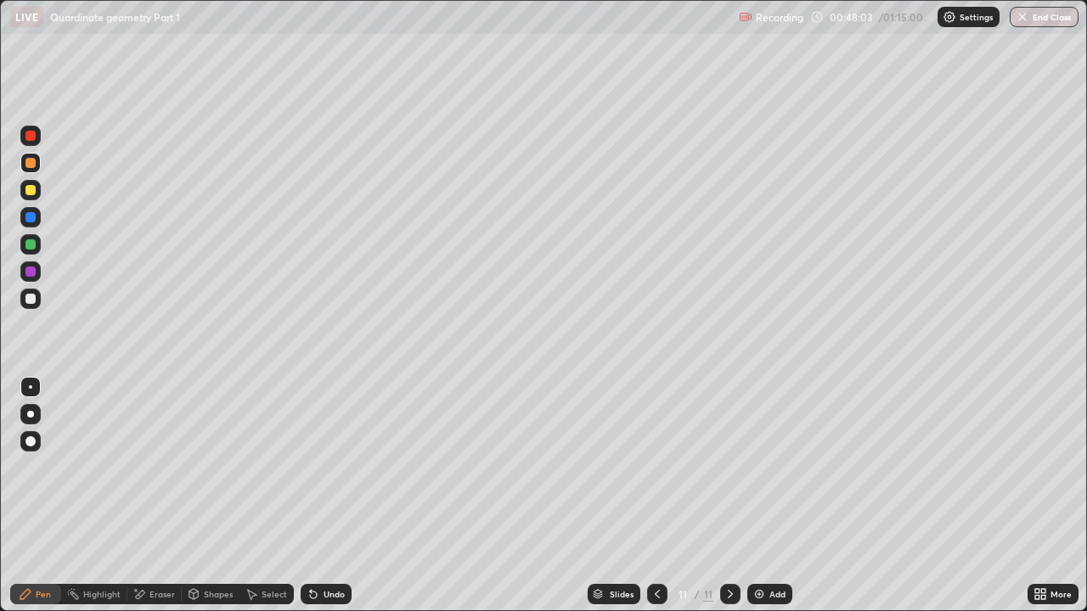
click at [164, 467] on div "Eraser" at bounding box center [161, 594] width 25 height 8
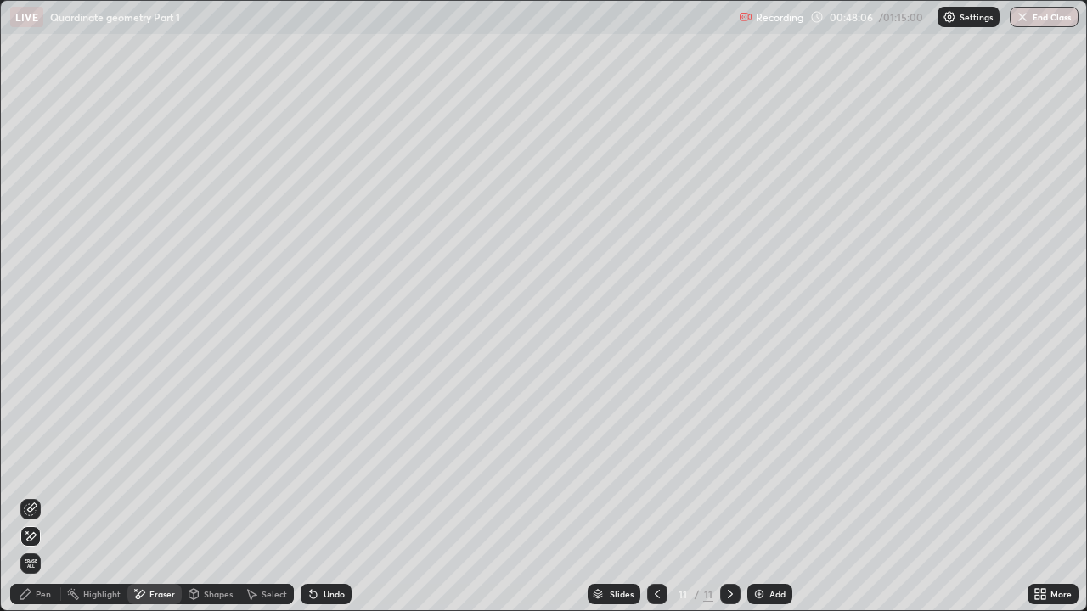
click at [30, 467] on icon at bounding box center [26, 595] width 14 height 14
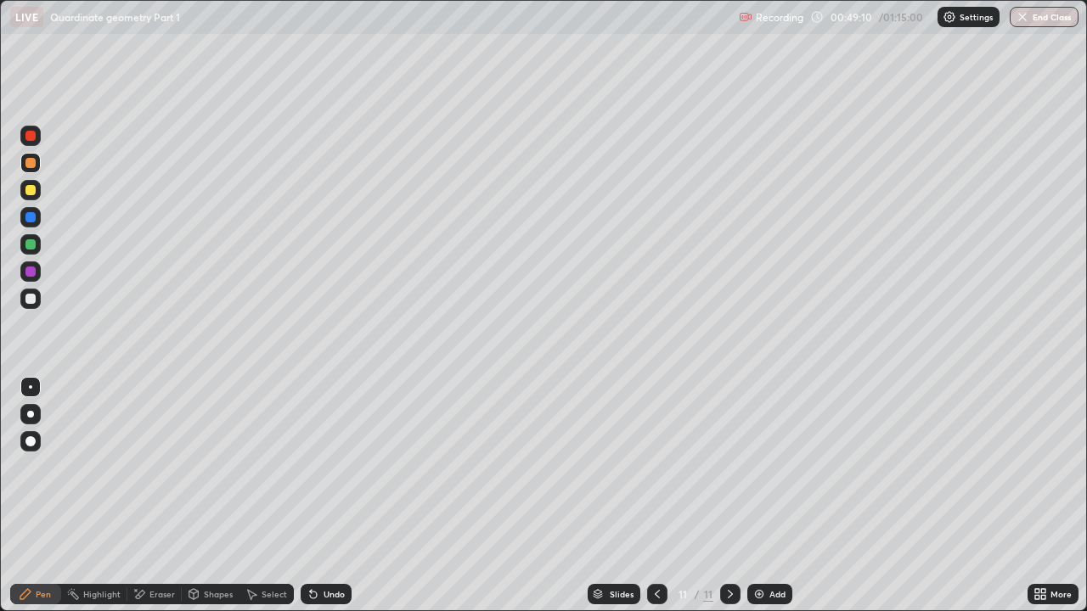
click at [35, 135] on div at bounding box center [30, 136] width 10 height 10
click at [332, 467] on div "Undo" at bounding box center [334, 594] width 21 height 8
click at [773, 467] on div "Add" at bounding box center [769, 594] width 45 height 20
click at [324, 467] on div "Undo" at bounding box center [334, 594] width 21 height 8
click at [211, 467] on div "Shapes" at bounding box center [218, 594] width 29 height 8
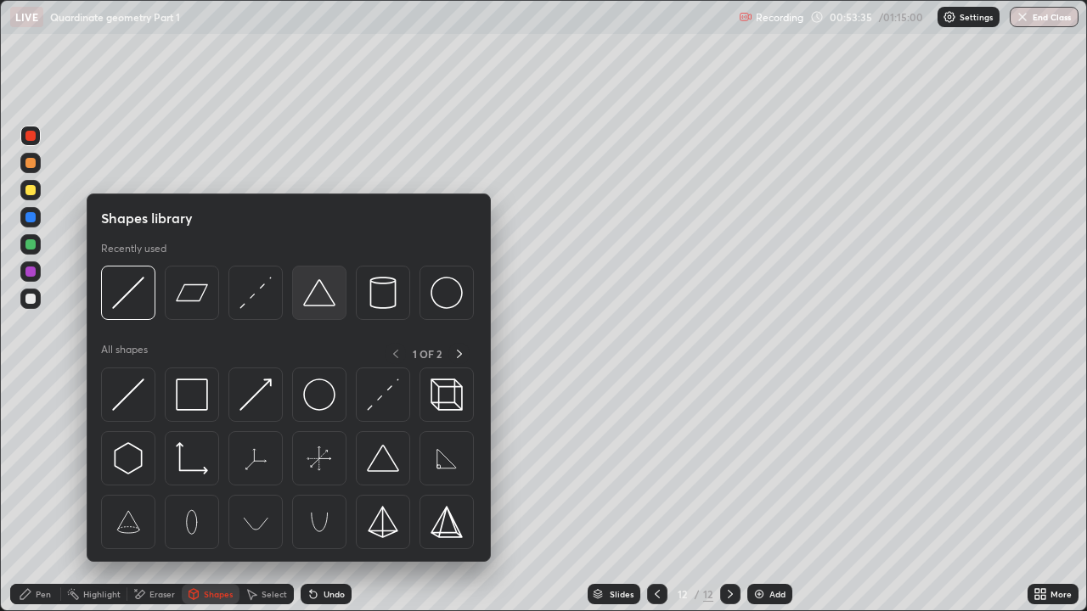
click at [318, 299] on img at bounding box center [319, 293] width 32 height 32
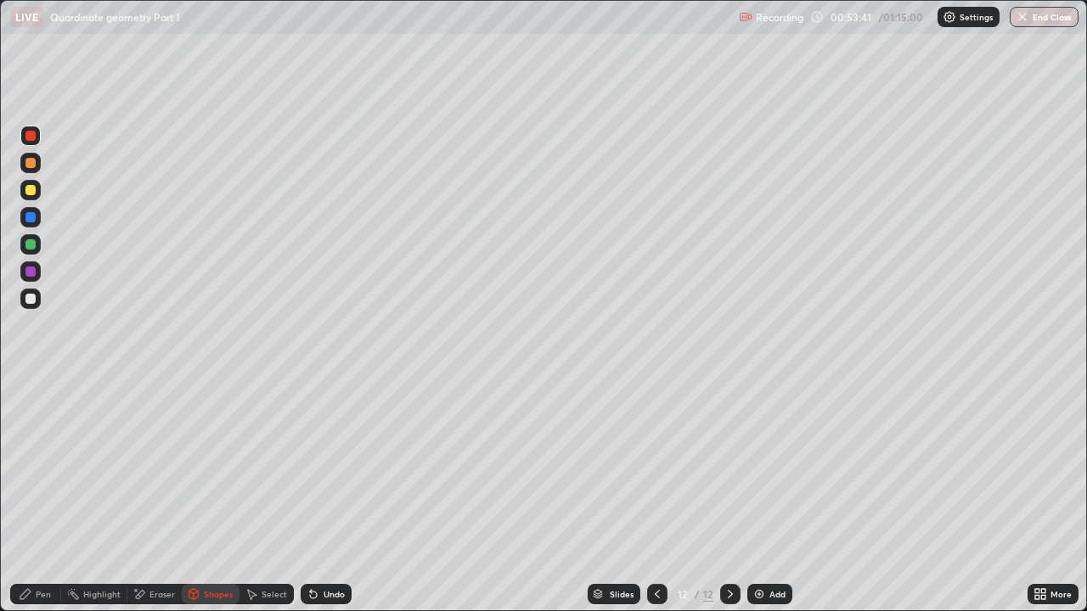
click at [26, 299] on div at bounding box center [30, 299] width 10 height 10
click at [43, 467] on div "Pen" at bounding box center [43, 594] width 15 height 8
click at [335, 467] on div "Undo" at bounding box center [334, 594] width 21 height 8
click at [216, 467] on div "Shapes" at bounding box center [218, 594] width 29 height 8
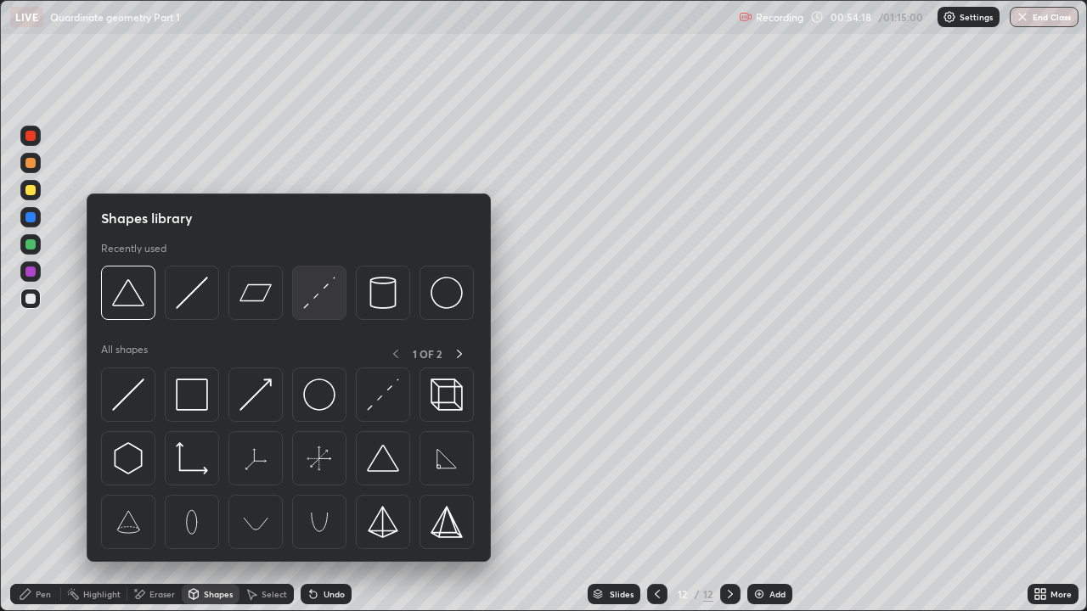
click at [317, 307] on img at bounding box center [319, 293] width 32 height 32
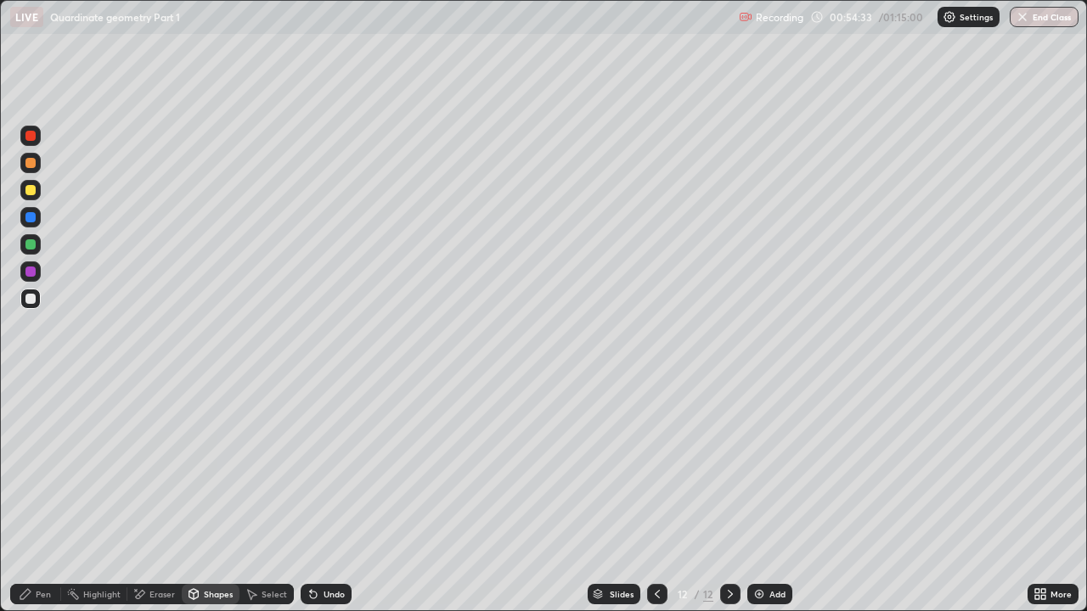
click at [36, 467] on div "Pen" at bounding box center [35, 594] width 51 height 20
click at [37, 273] on div at bounding box center [30, 272] width 20 height 20
click at [31, 245] on div at bounding box center [30, 244] width 10 height 10
click at [31, 164] on div at bounding box center [30, 163] width 10 height 10
click at [769, 467] on div "Add" at bounding box center [777, 594] width 16 height 8
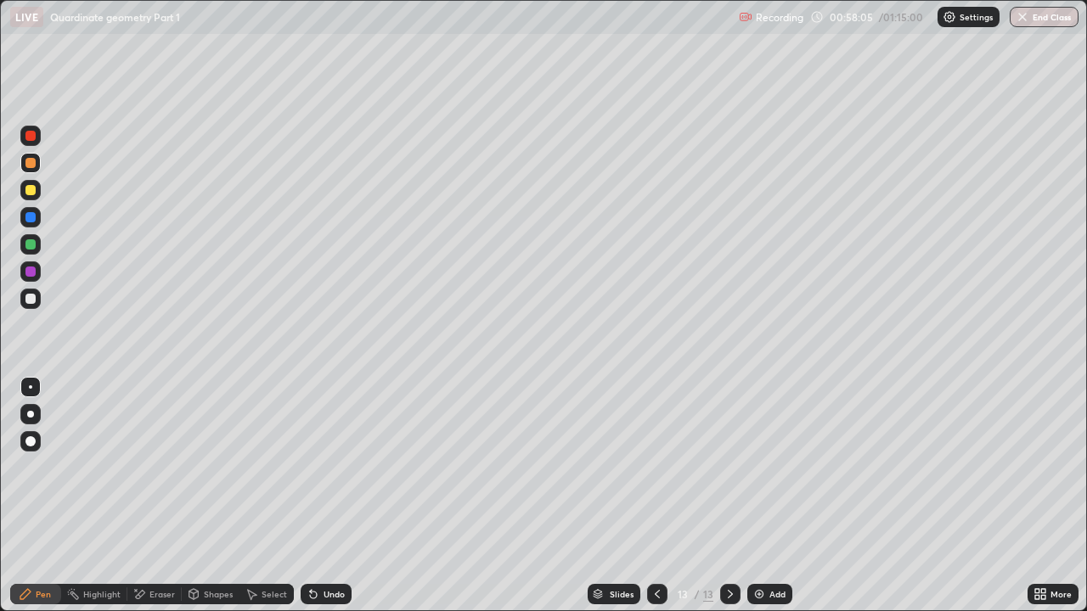
click at [332, 467] on div "Undo" at bounding box center [334, 594] width 21 height 8
click at [328, 467] on div "Undo" at bounding box center [334, 594] width 21 height 8
click at [769, 467] on div "Add" at bounding box center [777, 594] width 16 height 8
click at [33, 137] on div at bounding box center [30, 136] width 10 height 10
click at [217, 467] on div "Shapes" at bounding box center [218, 594] width 29 height 8
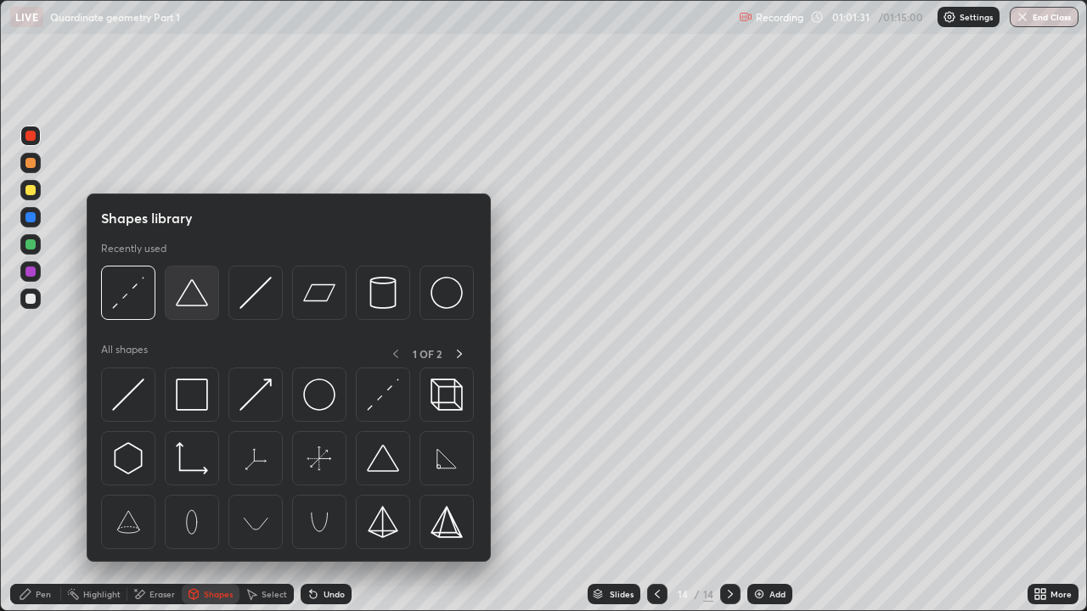
click at [200, 306] on img at bounding box center [192, 293] width 32 height 32
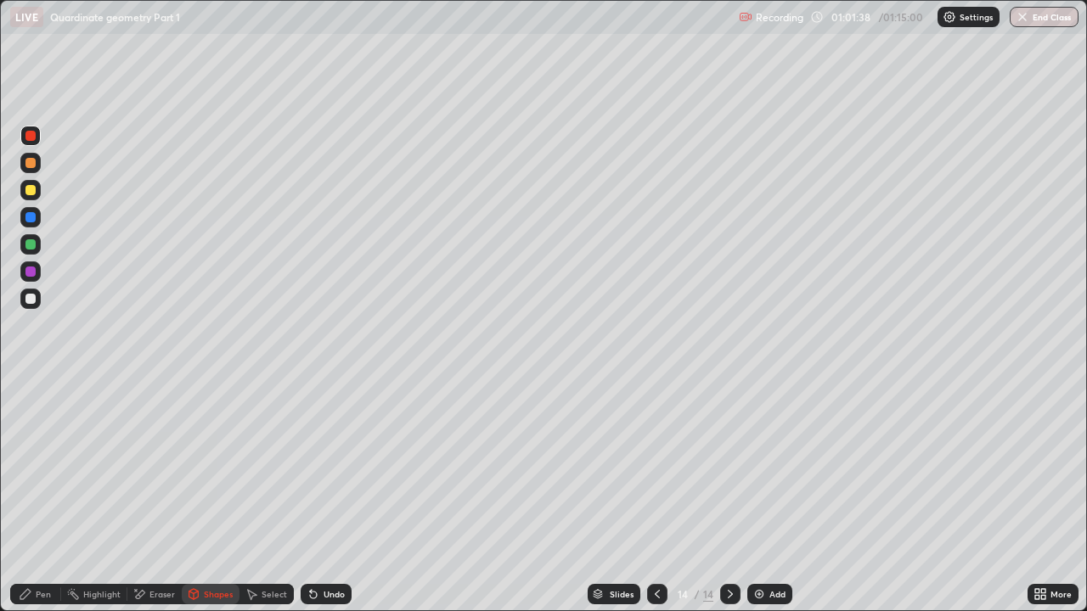
click at [45, 467] on div "Pen" at bounding box center [43, 594] width 15 height 8
click at [27, 301] on div at bounding box center [30, 299] width 10 height 10
click at [157, 467] on div "Eraser" at bounding box center [161, 594] width 25 height 8
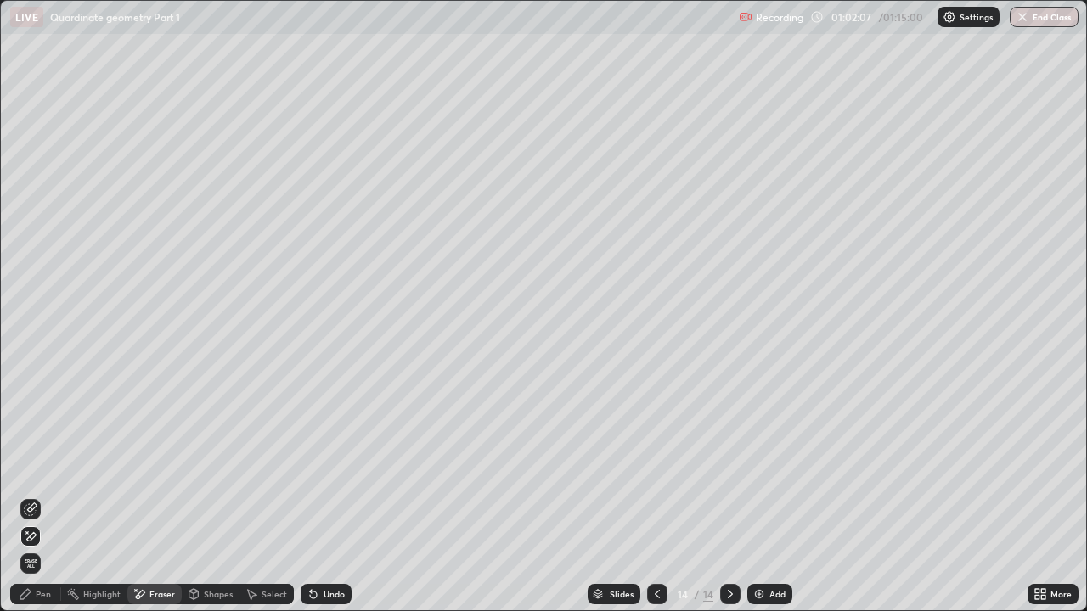
click at [217, 467] on div "Shapes" at bounding box center [218, 594] width 29 height 8
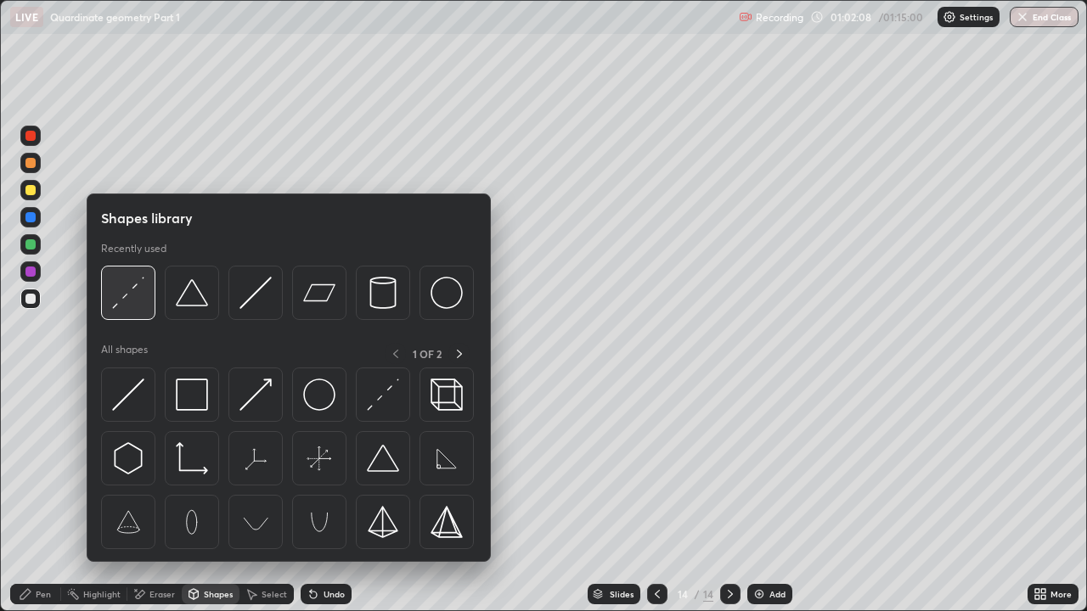
click at [137, 302] on img at bounding box center [128, 293] width 32 height 32
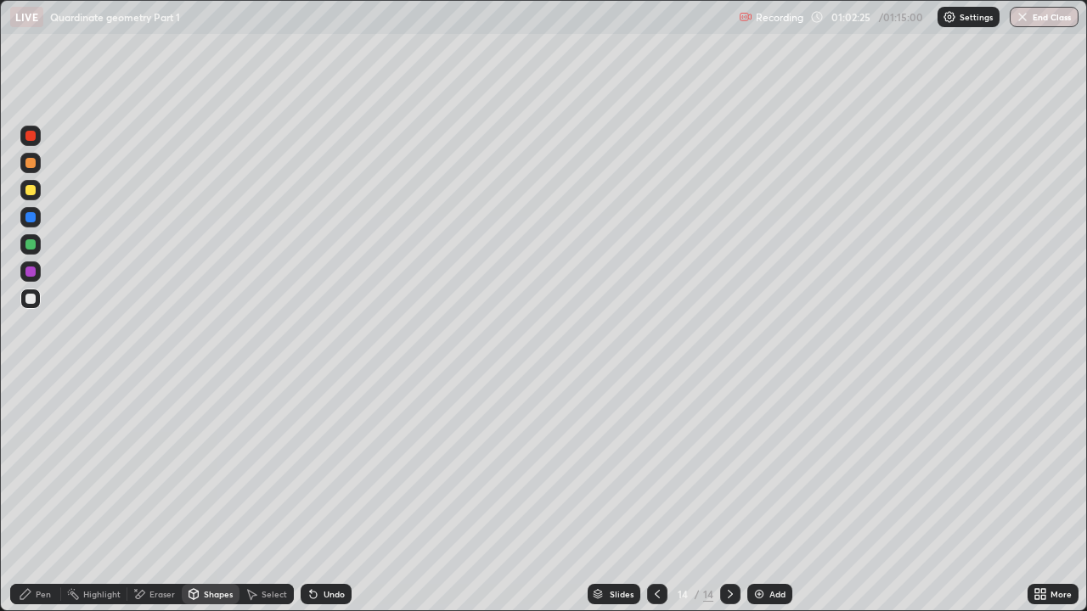
click at [42, 467] on div "Pen" at bounding box center [43, 594] width 15 height 8
click at [332, 467] on div "Undo" at bounding box center [334, 594] width 21 height 8
click at [213, 467] on div "Shapes" at bounding box center [218, 594] width 29 height 8
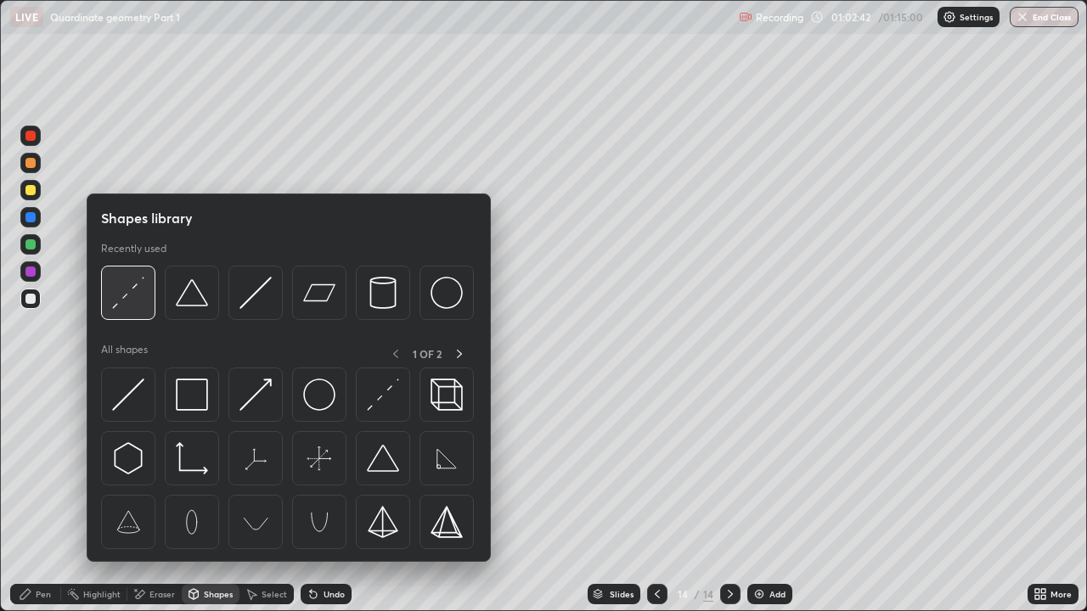
click at [136, 292] on img at bounding box center [128, 293] width 32 height 32
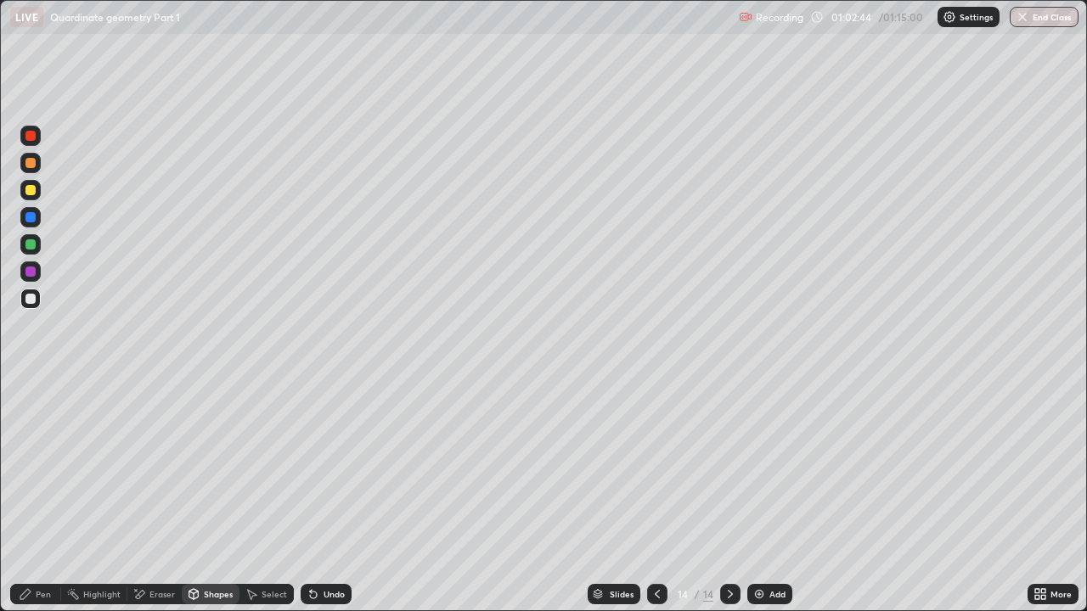
click at [29, 163] on div at bounding box center [30, 163] width 10 height 10
click at [45, 467] on div "Pen" at bounding box center [43, 594] width 15 height 8
click at [148, 467] on div "Eraser" at bounding box center [154, 594] width 54 height 20
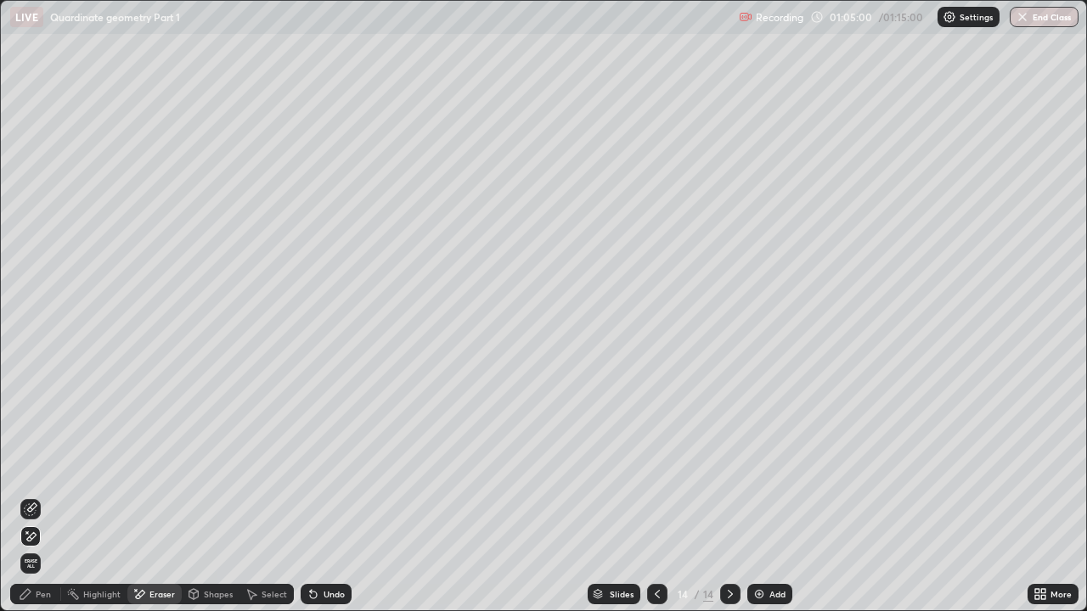
click at [33, 467] on icon at bounding box center [31, 508] width 9 height 8
click at [39, 467] on div "Pen" at bounding box center [43, 594] width 15 height 8
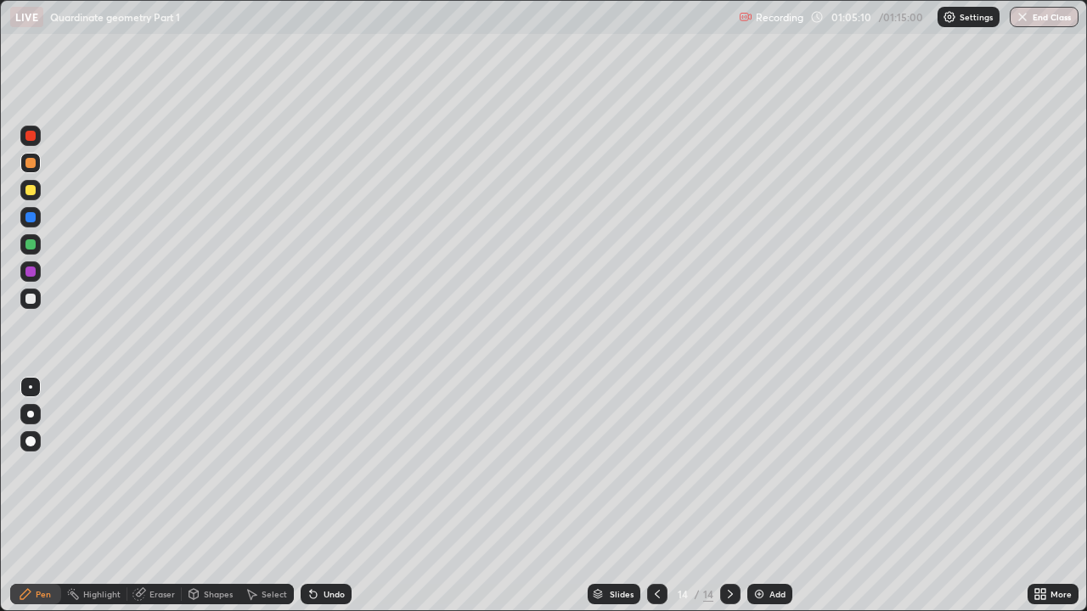
click at [209, 467] on div "Shapes" at bounding box center [218, 594] width 29 height 8
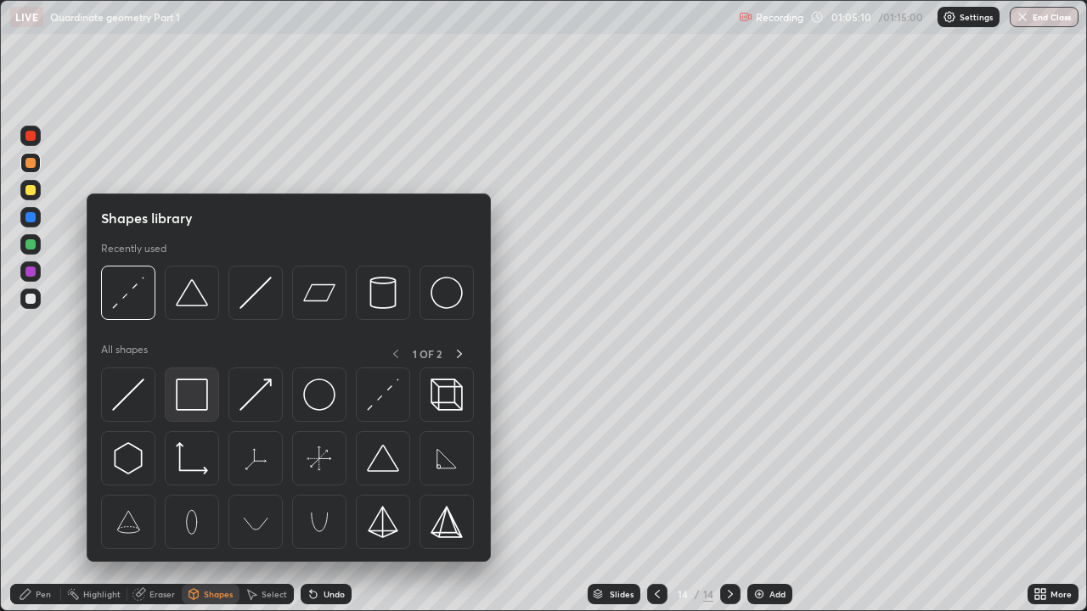
click at [197, 409] on img at bounding box center [192, 395] width 32 height 32
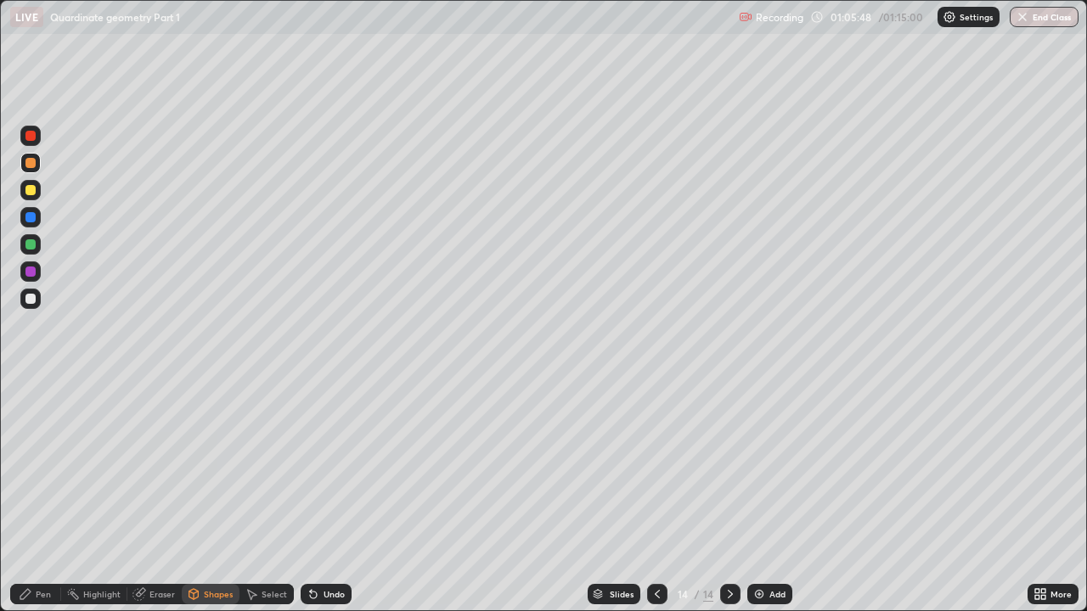
click at [31, 192] on div at bounding box center [30, 190] width 10 height 10
click at [31, 243] on div at bounding box center [30, 244] width 10 height 10
click at [332, 467] on div "Undo" at bounding box center [326, 594] width 51 height 20
click at [318, 467] on div "Undo" at bounding box center [326, 594] width 51 height 20
click at [32, 467] on icon at bounding box center [26, 595] width 14 height 14
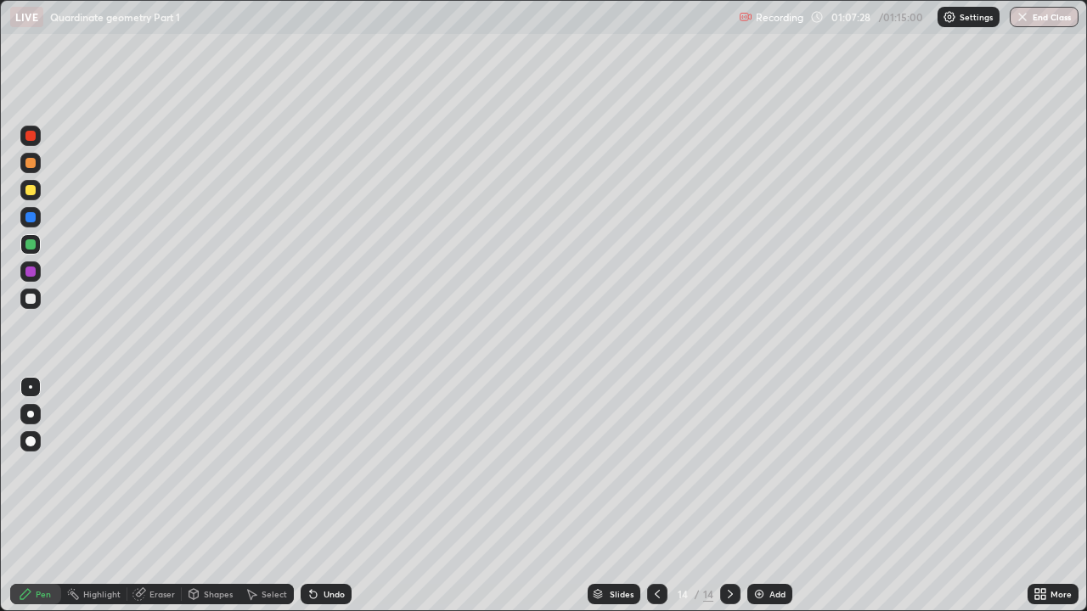
click at [156, 467] on div "Eraser" at bounding box center [161, 594] width 25 height 8
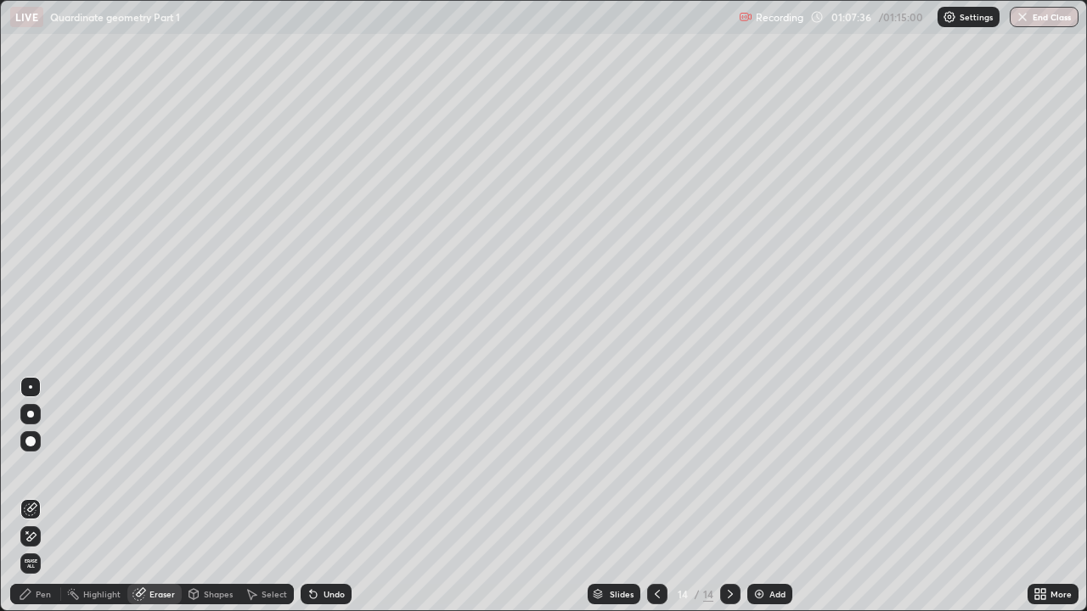
click at [653, 467] on icon at bounding box center [658, 595] width 14 height 14
click at [31, 467] on icon at bounding box center [26, 595] width 14 height 14
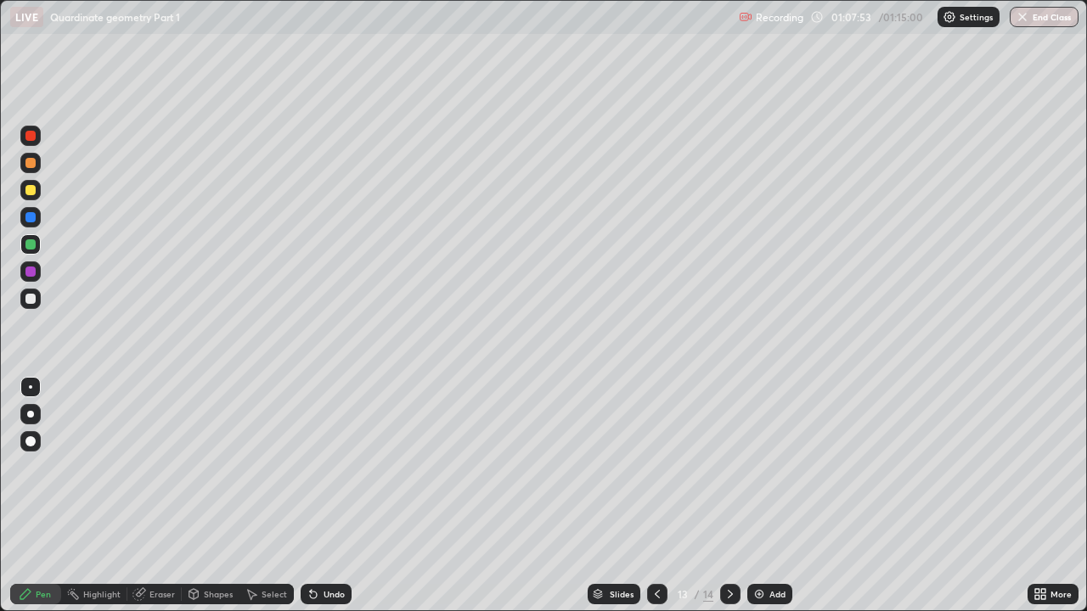
click at [321, 467] on div "Undo" at bounding box center [326, 594] width 51 height 20
click at [730, 467] on icon at bounding box center [731, 595] width 14 height 14
click at [158, 467] on div "Eraser" at bounding box center [161, 594] width 25 height 8
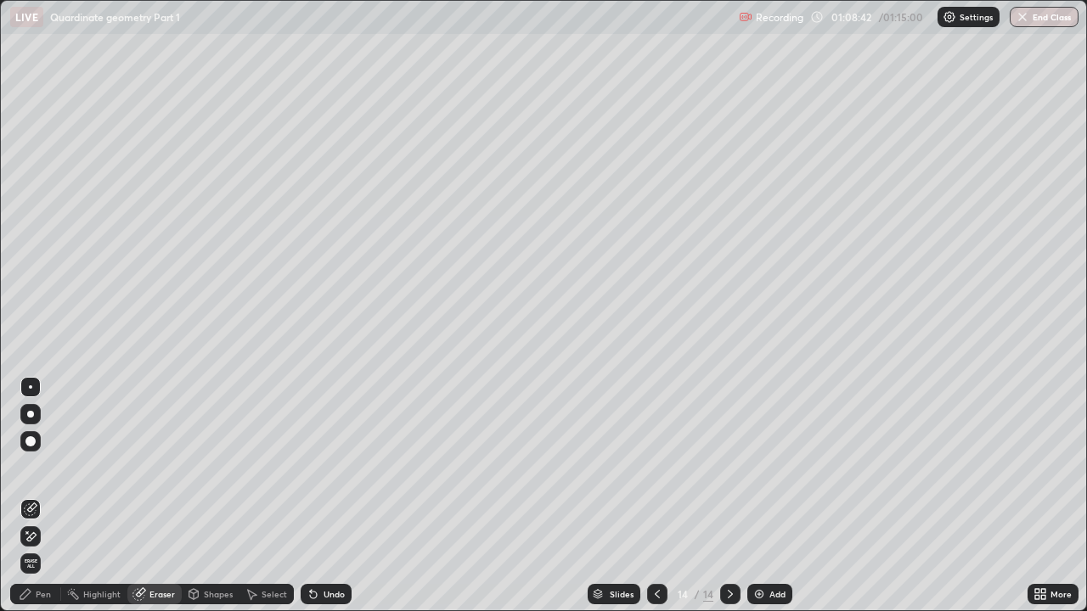
click at [30, 467] on div "Pen" at bounding box center [35, 594] width 51 height 20
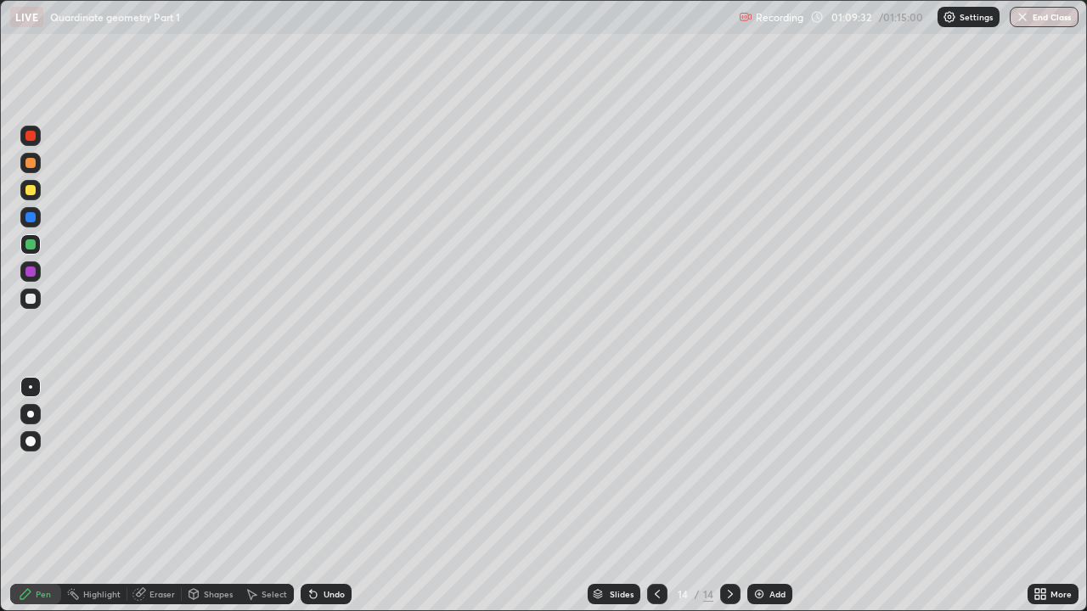
click at [159, 467] on div "Eraser" at bounding box center [154, 594] width 54 height 20
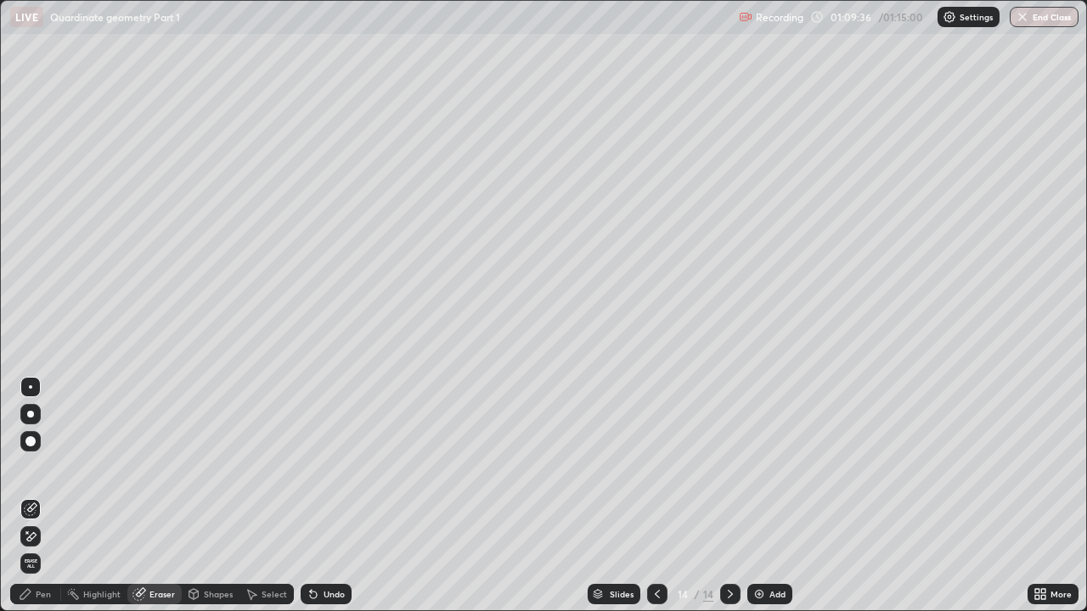
click at [41, 467] on div "Pen" at bounding box center [43, 594] width 15 height 8
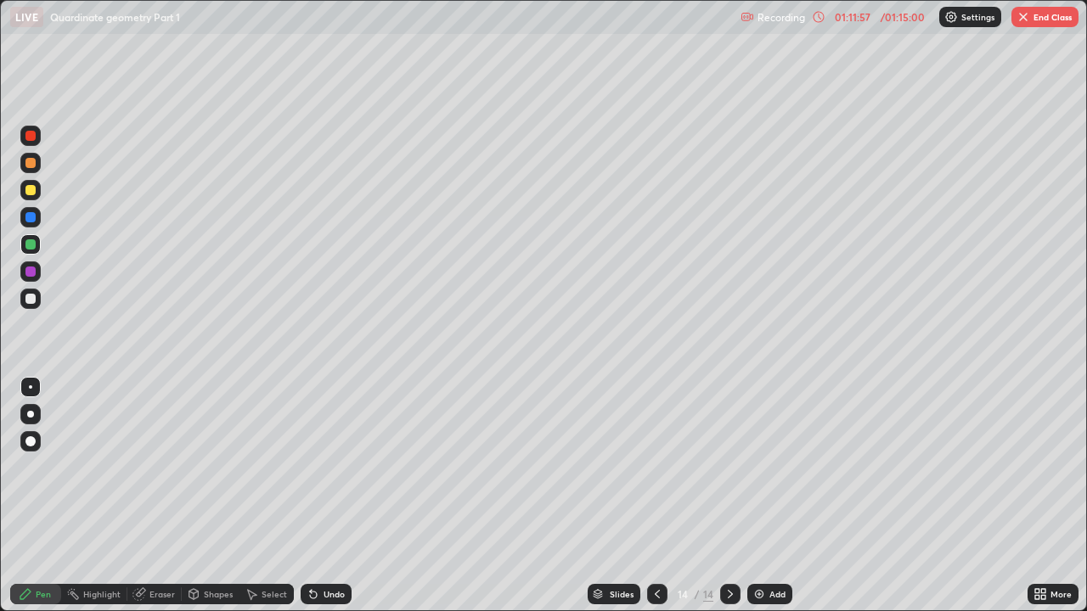
click at [1041, 20] on button "End Class" at bounding box center [1044, 17] width 67 height 20
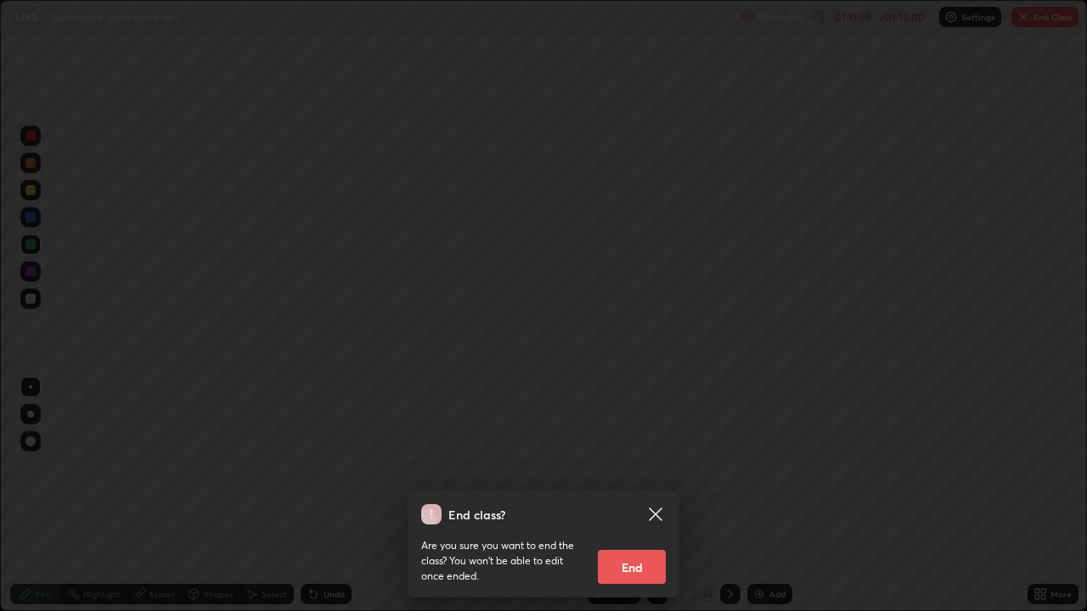
click at [620, 467] on button "End" at bounding box center [632, 567] width 68 height 34
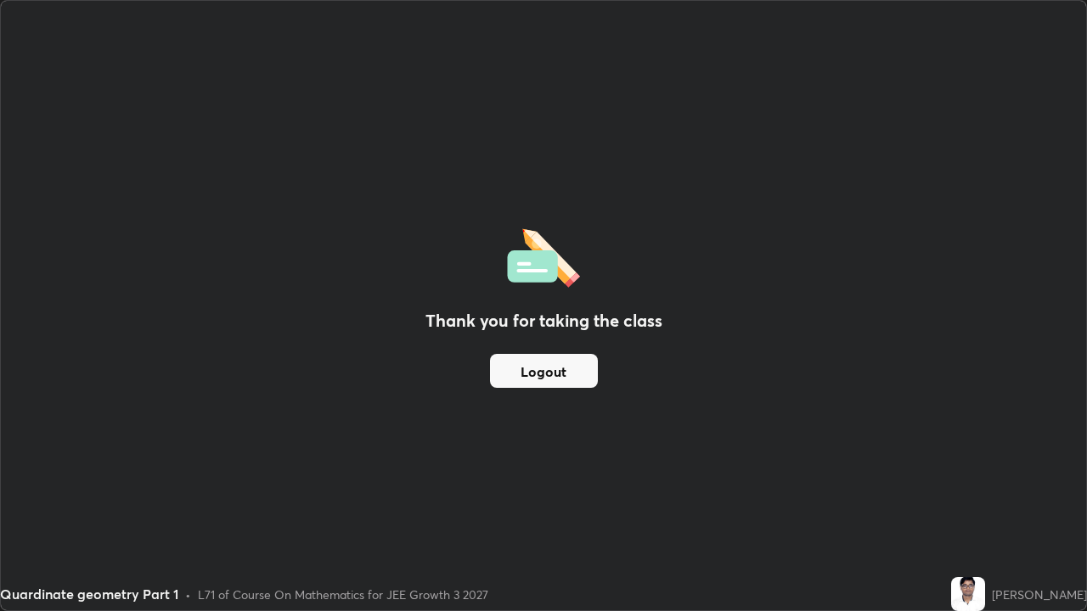
click at [533, 369] on button "Logout" at bounding box center [544, 371] width 108 height 34
click at [538, 369] on button "Logout" at bounding box center [544, 371] width 108 height 34
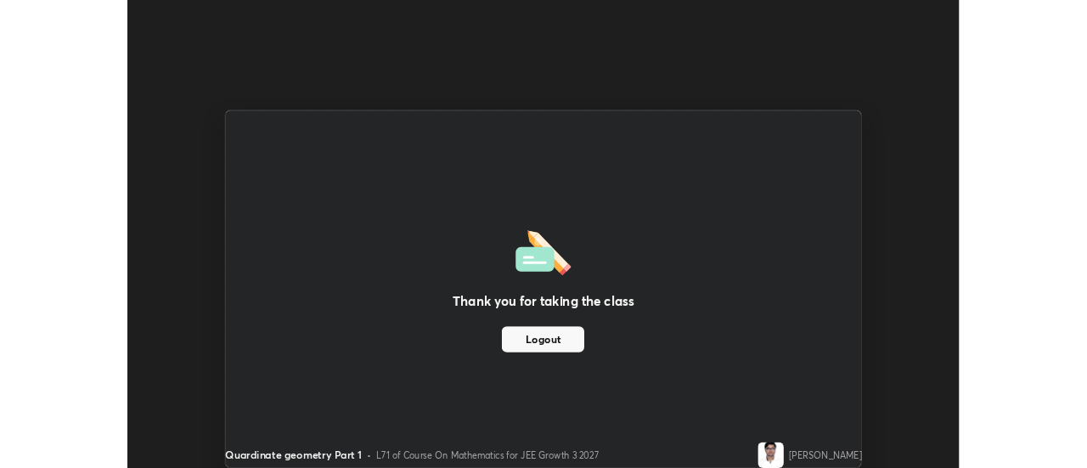
scroll to position [84456, 83837]
